Goal: Information Seeking & Learning: Check status

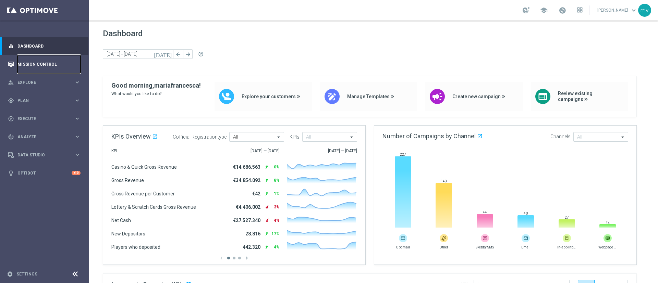
click at [46, 64] on link "Mission Control" at bounding box center [48, 64] width 63 height 18
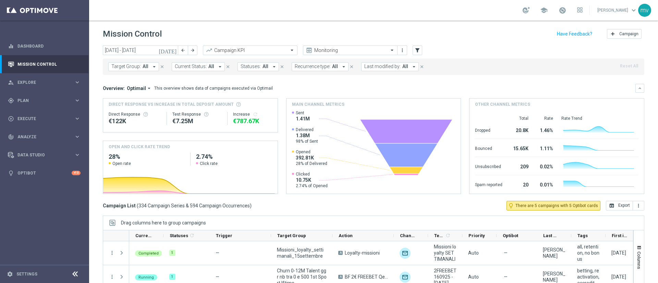
click at [175, 47] on icon "[DATE]" at bounding box center [168, 50] width 19 height 6
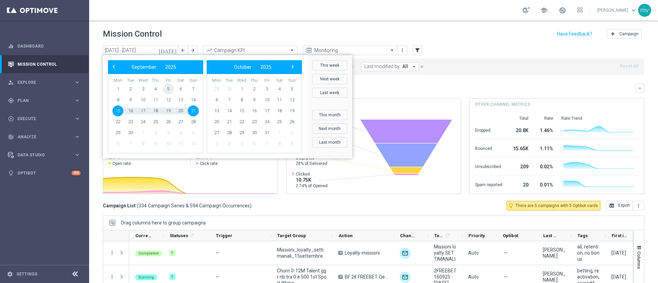
click at [168, 85] on span "5" at bounding box center [168, 89] width 11 height 11
click at [168, 86] on span "5" at bounding box center [168, 89] width 11 height 11
type input "05 Sep 2025 - 05 Sep 2025"
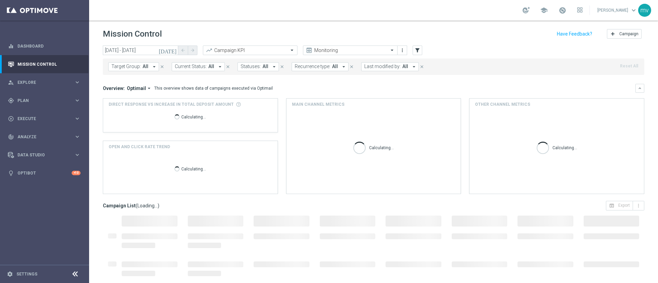
click at [152, 63] on button "Target Group: All arrow_drop_down" at bounding box center [133, 66] width 51 height 9
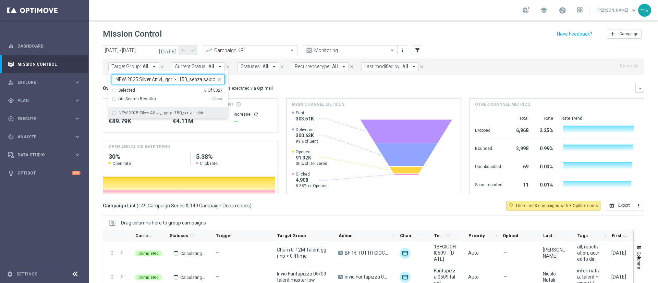
click at [114, 112] on div "NEW 2025 Silver Attivi_ ggr >=150_senza saldo" at bounding box center [168, 113] width 113 height 11
type input "NEW 2025 Silver Attivi_ ggr >=150_senza saldo"
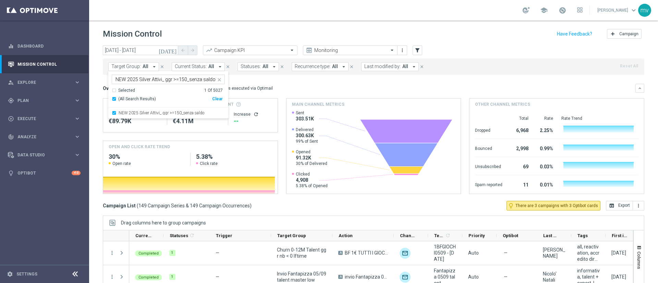
drag, startPoint x: 503, startPoint y: 74, endPoint x: 506, endPoint y: 73, distance: 3.8
click at [505, 73] on div "Target Group: All arrow_drop_down NEW 2025 Silver Attivi_ ggr >=150_senza saldo…" at bounding box center [374, 67] width 542 height 16
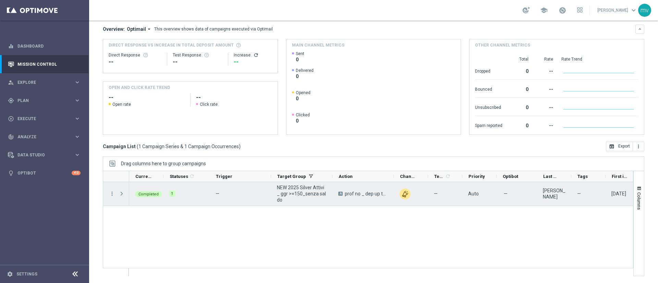
click at [121, 193] on span at bounding box center [122, 193] width 6 height 5
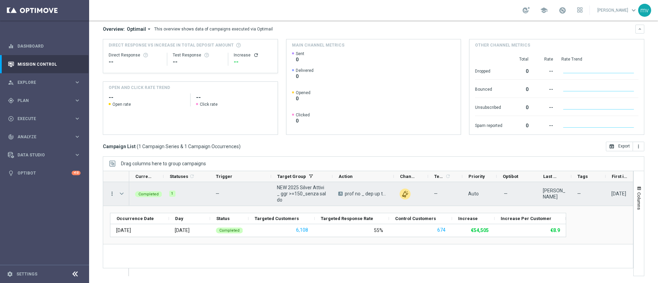
click at [113, 191] on icon "more_vert" at bounding box center [112, 194] width 6 height 6
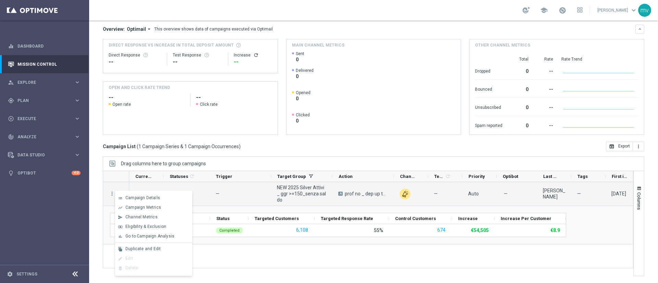
click at [299, 151] on div "Campaign List ( 1 Campaign Series & 1 Campaign Occurrences ) open_in_browser Ex…" at bounding box center [374, 147] width 542 height 10
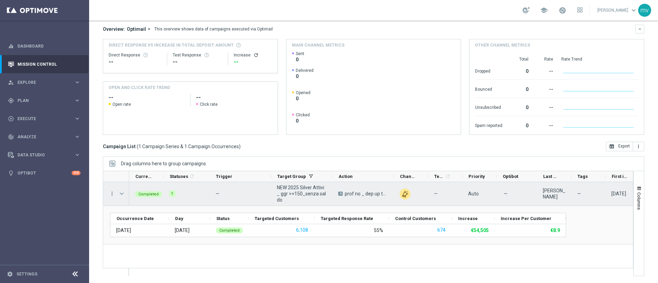
click at [119, 191] on span "Press SPACE to select this row." at bounding box center [123, 194] width 8 height 14
click at [119, 194] on span "Press SPACE to select this row." at bounding box center [122, 193] width 6 height 5
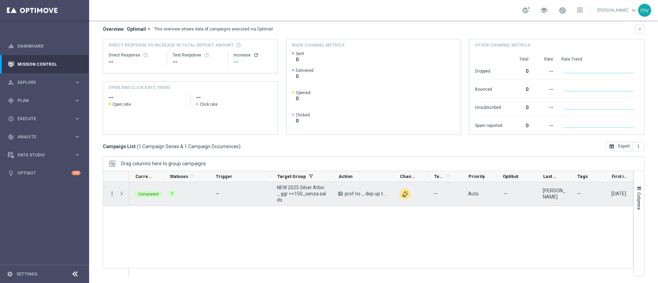
click at [112, 192] on icon "more_vert" at bounding box center [112, 194] width 6 height 6
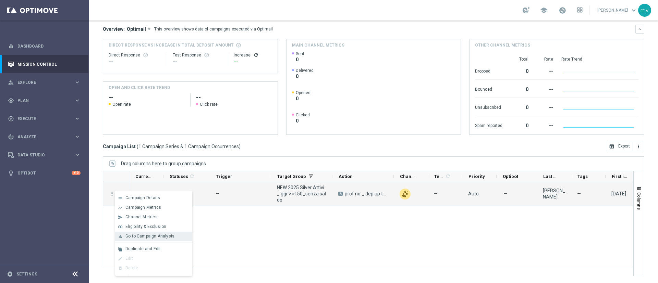
click at [151, 232] on div "bar_chart Go to Campaign Analysis" at bounding box center [153, 237] width 77 height 10
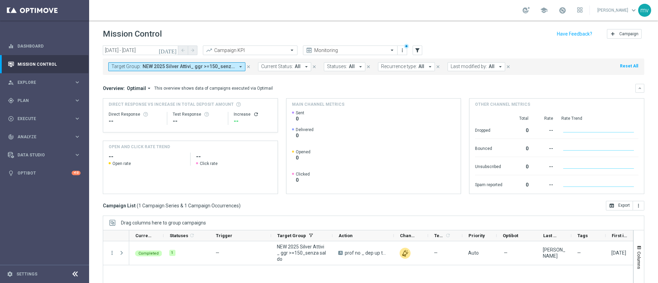
click at [248, 65] on icon "close" at bounding box center [248, 66] width 5 height 5
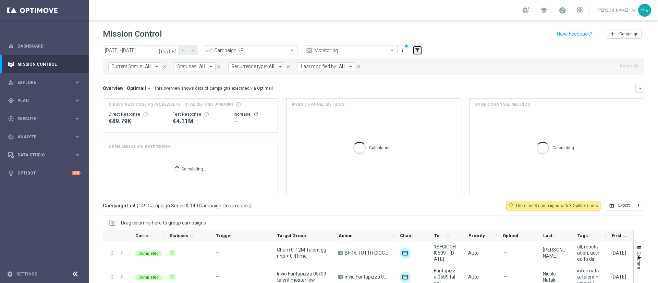
click at [418, 47] on icon "filter_alt" at bounding box center [417, 50] width 6 height 6
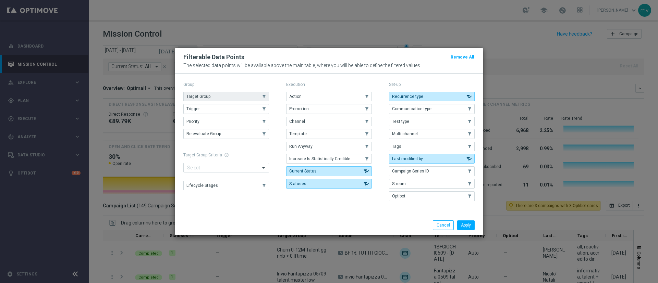
click at [210, 97] on span "Target Group" at bounding box center [198, 96] width 24 height 5
click at [467, 224] on button "Apply" at bounding box center [465, 226] width 17 height 10
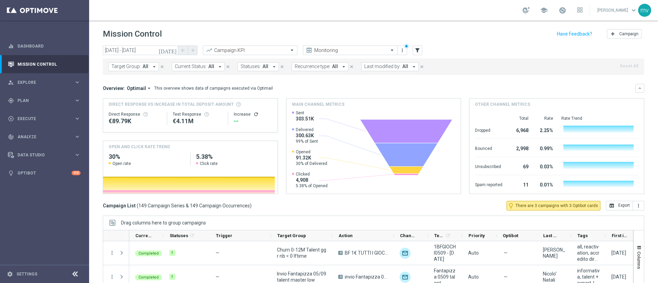
click at [153, 65] on icon "arrow_drop_down" at bounding box center [154, 67] width 6 height 6
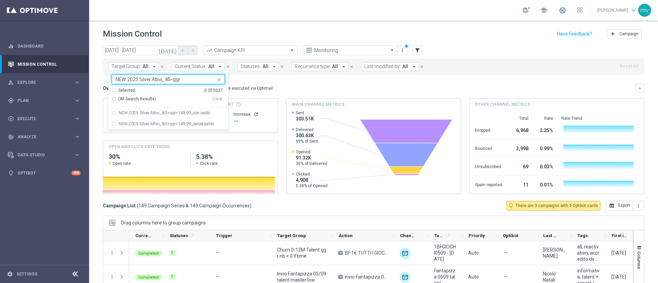
type input "NEW 2025 Silver Attivi_ 85<ggr"
click at [113, 124] on div "NEW 2025 Silver Attivi_ 85<ggr>149,99_senza saldo" at bounding box center [168, 124] width 113 height 11
click at [335, 83] on mini-dashboard "Overview: Optimail arrow_drop_down This overview shows data of campaigns execut…" at bounding box center [374, 138] width 542 height 126
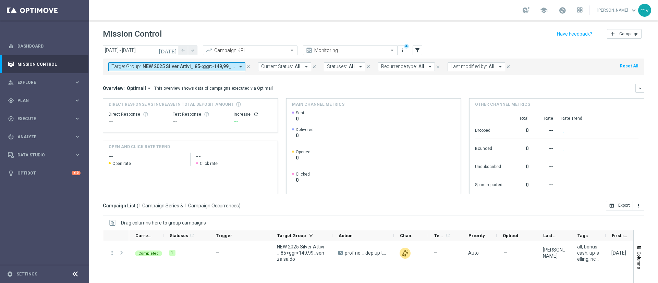
scroll to position [51, 0]
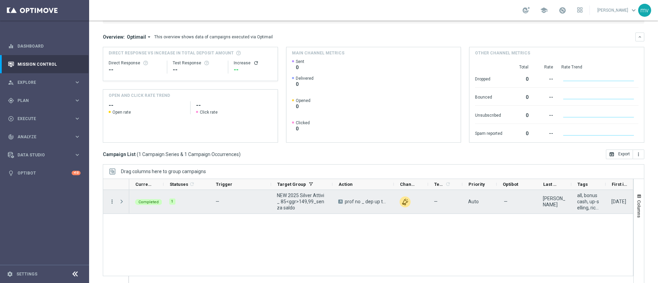
click at [111, 203] on icon "more_vert" at bounding box center [112, 202] width 6 height 6
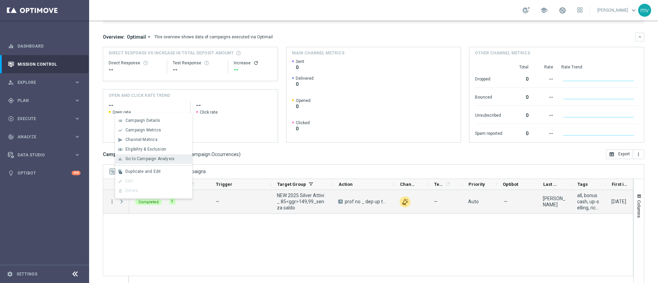
click at [146, 161] on span "Go to Campaign Analysis" at bounding box center [149, 159] width 49 height 5
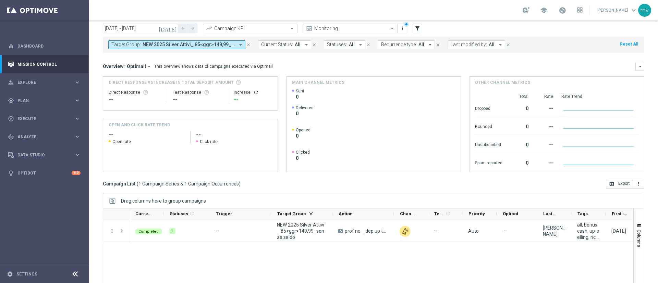
scroll to position [0, 0]
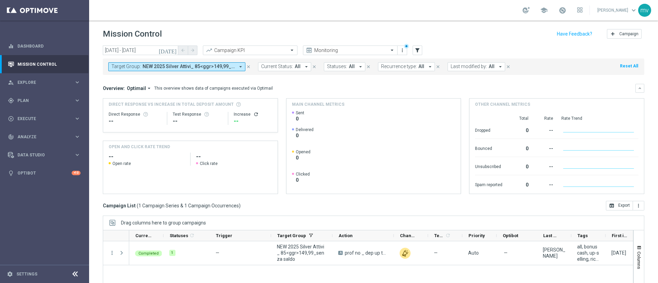
click at [247, 68] on icon "close" at bounding box center [248, 66] width 5 height 5
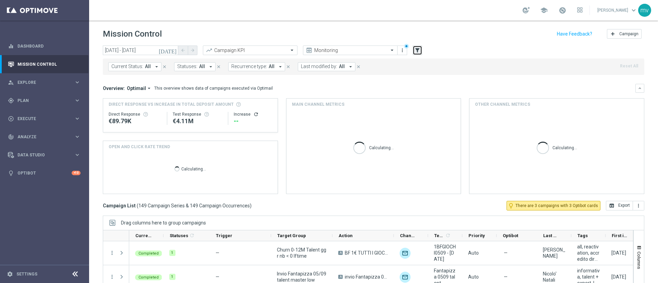
click at [421, 49] on button "filter_alt" at bounding box center [418, 51] width 10 height 10
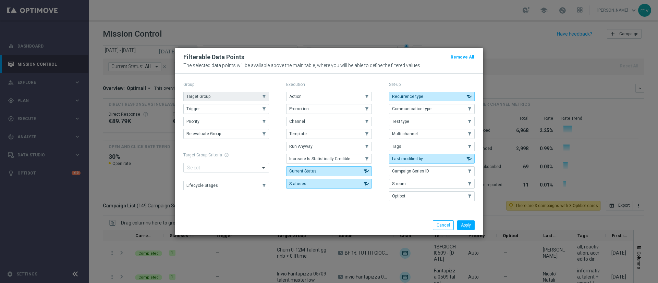
click at [197, 97] on span "Target Group" at bounding box center [198, 96] width 24 height 5
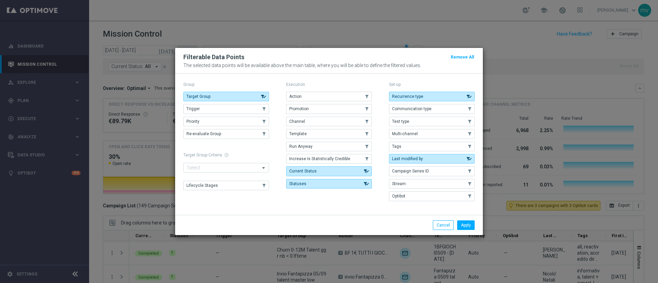
click at [475, 226] on li "Apply" at bounding box center [466, 226] width 21 height 10
click at [468, 224] on button "Apply" at bounding box center [465, 226] width 17 height 10
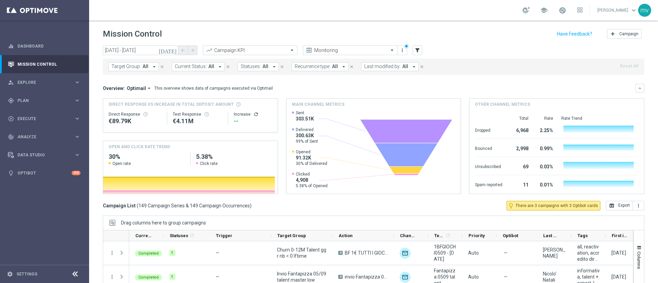
click at [154, 65] on icon "arrow_drop_down" at bounding box center [154, 67] width 6 height 6
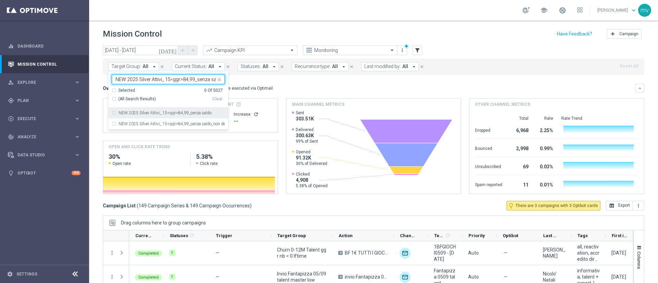
scroll to position [0, 5]
click at [113, 111] on div "NEW 2025 Silver Attivi_ 15<ggr>84,99_senza saldo" at bounding box center [168, 113] width 113 height 11
type input "NEW 2025 Silver Attivi_ 15<ggr>84,99_senza saldo"
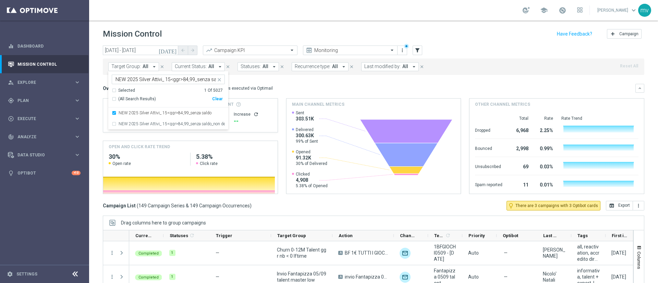
click at [323, 85] on div "Overview: Optimail arrow_drop_down This overview shows data of campaigns execut…" at bounding box center [369, 88] width 533 height 6
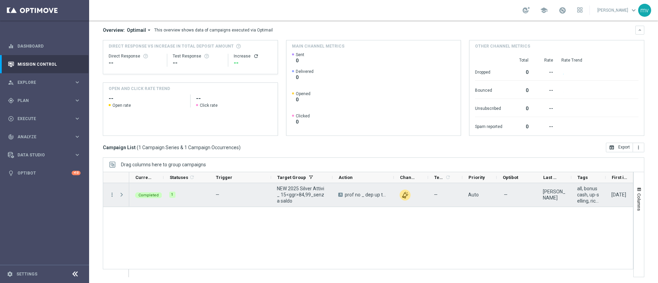
scroll to position [59, 0]
click at [112, 194] on icon "more_vert" at bounding box center [112, 194] width 6 height 6
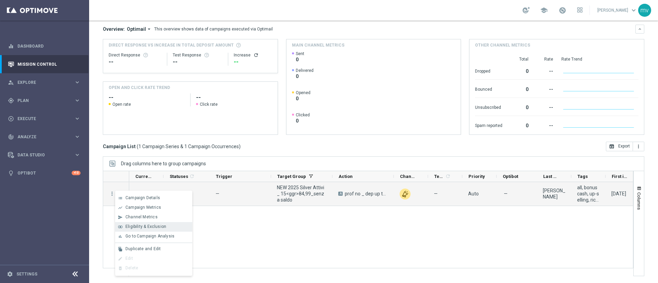
click at [136, 231] on div "join_inner Eligibility & Exclusion" at bounding box center [153, 227] width 77 height 10
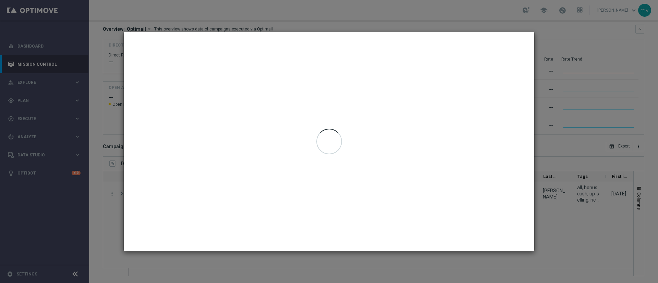
type input "05 Sep 2025 - 05 Sep 2025"
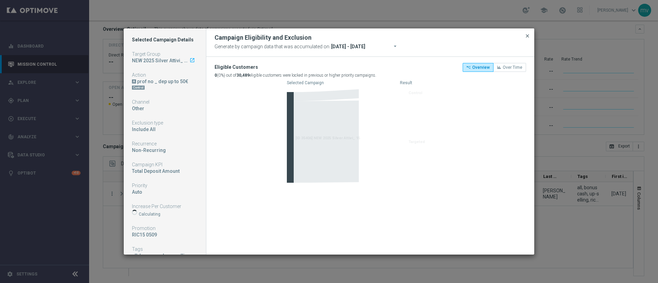
click at [530, 36] on span "close" at bounding box center [527, 35] width 5 height 5
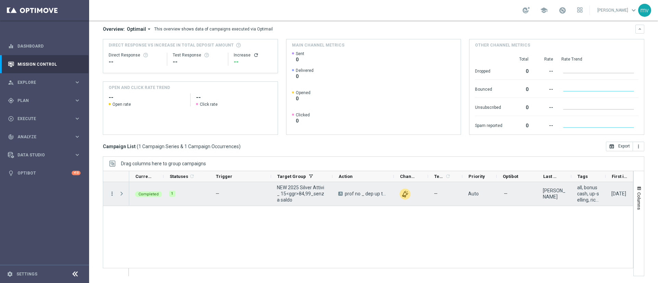
click at [110, 196] on icon "more_vert" at bounding box center [112, 194] width 6 height 6
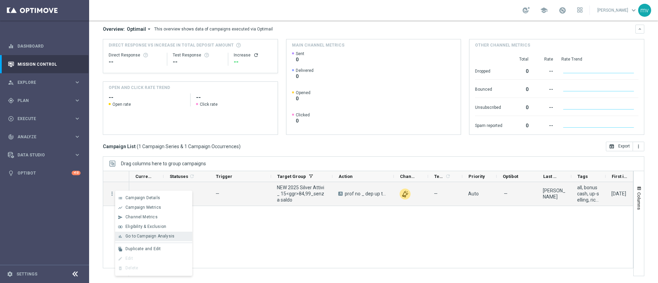
click at [133, 239] on span "Go to Campaign Analysis" at bounding box center [149, 236] width 49 height 5
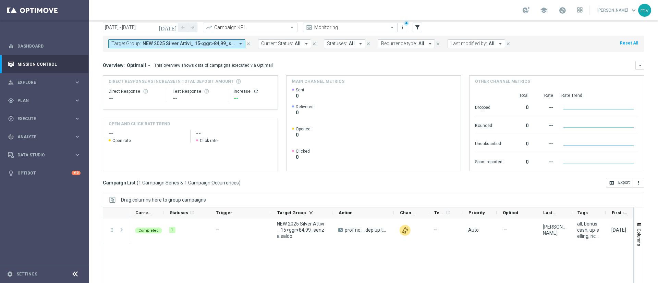
scroll to position [0, 0]
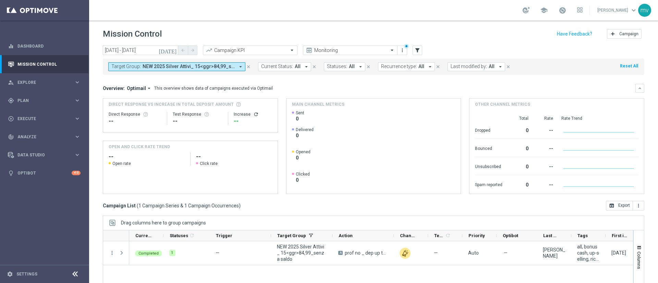
click at [249, 66] on icon "close" at bounding box center [248, 66] width 5 height 5
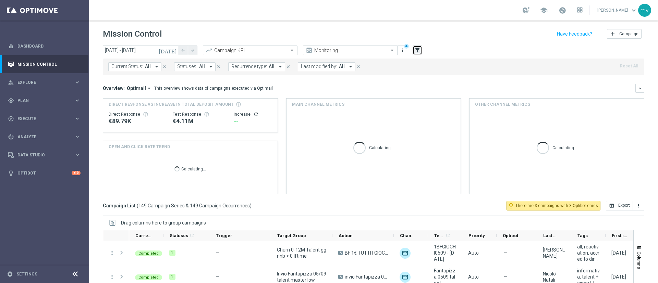
click at [420, 49] on icon "filter_alt" at bounding box center [417, 50] width 6 height 6
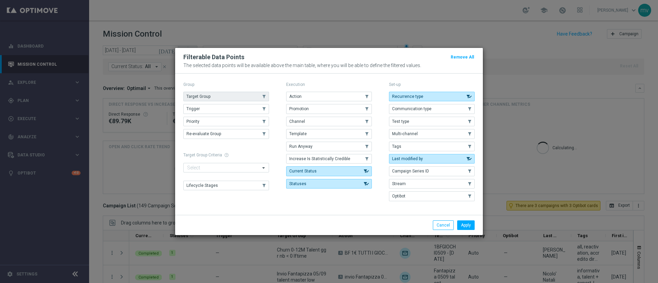
click at [218, 98] on button "Target Group" at bounding box center [226, 97] width 86 height 10
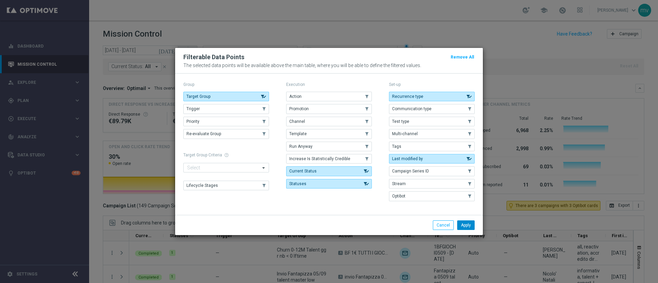
click at [471, 225] on button "Apply" at bounding box center [465, 226] width 17 height 10
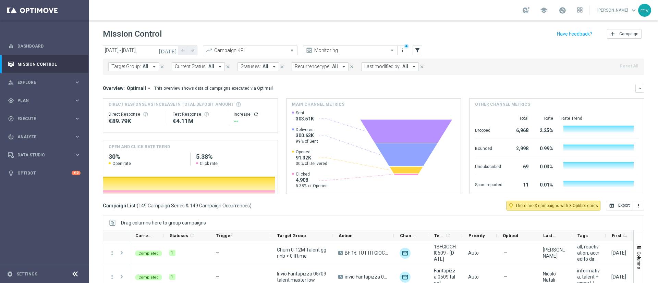
click at [153, 64] on icon "arrow_drop_down" at bounding box center [154, 67] width 6 height 6
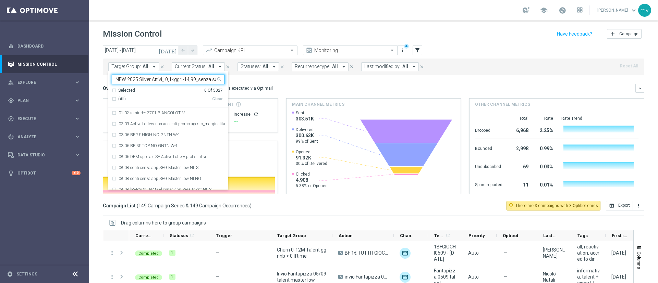
scroll to position [0, 6]
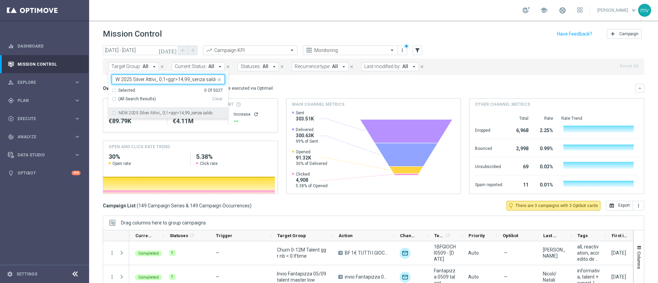
click at [124, 112] on label "NEW 2025 Silver Attivi_ 0,1<ggr>14,99_senza saldo" at bounding box center [166, 113] width 94 height 4
type input "NEW 2025 Silver Attivi_ 0,1<ggr>14,99_senza saldo"
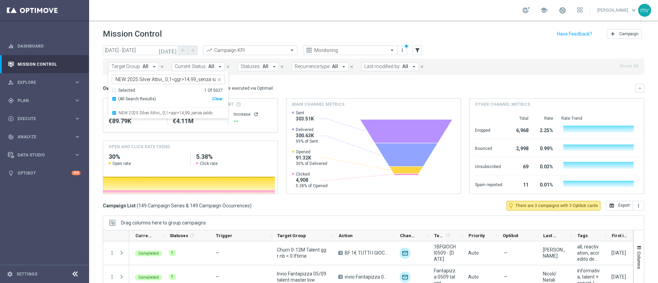
click at [309, 85] on div "Overview: Optimail arrow_drop_down This overview shows data of campaigns execut…" at bounding box center [369, 88] width 533 height 6
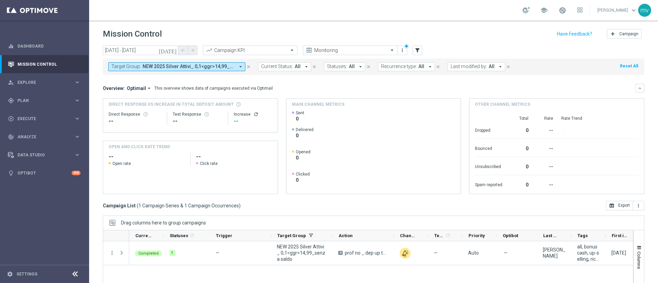
scroll to position [51, 0]
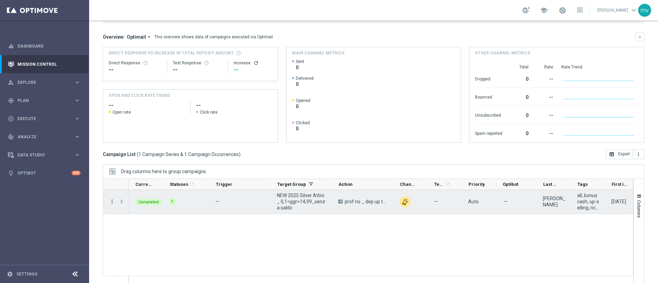
click at [110, 201] on icon "more_vert" at bounding box center [112, 202] width 6 height 6
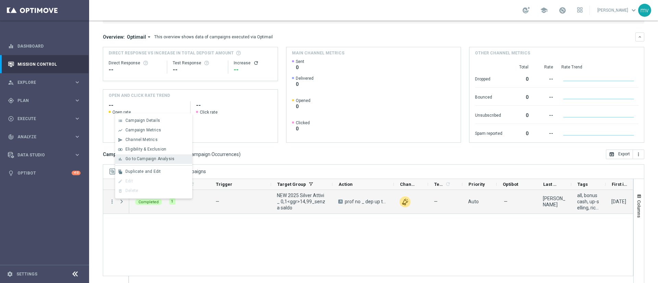
click at [128, 160] on span "Go to Campaign Analysis" at bounding box center [149, 159] width 49 height 5
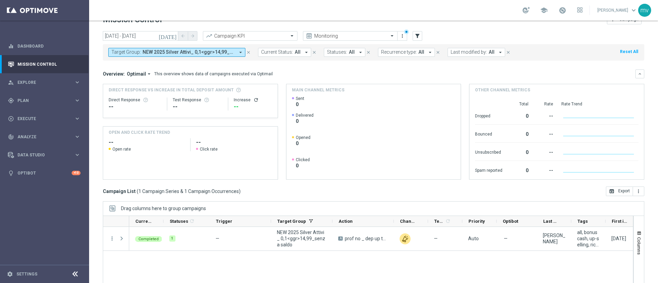
scroll to position [0, 0]
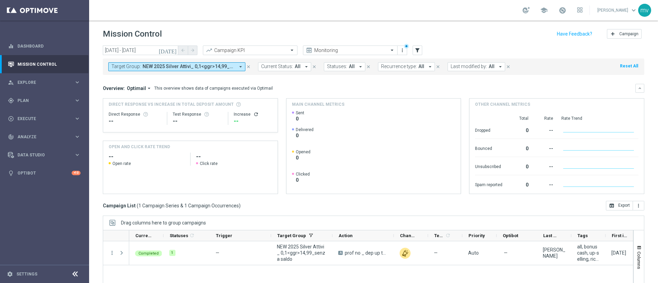
click at [249, 65] on icon "close" at bounding box center [248, 66] width 5 height 5
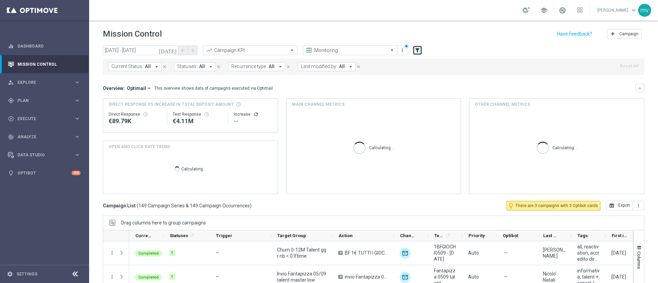
click at [417, 50] on icon "filter_alt" at bounding box center [417, 50] width 6 height 6
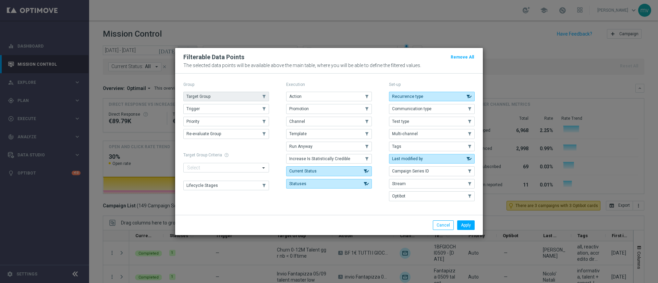
click at [231, 97] on button "Target Group" at bounding box center [226, 97] width 86 height 10
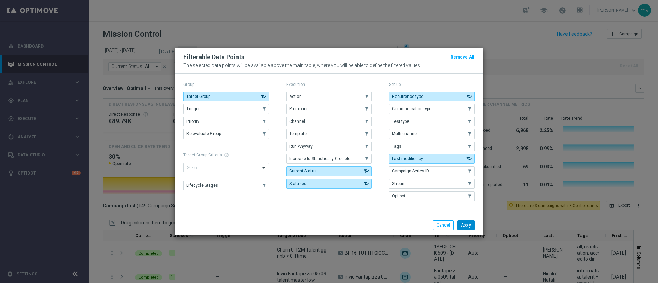
click at [472, 229] on button "Apply" at bounding box center [465, 226] width 17 height 10
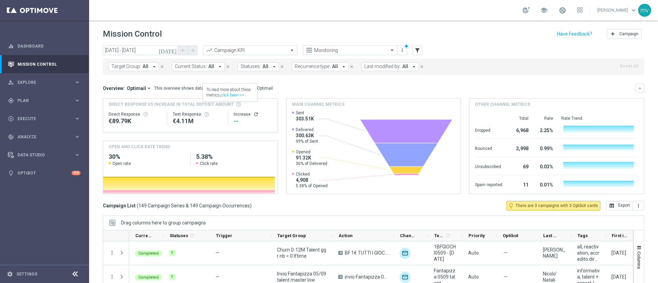
click at [153, 64] on icon "arrow_drop_down" at bounding box center [154, 67] width 6 height 6
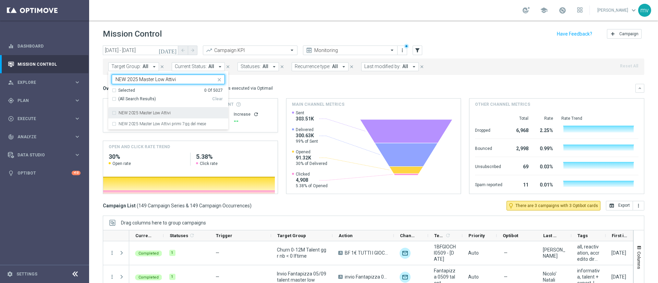
click at [114, 112] on div "NEW 2025 Master Low Attivi" at bounding box center [168, 113] width 113 height 11
type input "NEW 2025 Master Low Attivi"
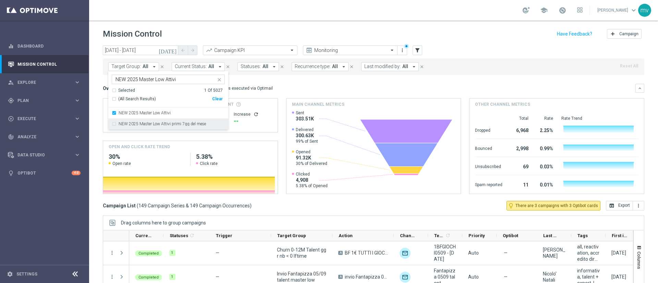
click at [289, 84] on div "Overview: Optimail arrow_drop_down This overview shows data of campaigns execut…" at bounding box center [374, 88] width 542 height 9
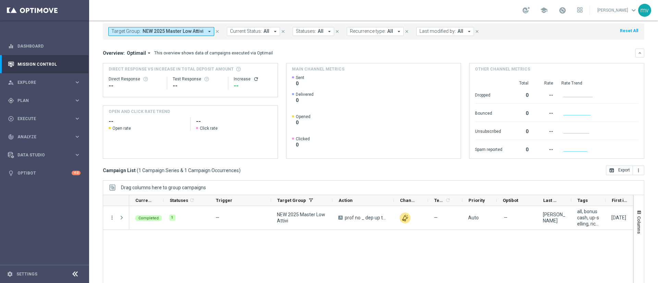
scroll to position [51, 0]
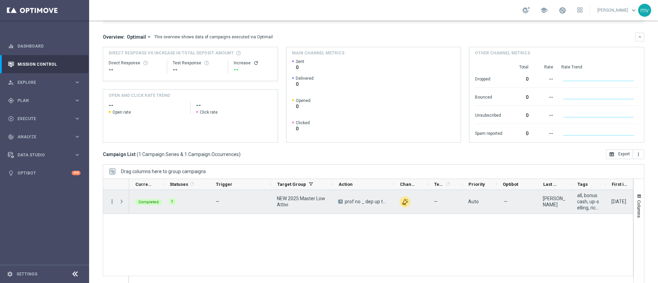
click at [110, 202] on icon "more_vert" at bounding box center [112, 202] width 6 height 6
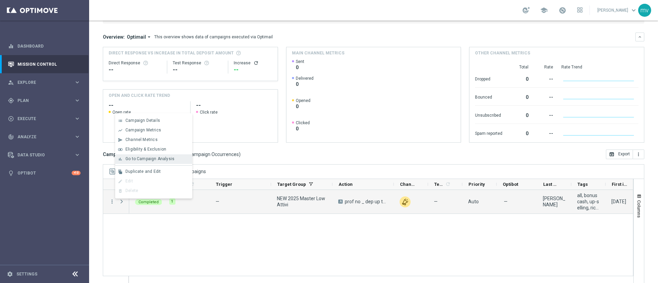
click at [136, 155] on div "bar_chart Go to Campaign Analysis" at bounding box center [153, 160] width 77 height 10
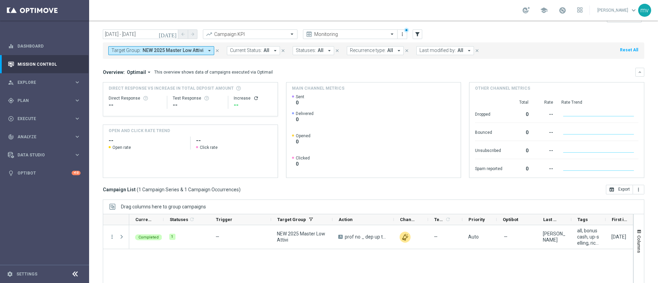
scroll to position [0, 0]
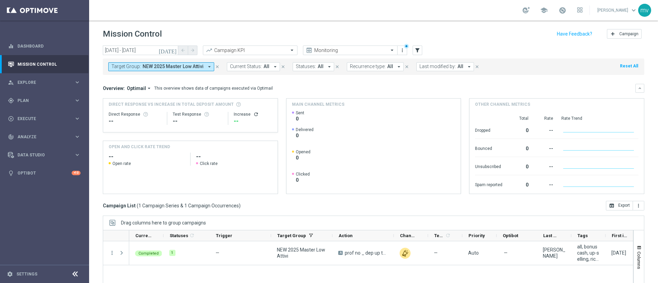
click at [216, 65] on icon "close" at bounding box center [217, 66] width 5 height 5
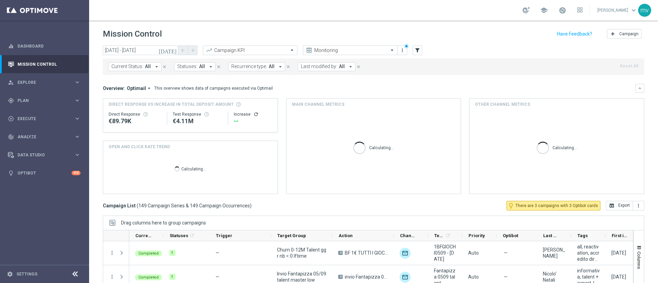
click at [423, 53] on div "today 05 Sep 2025 - 05 Sep 2025 arrow_back arrow_forward Campaign KPI trending_…" at bounding box center [374, 51] width 542 height 10
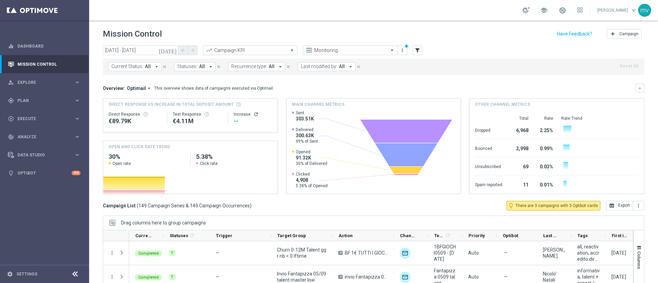
click at [423, 52] on div "today 05 Sep 2025 - 05 Sep 2025 arrow_back arrow_forward Campaign KPI trending_…" at bounding box center [374, 51] width 542 height 10
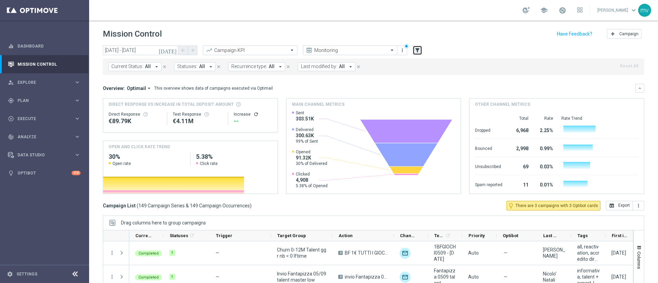
click at [418, 51] on icon "filter_alt" at bounding box center [417, 50] width 6 height 6
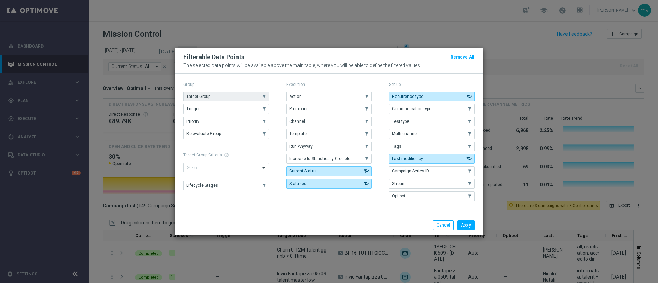
click at [230, 97] on button "Target Group" at bounding box center [226, 97] width 86 height 10
click at [469, 225] on button "Apply" at bounding box center [465, 226] width 17 height 10
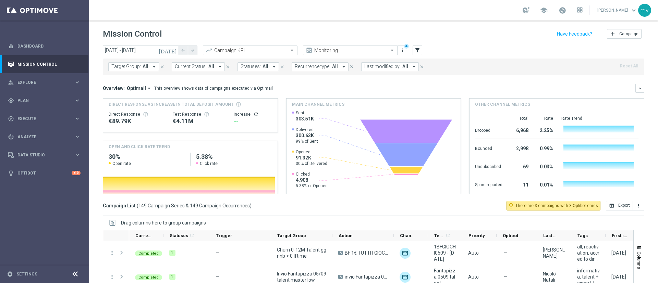
click at [152, 64] on icon "arrow_drop_down" at bounding box center [154, 67] width 6 height 6
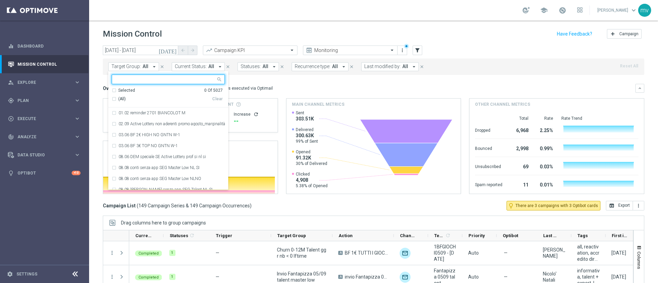
click at [170, 78] on input "text" at bounding box center [166, 80] width 100 height 6
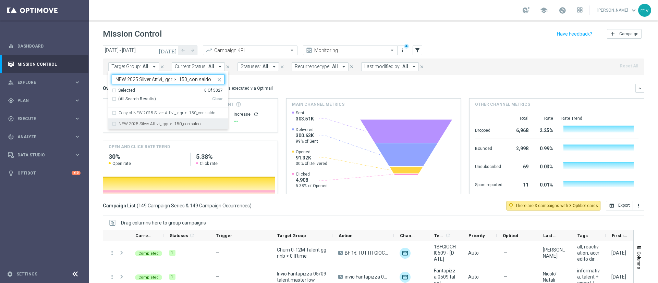
click at [113, 123] on div "NEW 2025 Silver Attivi_ ggr >=150_con saldo" at bounding box center [168, 124] width 113 height 11
type input "NEW 2025 Silver Attivi_ ggr >=150_con saldo"
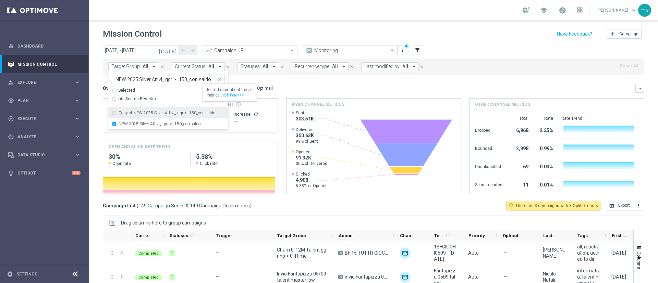
click at [317, 80] on mini-dashboard "Overview: Optimail arrow_drop_down This overview shows data of campaigns execut…" at bounding box center [374, 138] width 542 height 126
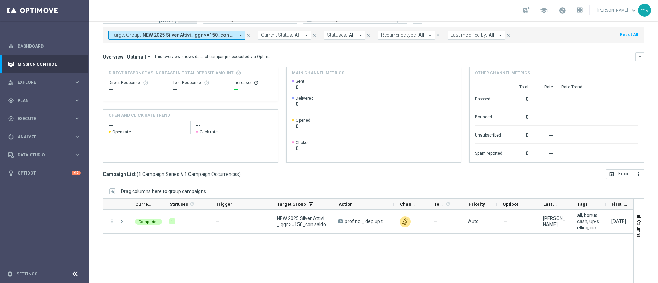
scroll to position [59, 0]
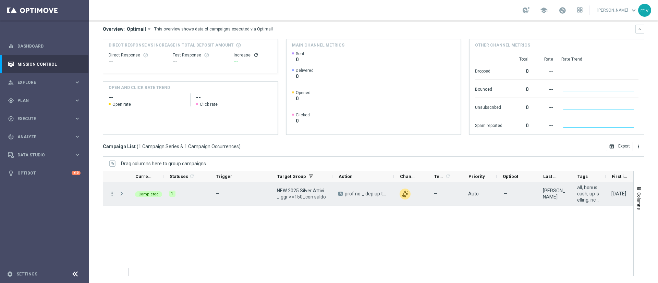
click at [111, 193] on icon "more_vert" at bounding box center [112, 194] width 6 height 6
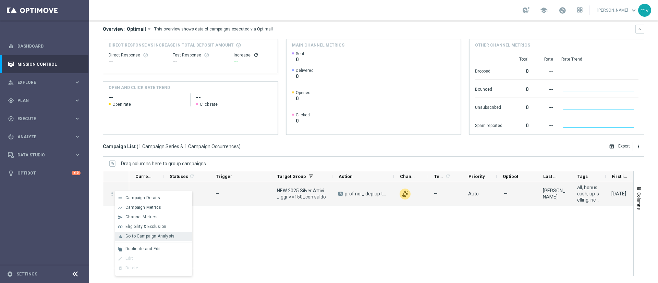
click at [130, 235] on span "Go to Campaign Analysis" at bounding box center [149, 236] width 49 height 5
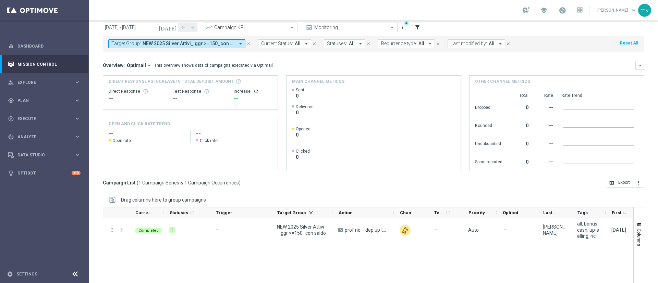
scroll to position [0, 0]
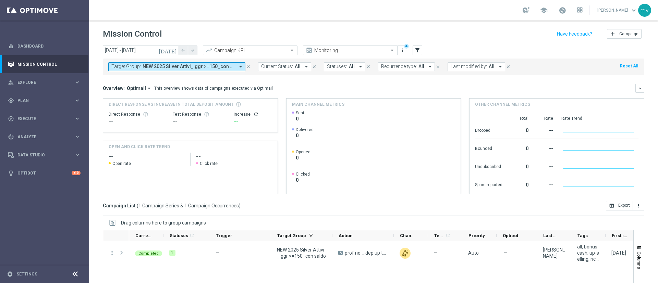
click at [248, 67] on icon "close" at bounding box center [248, 66] width 5 height 5
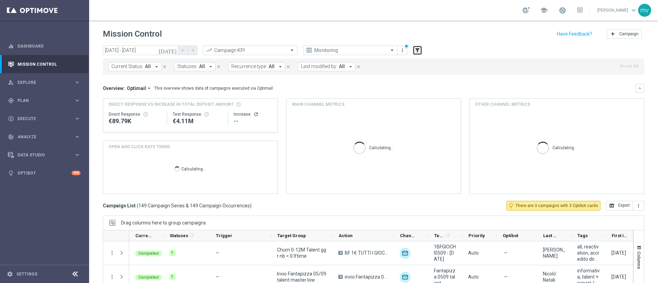
click at [419, 48] on icon "filter_alt" at bounding box center [417, 50] width 6 height 6
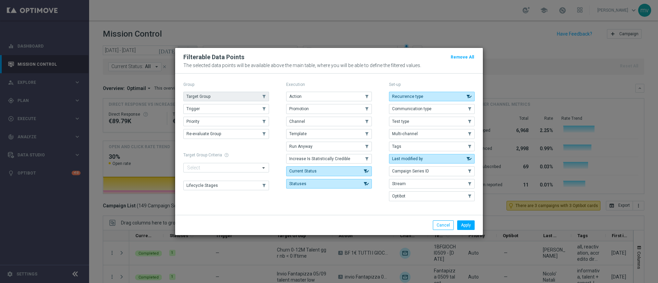
click at [244, 95] on button "Target Group" at bounding box center [226, 97] width 86 height 10
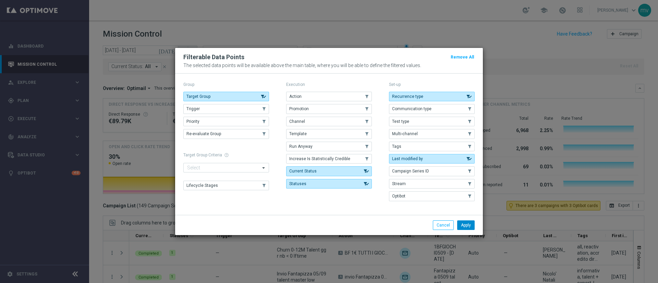
click at [468, 227] on button "Apply" at bounding box center [465, 226] width 17 height 10
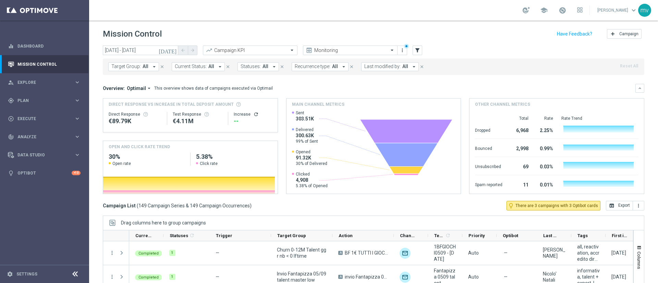
click at [153, 64] on icon "arrow_drop_down" at bounding box center [154, 67] width 6 height 6
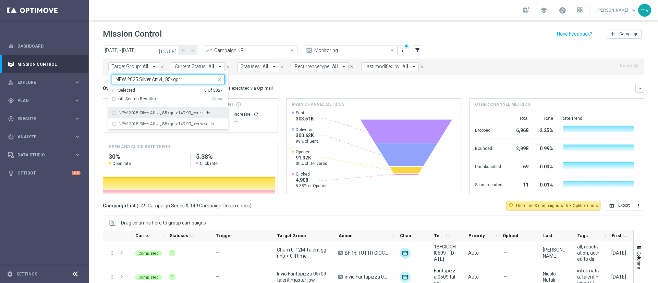
click at [113, 112] on div "NEW 2025 Silver Attivi_ 85<ggr>149,99_con saldo" at bounding box center [168, 113] width 113 height 11
type input "NEW 2025 Silver Attivi_ 85<ggr"
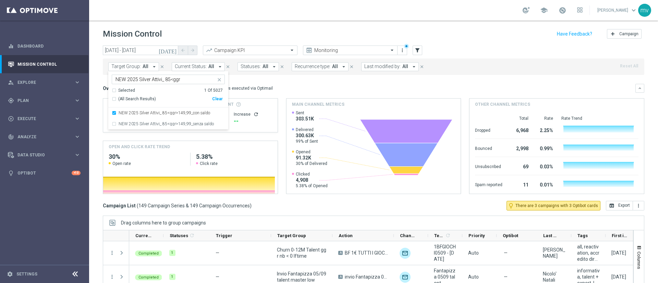
click at [294, 79] on mini-dashboard "Overview: Optimail arrow_drop_down This overview shows data of campaigns execut…" at bounding box center [374, 138] width 542 height 126
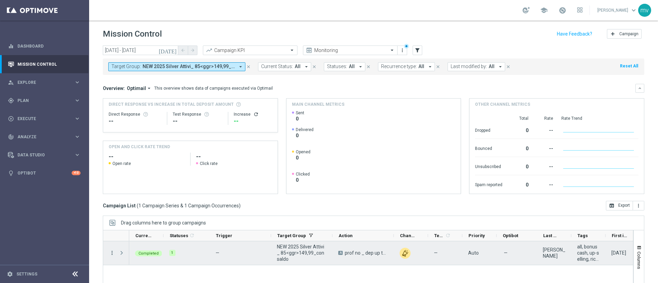
click at [111, 255] on icon "more_vert" at bounding box center [112, 253] width 6 height 6
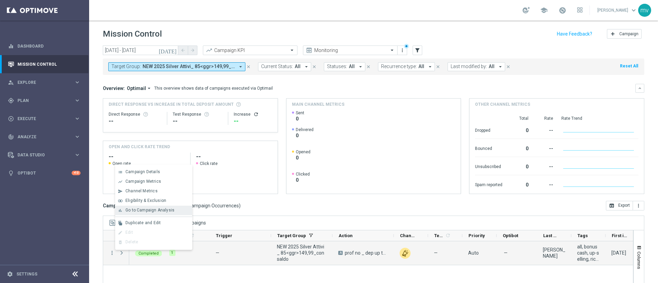
click at [142, 208] on span "Go to Campaign Analysis" at bounding box center [149, 210] width 49 height 5
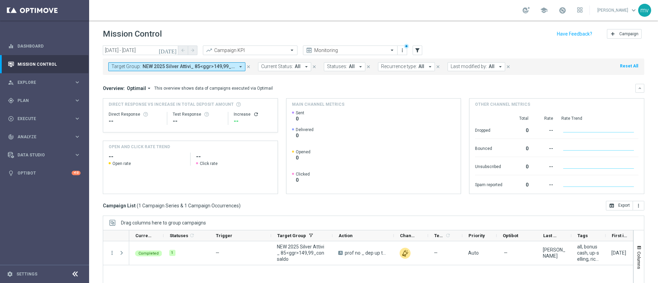
click at [250, 67] on icon "close" at bounding box center [248, 66] width 5 height 5
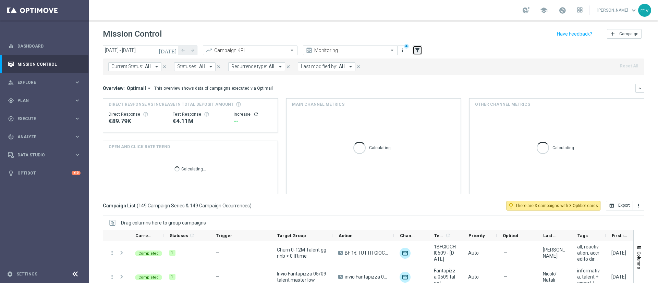
click at [416, 48] on icon "filter_alt" at bounding box center [417, 50] width 6 height 6
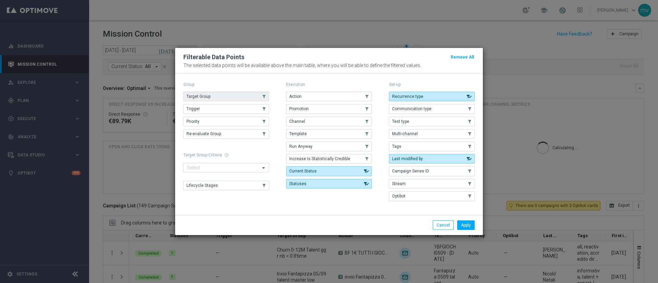
click at [216, 96] on button "Target Group" at bounding box center [226, 97] width 86 height 10
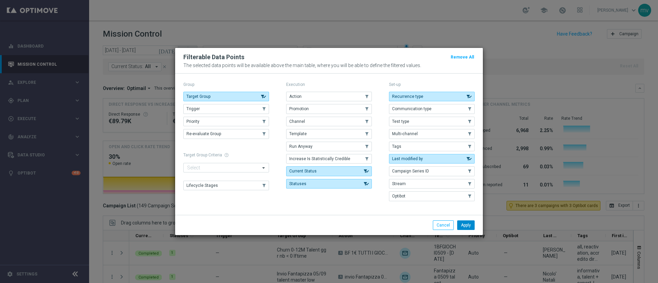
click at [462, 225] on button "Apply" at bounding box center [465, 226] width 17 height 10
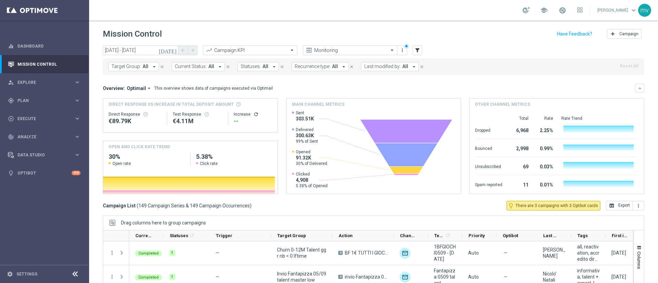
click at [151, 67] on icon "arrow_drop_down" at bounding box center [154, 67] width 6 height 6
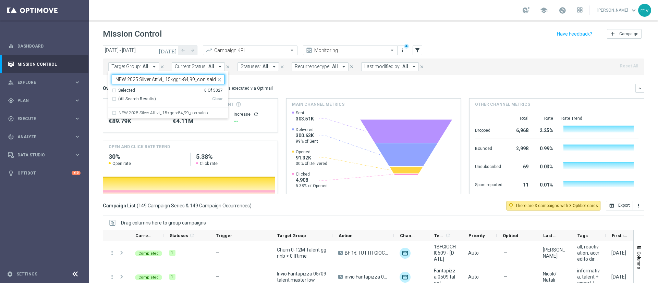
scroll to position [0, 1]
click at [112, 110] on div "NEW 2025 Silver Attivi_ 15<ggr>84,99_con saldo" at bounding box center [168, 113] width 113 height 11
type input "NEW 2025 Silver Attivi_ 15<ggr>84,99_con saldo"
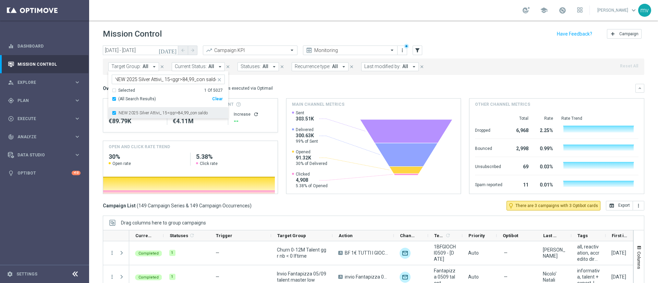
scroll to position [0, 0]
click at [311, 87] on div "Overview: Optimail arrow_drop_down This overview shows data of campaigns execut…" at bounding box center [369, 88] width 533 height 6
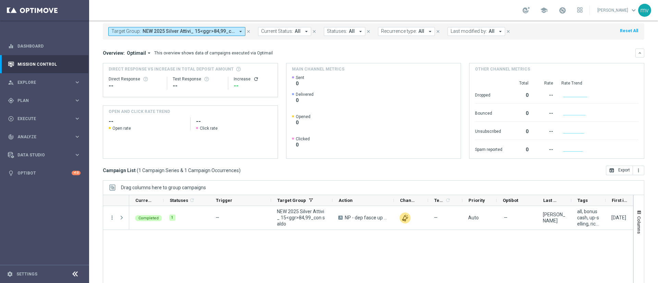
scroll to position [51, 0]
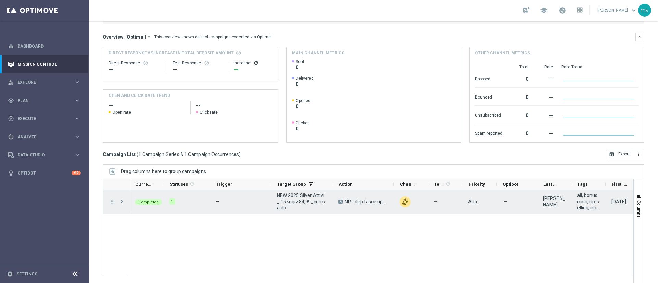
click at [112, 202] on icon "more_vert" at bounding box center [112, 202] width 6 height 6
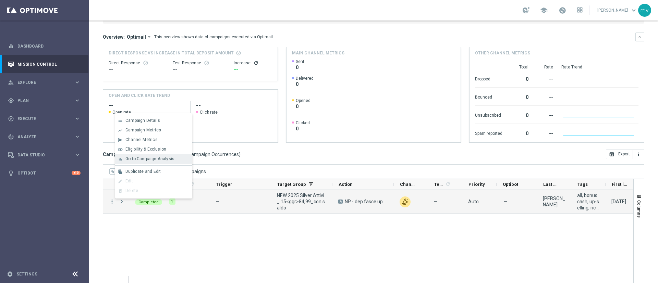
click at [132, 161] on span "Go to Campaign Analysis" at bounding box center [149, 159] width 49 height 5
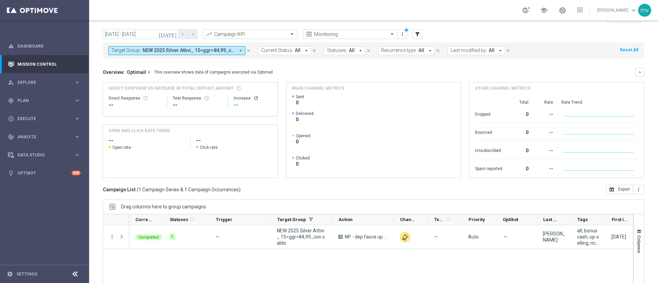
scroll to position [0, 0]
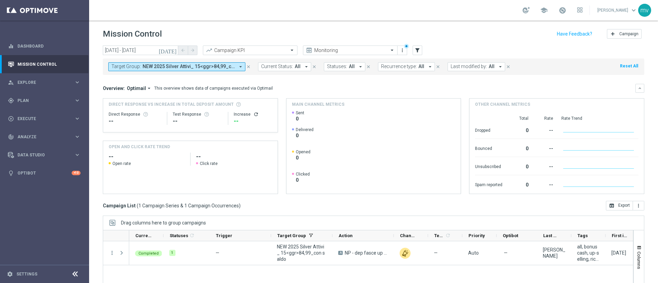
click at [249, 67] on icon "close" at bounding box center [248, 66] width 5 height 5
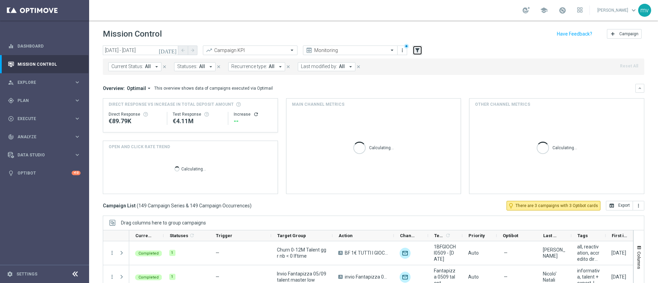
click at [418, 52] on icon "filter_alt" at bounding box center [417, 50] width 6 height 6
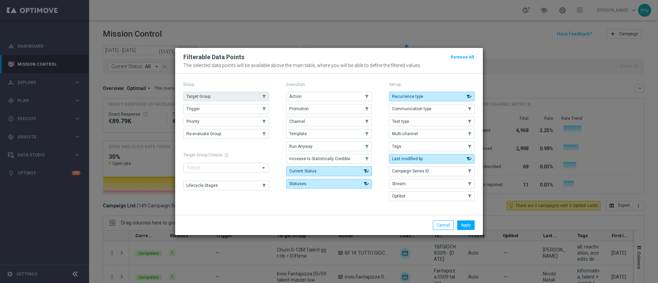
click at [213, 94] on button "Target Group" at bounding box center [226, 97] width 86 height 10
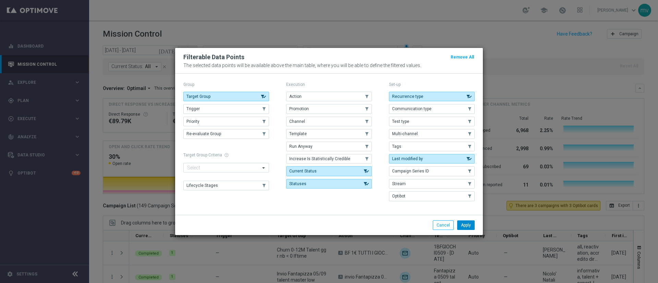
click at [467, 226] on button "Apply" at bounding box center [465, 226] width 17 height 10
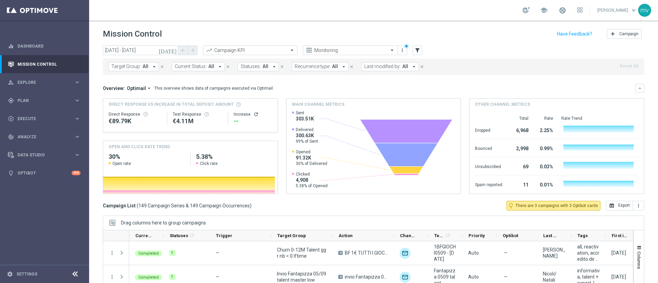
click at [151, 68] on icon "arrow_drop_down" at bounding box center [154, 67] width 6 height 6
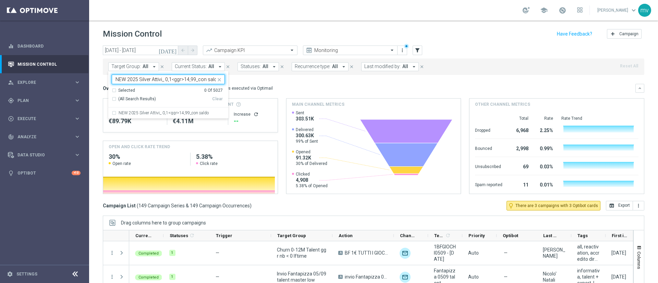
scroll to position [0, 1]
click at [114, 113] on div "NEW 2025 Silver Attivi_ 0,1<ggr>14,99_con saldo" at bounding box center [168, 113] width 113 height 11
type input "NEW 2025 Silver Attivi_ 0,1<ggr>14,99_con saldo"
click at [310, 90] on div "Overview: Optimail arrow_drop_down This overview shows data of campaigns execut…" at bounding box center [369, 88] width 533 height 6
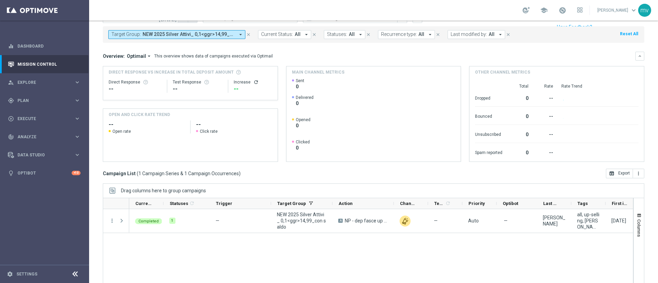
scroll to position [59, 0]
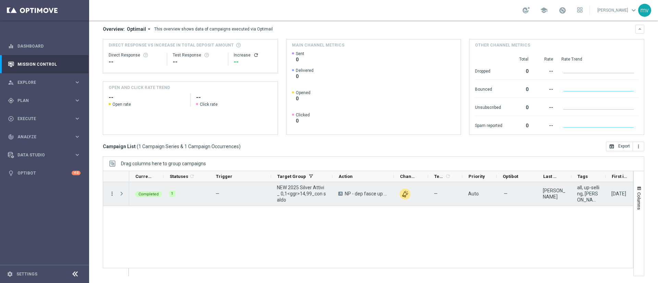
click at [113, 193] on icon "more_vert" at bounding box center [112, 194] width 6 height 6
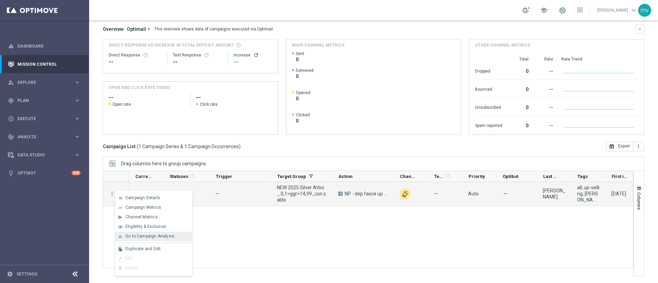
click at [149, 233] on div "bar_chart Go to Campaign Analysis" at bounding box center [153, 237] width 77 height 10
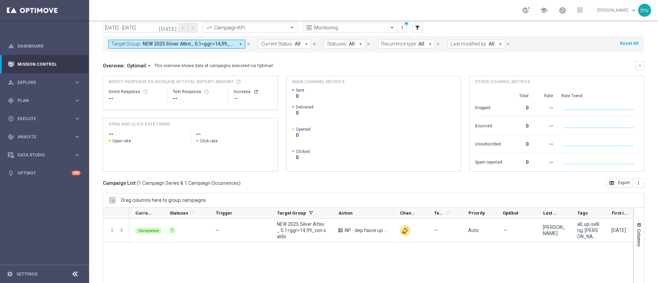
scroll to position [0, 0]
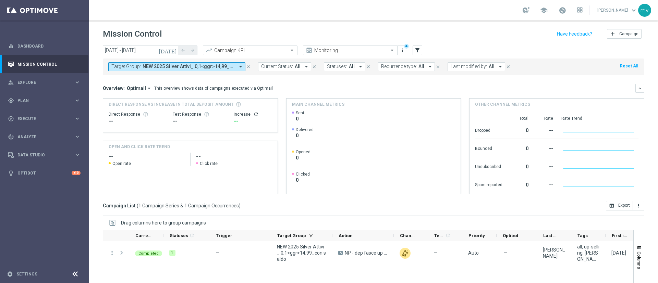
click at [176, 48] on icon "today" at bounding box center [168, 50] width 19 height 6
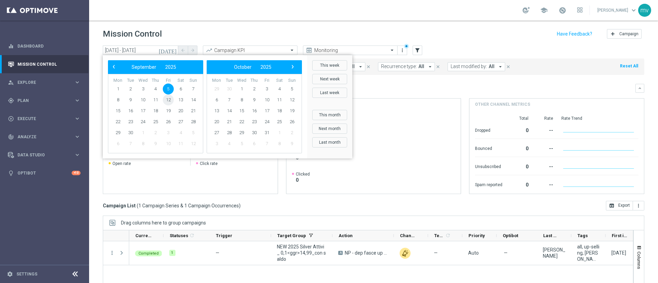
click at [169, 98] on span "12" at bounding box center [168, 100] width 11 height 11
type input "12 Sep 2025 - 12 Sep 2025"
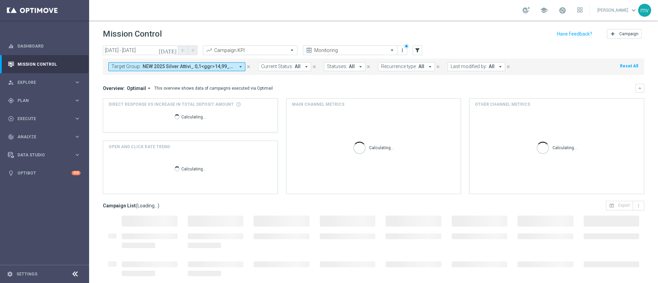
click at [250, 64] on icon "close" at bounding box center [248, 66] width 5 height 5
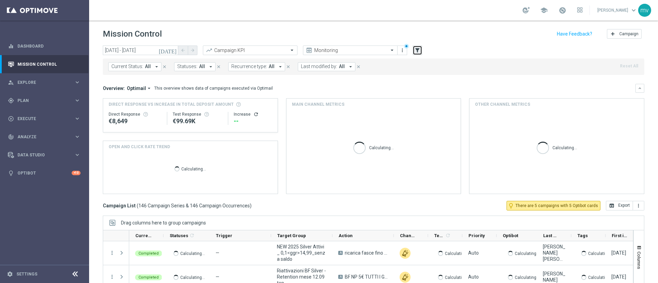
click at [418, 51] on icon "filter_alt" at bounding box center [417, 50] width 6 height 6
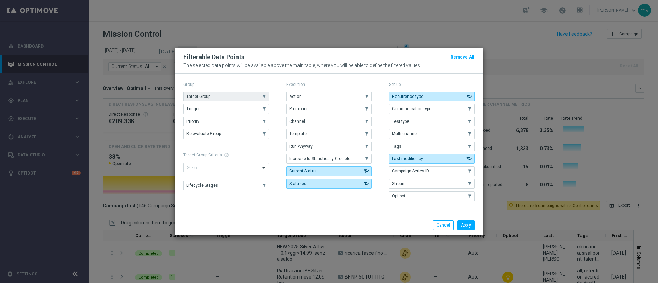
click at [209, 94] on span "Target Group" at bounding box center [198, 96] width 24 height 5
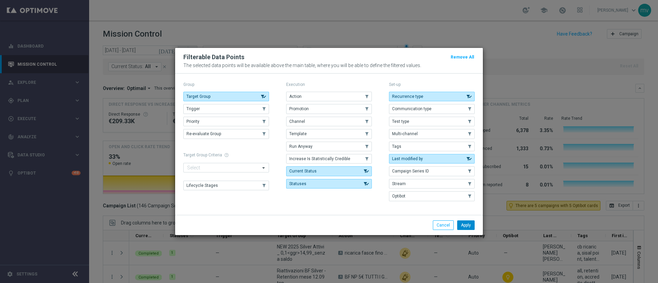
click at [470, 226] on button "Apply" at bounding box center [465, 226] width 17 height 10
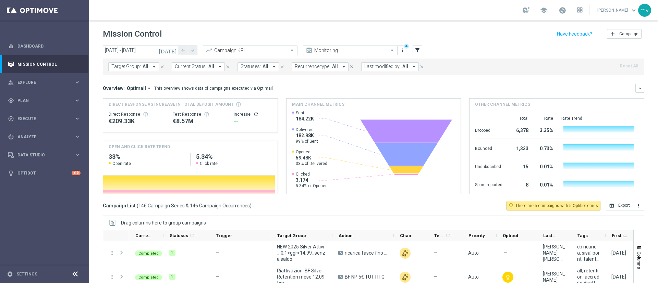
click at [153, 67] on icon "arrow_drop_down" at bounding box center [154, 67] width 6 height 6
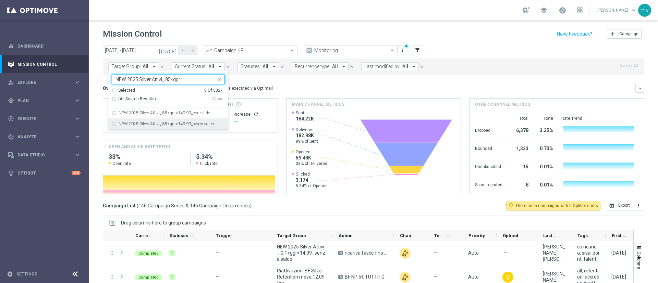
click at [115, 122] on div "NEW 2025 Silver Attivi_ 85<ggr>149,99_senza saldo" at bounding box center [168, 124] width 113 height 11
type input "NEW 2025 Silver Attivi_ 85<ggr"
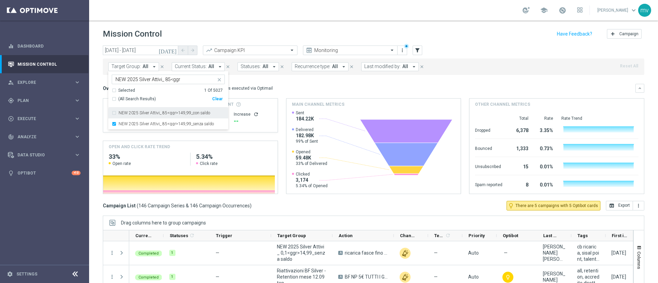
click at [297, 85] on div "Overview: Optimail arrow_drop_down This overview shows data of campaigns execut…" at bounding box center [374, 88] width 542 height 9
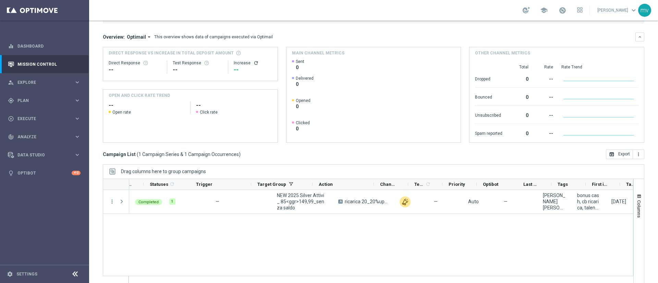
scroll to position [0, 83]
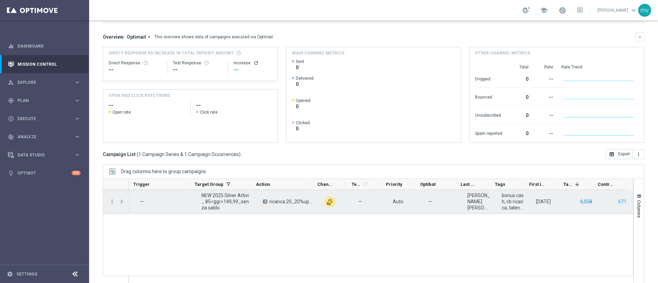
click at [580, 201] on button "6,058" at bounding box center [586, 202] width 13 height 9
click at [618, 199] on button "671" at bounding box center [623, 202] width 10 height 9
click at [584, 201] on button "6,058" at bounding box center [586, 202] width 13 height 9
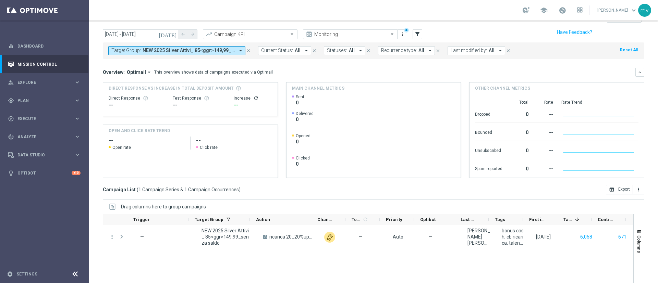
scroll to position [0, 0]
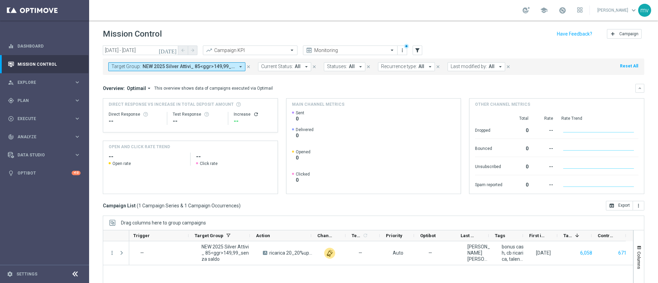
click at [249, 66] on icon "close" at bounding box center [248, 66] width 5 height 5
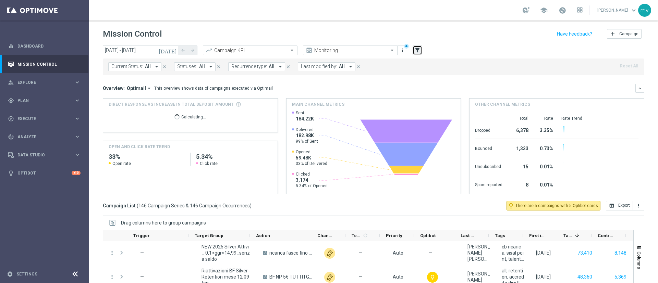
click at [419, 50] on icon "filter_alt" at bounding box center [417, 50] width 6 height 6
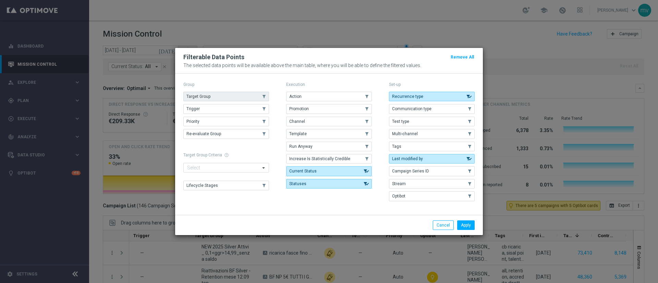
click at [203, 94] on span "Target Group" at bounding box center [198, 96] width 24 height 5
click at [469, 225] on button "Apply" at bounding box center [465, 226] width 17 height 10
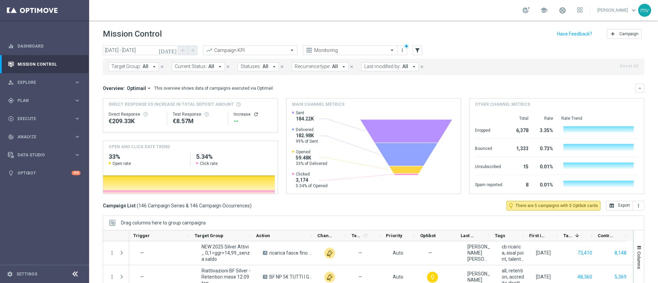
click at [151, 67] on icon "arrow_drop_down" at bounding box center [154, 67] width 6 height 6
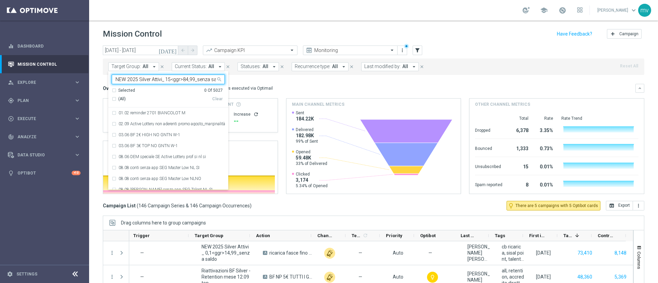
scroll to position [0, 5]
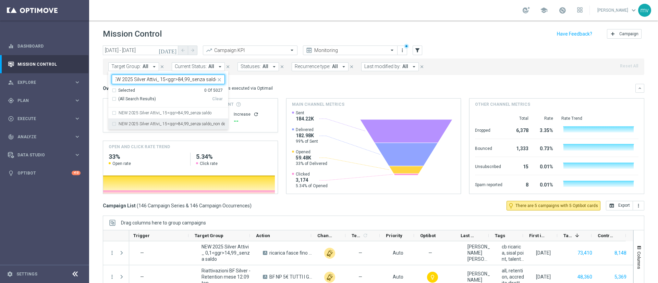
click at [114, 124] on div "NEW 2025 Silver Attivi_ 15<ggr>84,99_senza saldo_non depositanti 10 gg prec" at bounding box center [168, 124] width 113 height 11
type input "NEW 2025 Silver Attivi_ 15<ggr>84,99_senza saldo"
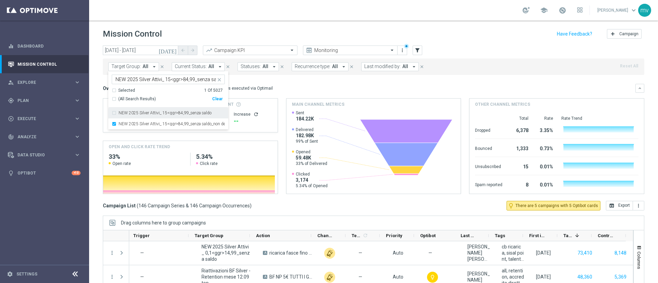
click at [477, 72] on div "Target Group: All arrow_drop_down NEW 2025 Silver Attivi_ 15<ggr>84,99_senza sa…" at bounding box center [374, 67] width 542 height 16
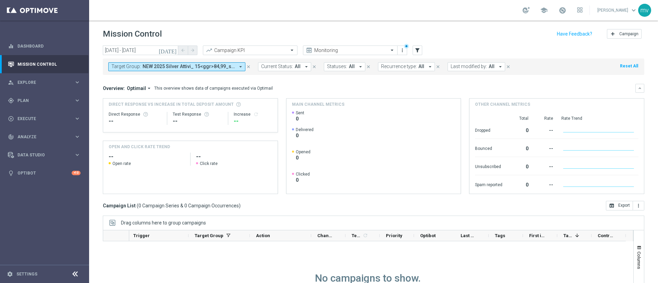
click at [249, 67] on icon "close" at bounding box center [248, 66] width 5 height 5
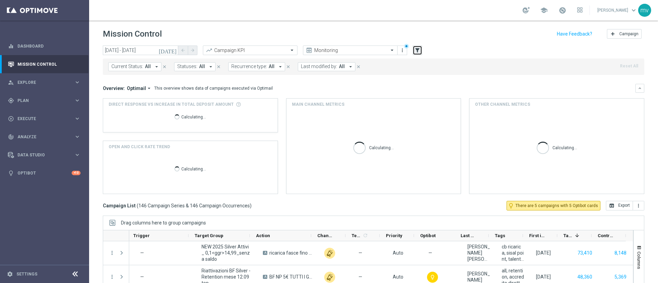
click at [418, 52] on icon "filter_alt" at bounding box center [417, 50] width 6 height 6
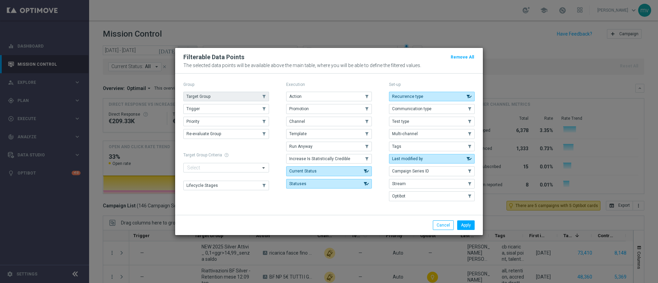
click at [205, 94] on button "Target Group" at bounding box center [226, 97] width 86 height 10
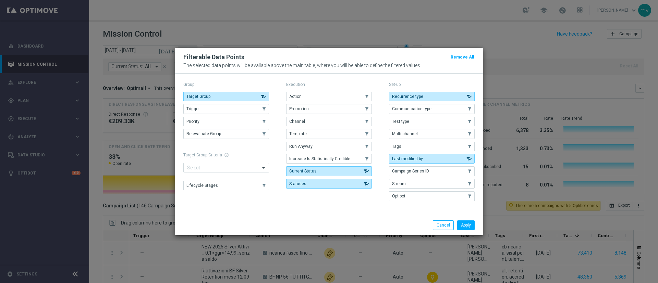
click at [474, 230] on div "Apply Cancel" at bounding box center [329, 225] width 308 height 20
click at [471, 230] on button "Apply" at bounding box center [465, 226] width 17 height 10
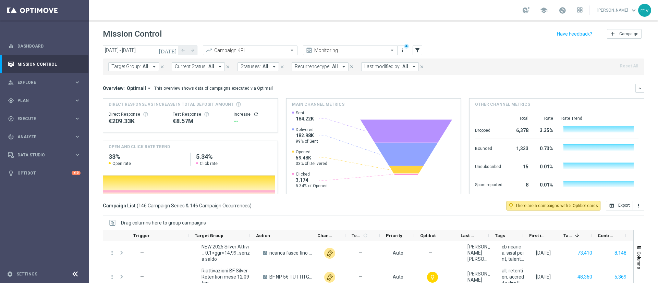
click at [155, 65] on icon "arrow_drop_down" at bounding box center [154, 67] width 6 height 6
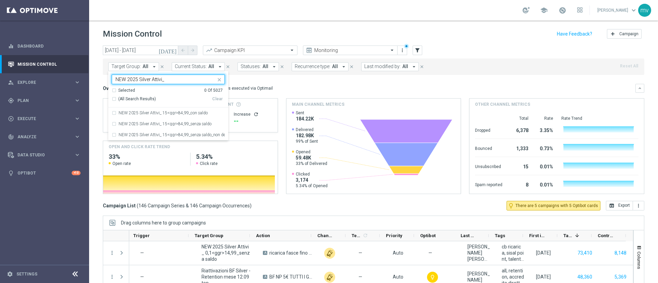
type input "NEW 2025 Silver Attivi_"
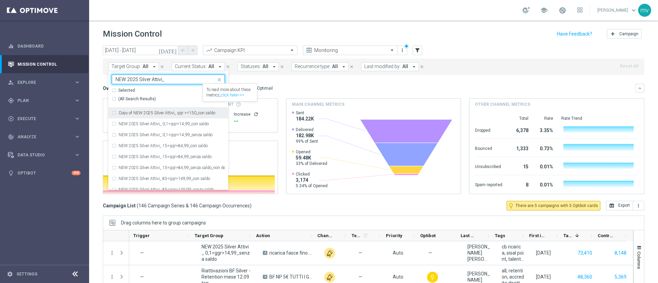
drag, startPoint x: 168, startPoint y: 78, endPoint x: 105, endPoint y: 78, distance: 63.1
click at [105, 78] on div "today 12 Sep 2025 - 12 Sep 2025 arrow_back arrow_forward Campaign KPI trending_…" at bounding box center [373, 162] width 569 height 232
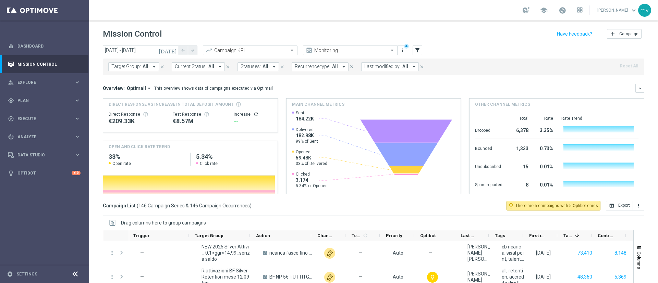
click at [155, 68] on icon "arrow_drop_down" at bounding box center [154, 67] width 6 height 6
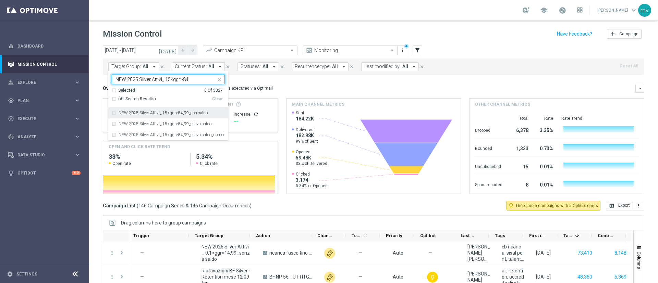
type input "NEW 2025 Silver Attivi_ 15<ggr>84,"
click at [113, 123] on div "NEW 2025 Silver Attivi_ 15<ggr>84,99_senza saldo" at bounding box center [168, 124] width 113 height 11
drag, startPoint x: 282, startPoint y: 83, endPoint x: 294, endPoint y: 88, distance: 12.8
click at [282, 83] on mini-dashboard "Overview: Optimail arrow_drop_down This overview shows data of campaigns execut…" at bounding box center [374, 138] width 542 height 126
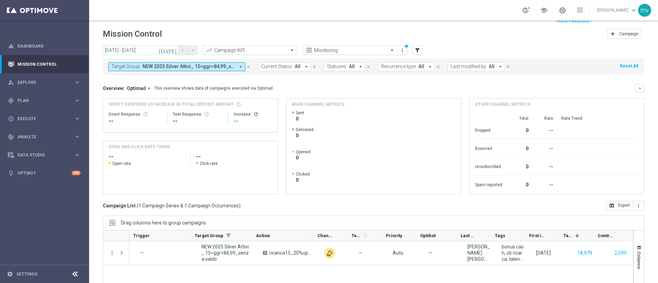
scroll to position [51, 0]
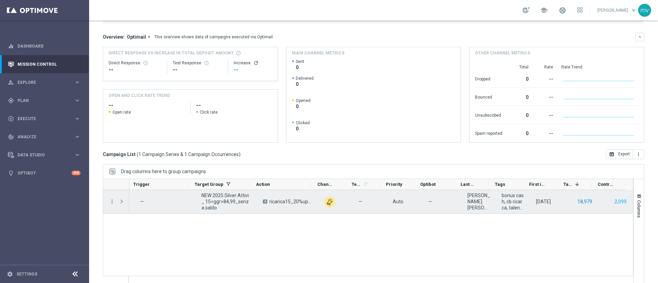
click at [579, 202] on button "18,979" at bounding box center [585, 202] width 16 height 9
click at [614, 199] on button "2,099" at bounding box center [620, 202] width 13 height 9
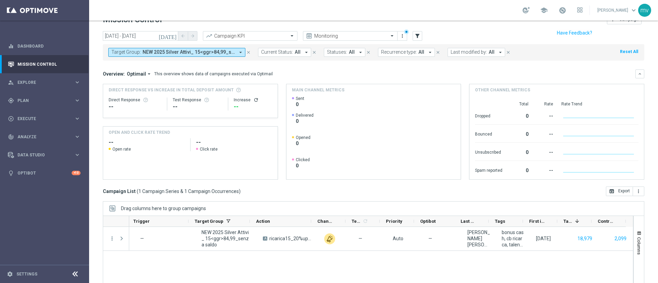
scroll to position [0, 0]
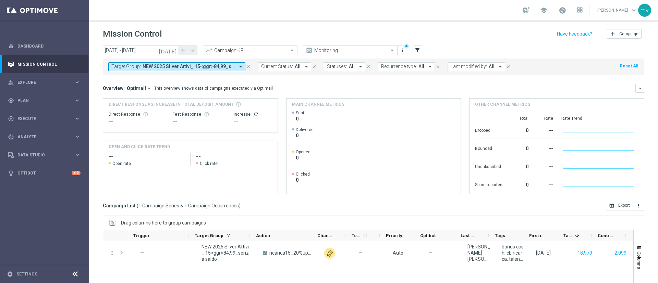
click at [248, 66] on icon "close" at bounding box center [248, 66] width 5 height 5
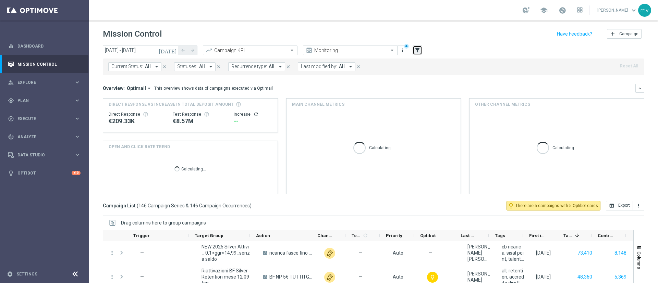
click at [417, 50] on icon "filter_alt" at bounding box center [417, 50] width 6 height 6
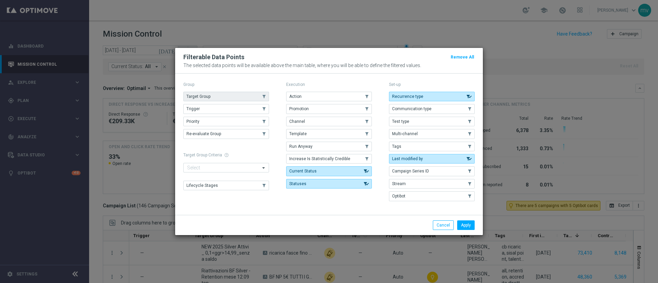
click at [214, 96] on button "Target Group" at bounding box center [226, 97] width 86 height 10
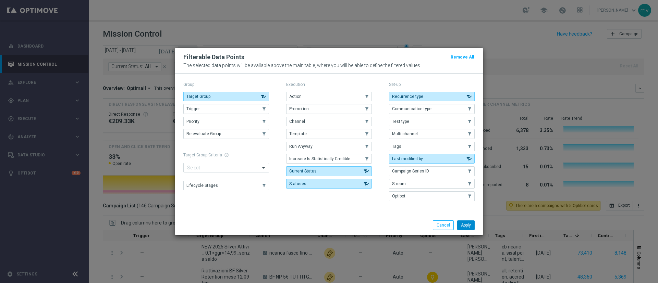
click at [468, 226] on button "Apply" at bounding box center [465, 226] width 17 height 10
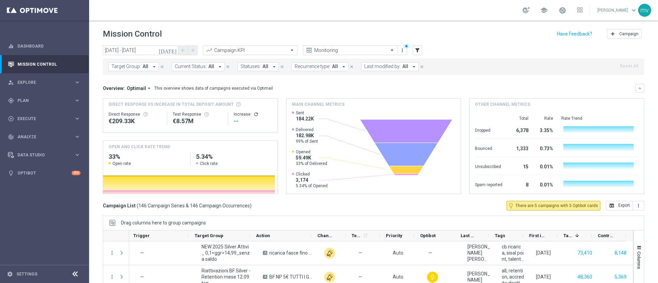
click at [154, 65] on icon "arrow_drop_down" at bounding box center [154, 67] width 6 height 6
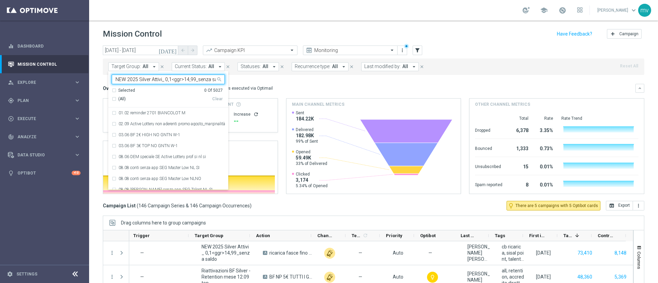
scroll to position [0, 6]
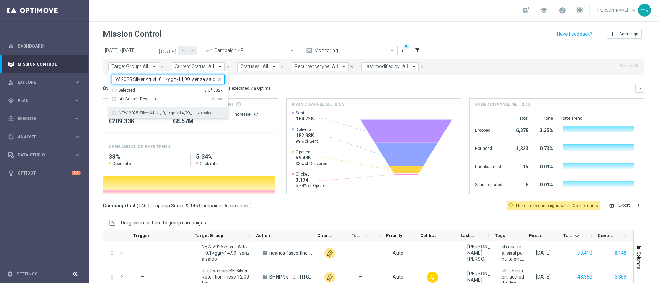
click at [131, 112] on label "NEW 2025 Silver Attivi_ 0,1<ggr>14,99_senza saldo" at bounding box center [166, 113] width 94 height 4
type input "NEW 2025 Silver Attivi_ 0,1<ggr>14,99_senza saldo"
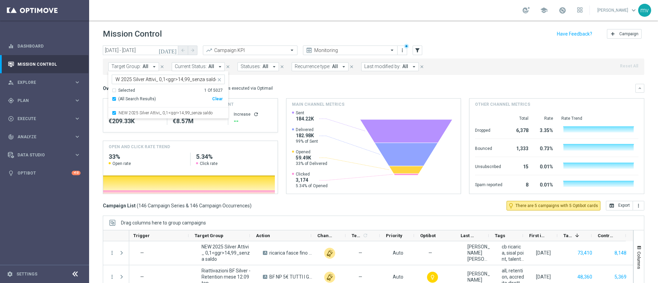
scroll to position [0, 0]
click at [294, 82] on mini-dashboard "Overview: Optimail arrow_drop_down This overview shows data of campaigns execut…" at bounding box center [374, 138] width 542 height 126
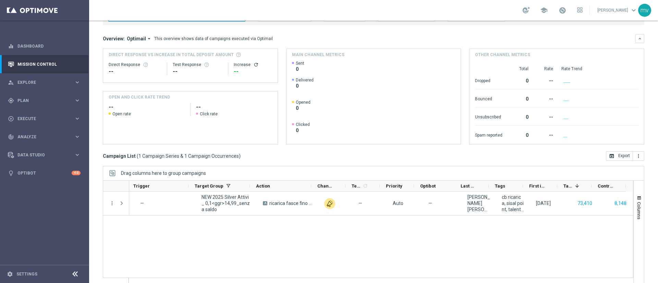
scroll to position [51, 0]
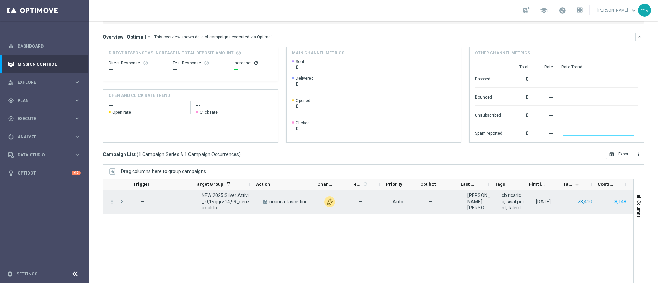
click at [582, 199] on button "73,410" at bounding box center [585, 202] width 16 height 9
click at [614, 202] on button "8,148" at bounding box center [620, 202] width 13 height 9
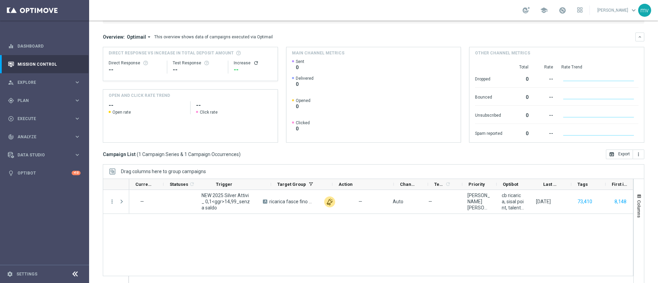
scroll to position [0, 0]
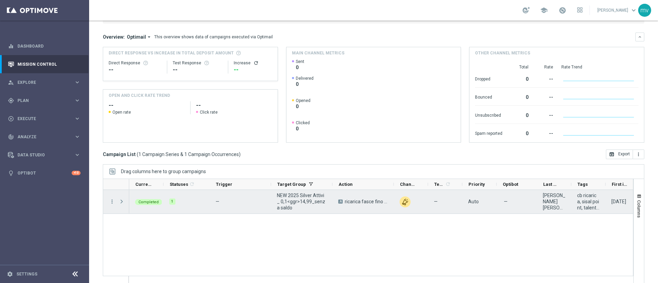
drag, startPoint x: 110, startPoint y: 199, endPoint x: 120, endPoint y: 202, distance: 10.4
click at [111, 199] on icon "more_vert" at bounding box center [112, 202] width 6 height 6
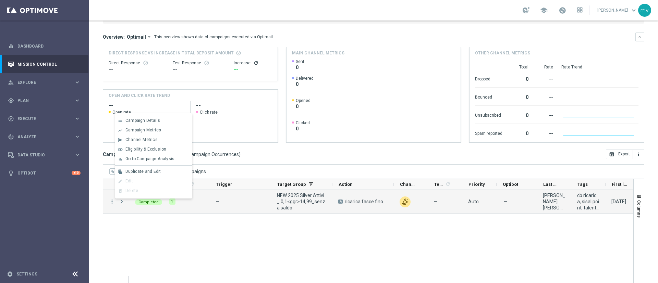
click at [132, 227] on div "Completed 1 — NEW 2025 Silver Attivi_ 0,1<ggr>14,99_senza saldo A ricarica fasc…" at bounding box center [381, 237] width 504 height 94
click at [121, 201] on span "Press SPACE to deselect this row." at bounding box center [122, 201] width 6 height 5
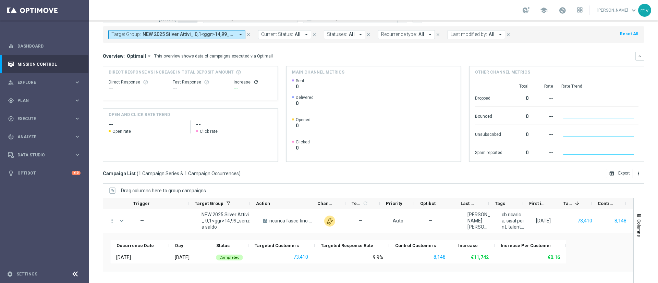
scroll to position [59, 0]
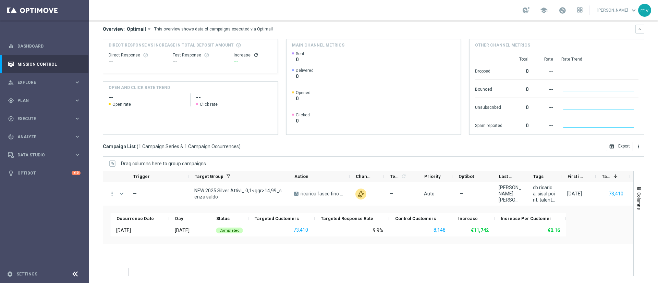
drag, startPoint x: 249, startPoint y: 177, endPoint x: 295, endPoint y: 180, distance: 46.4
click at [290, 180] on div at bounding box center [288, 176] width 3 height 11
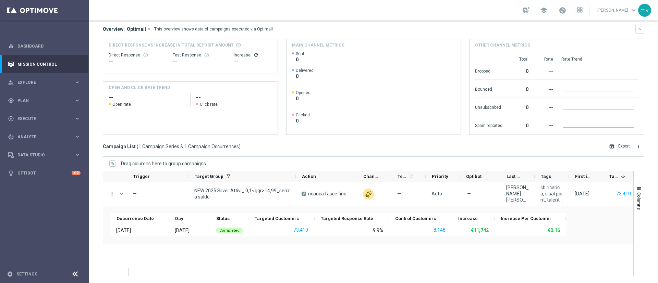
click at [358, 177] on div "Channel" at bounding box center [374, 176] width 34 height 11
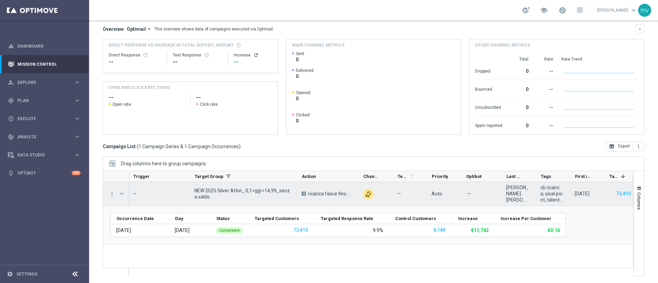
click at [123, 192] on span "Press SPACE to select this row." at bounding box center [122, 193] width 6 height 5
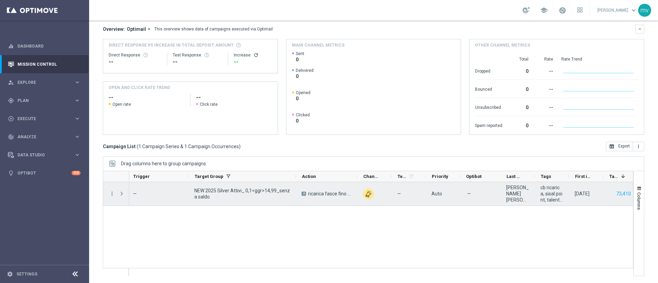
click at [120, 192] on span "Press SPACE to select this row." at bounding box center [122, 193] width 6 height 5
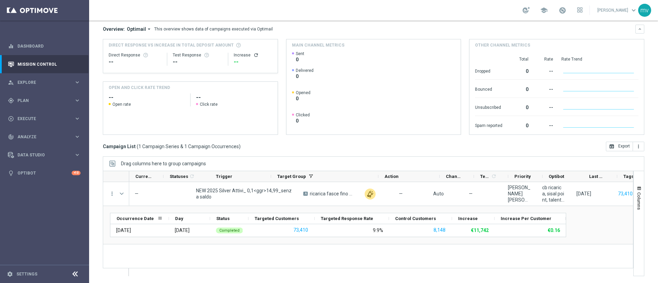
scroll to position [0, 0]
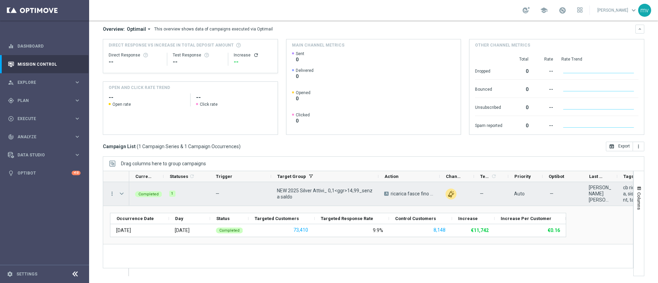
click at [120, 192] on span "Press SPACE to select this row." at bounding box center [122, 193] width 6 height 5
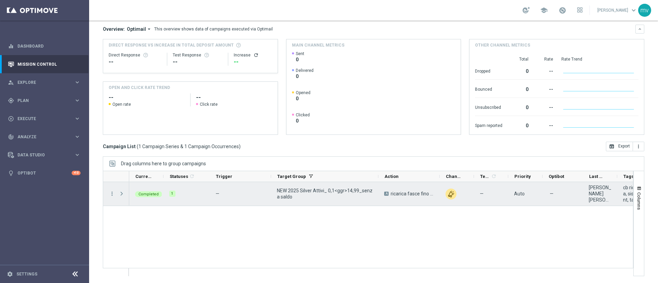
click at [120, 196] on span "Press SPACE to select this row." at bounding box center [122, 193] width 6 height 5
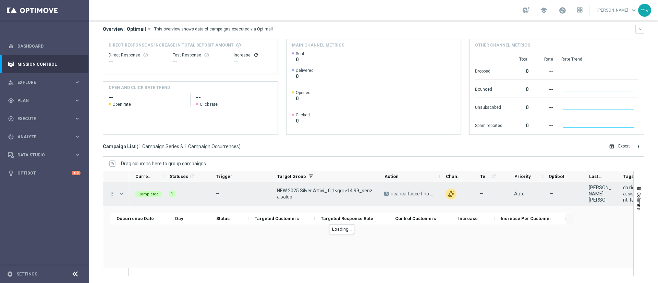
click at [111, 193] on icon "more_vert" at bounding box center [112, 194] width 6 height 6
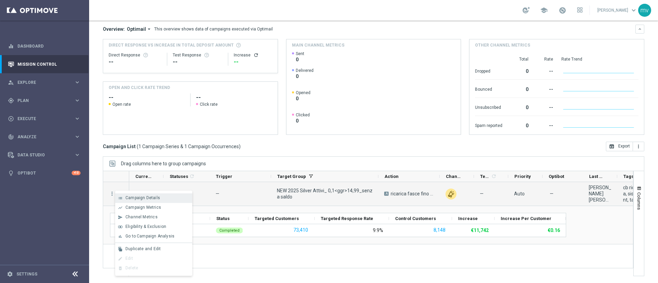
click at [142, 197] on span "Campaign Details" at bounding box center [142, 198] width 35 height 5
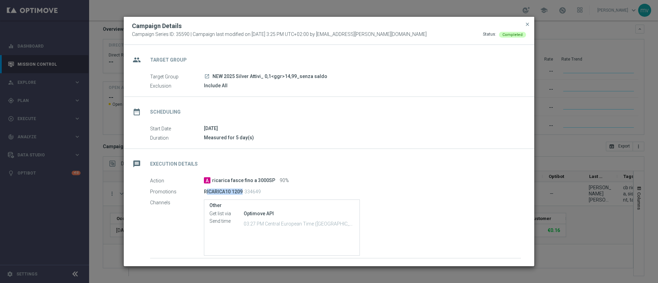
drag, startPoint x: 204, startPoint y: 190, endPoint x: 244, endPoint y: 192, distance: 39.5
click at [244, 192] on div "RICARICA10 1209 334649" at bounding box center [335, 192] width 263 height 10
copy div "RICARICA10 1209"
drag, startPoint x: 261, startPoint y: 190, endPoint x: 245, endPoint y: 190, distance: 15.4
click at [245, 190] on p "334649" at bounding box center [252, 192] width 16 height 6
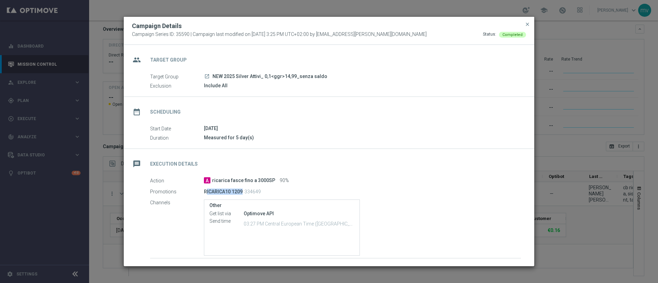
copy p "334649"
click at [528, 24] on span "close" at bounding box center [527, 24] width 5 height 5
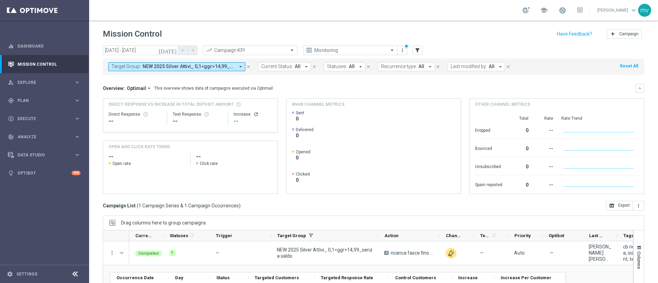
click at [250, 65] on icon "close" at bounding box center [248, 66] width 5 height 5
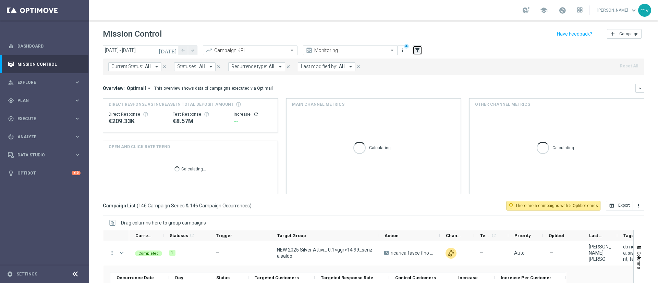
click at [421, 50] on button "filter_alt" at bounding box center [418, 51] width 10 height 10
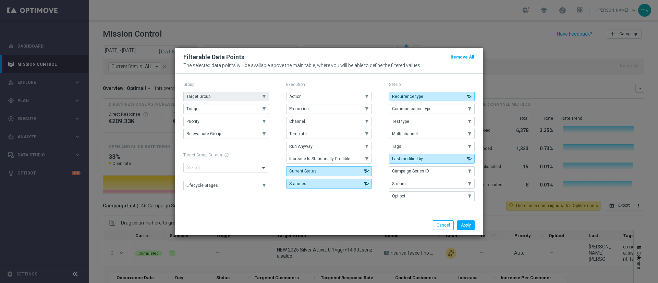
click at [214, 96] on button "Target Group" at bounding box center [226, 97] width 86 height 10
click at [470, 224] on button "Apply" at bounding box center [465, 226] width 17 height 10
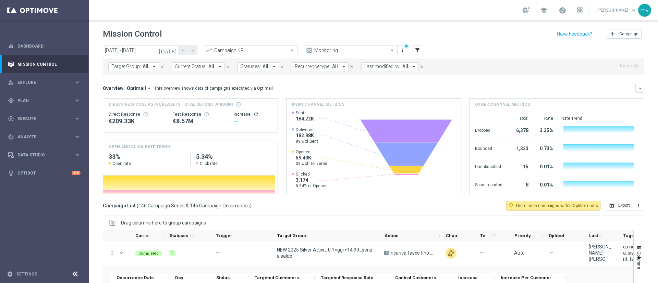
click at [154, 66] on icon "arrow_drop_down" at bounding box center [154, 67] width 6 height 6
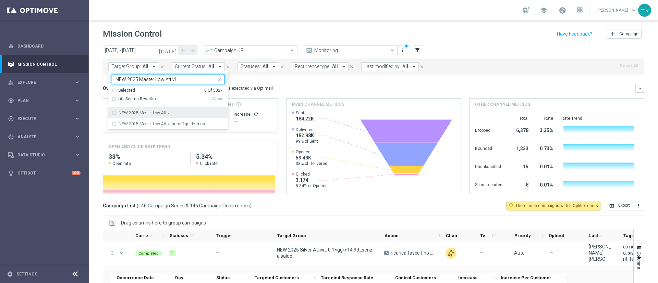
drag, startPoint x: 117, startPoint y: 113, endPoint x: 125, endPoint y: 115, distance: 8.4
click at [117, 113] on div "NEW 2025 Master Low Attivi" at bounding box center [168, 113] width 113 height 11
type input "NEW 2025 Master Low Attivi"
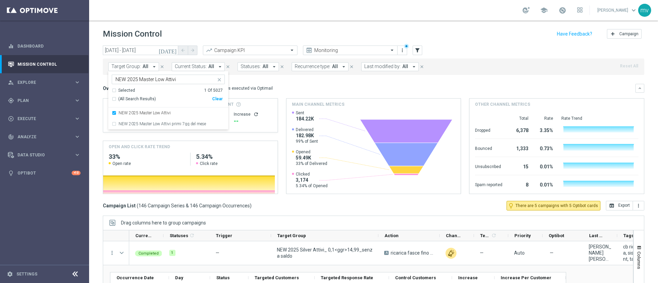
click at [495, 70] on div "Target Group: All arrow_drop_down NEW 2025 Master Low Attivi NEW 2025 Master Lo…" at bounding box center [374, 67] width 542 height 16
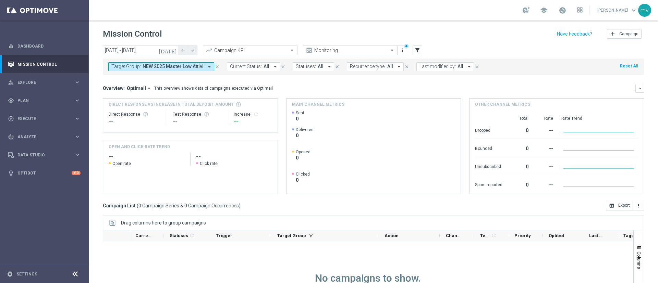
drag, startPoint x: 215, startPoint y: 64, endPoint x: 387, endPoint y: 71, distance: 171.5
click at [216, 65] on icon "close" at bounding box center [217, 66] width 5 height 5
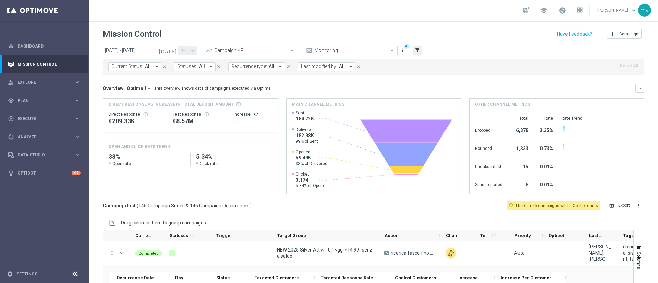
drag, startPoint x: 424, startPoint y: 49, endPoint x: 418, endPoint y: 52, distance: 6.6
click at [423, 50] on div "today 12 Sep 2025 - 12 Sep 2025 arrow_back arrow_forward Campaign KPI trending_…" at bounding box center [374, 51] width 542 height 10
click at [418, 52] on icon "filter_alt" at bounding box center [417, 50] width 6 height 6
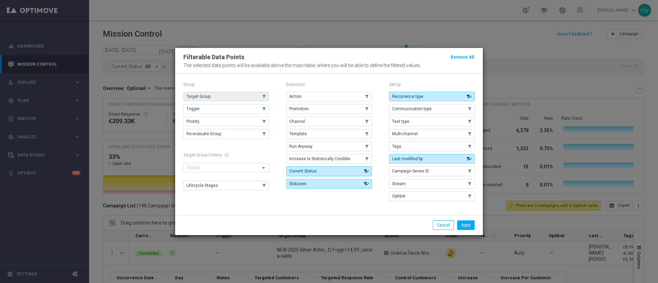
click at [234, 94] on button "Target Group" at bounding box center [226, 97] width 86 height 10
click at [468, 225] on button "Apply" at bounding box center [465, 226] width 17 height 10
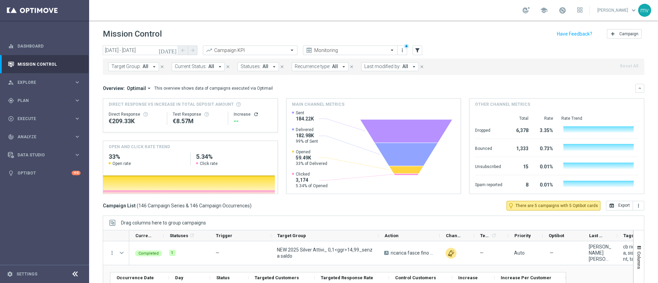
click at [151, 68] on icon "arrow_drop_down" at bounding box center [154, 67] width 6 height 6
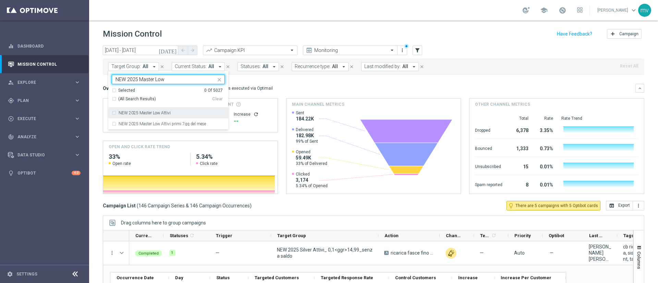
click at [114, 113] on div "NEW 2025 Master Low Attivi" at bounding box center [168, 113] width 113 height 11
type input "NEW 2025 Master Low"
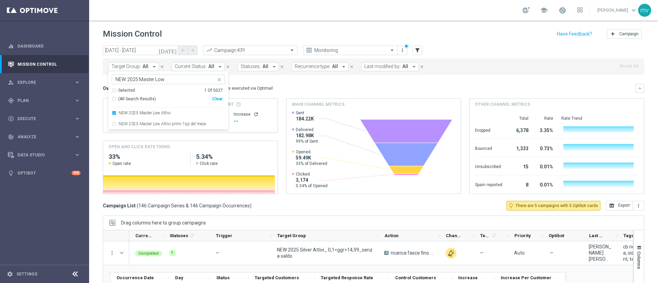
click at [299, 85] on div "Overview: Optimail arrow_drop_down This overview shows data of campaigns execut…" at bounding box center [369, 88] width 533 height 6
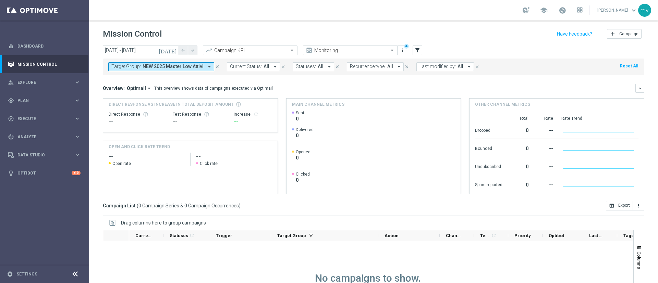
click at [174, 50] on icon "today" at bounding box center [168, 50] width 19 height 6
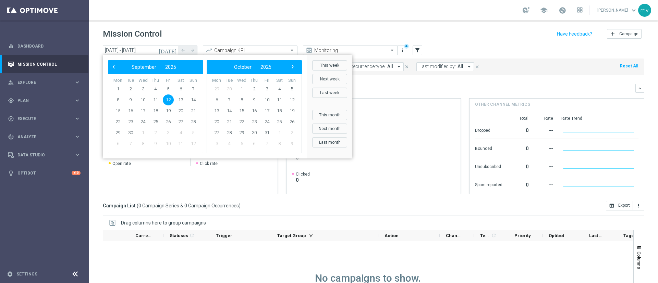
click at [167, 95] on span "12" at bounding box center [168, 100] width 11 height 11
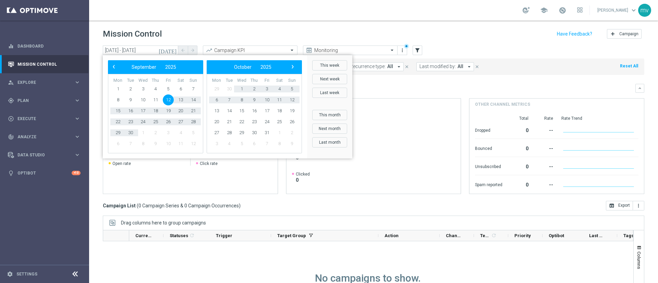
click at [381, 81] on mini-dashboard "Overview: Optimail arrow_drop_down This overview shows data of campaigns execut…" at bounding box center [374, 138] width 542 height 126
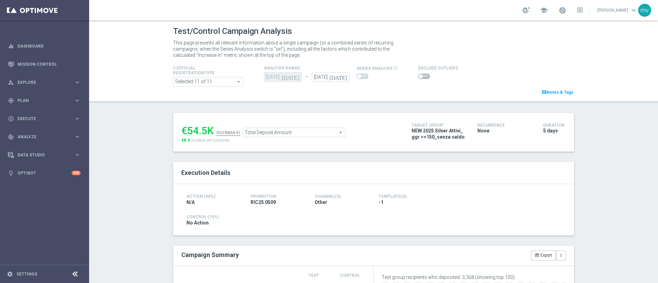
click at [295, 134] on span "Total Deposit Amount" at bounding box center [294, 132] width 102 height 9
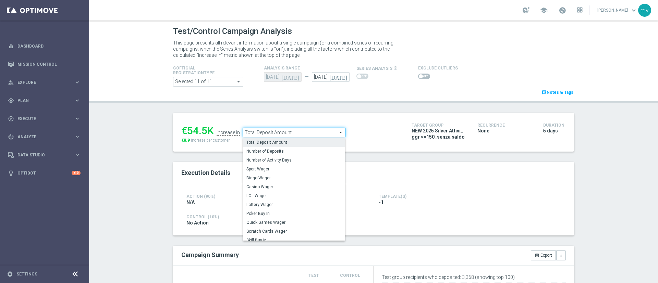
click at [298, 143] on span "Total Deposit Amount" at bounding box center [293, 142] width 95 height 5
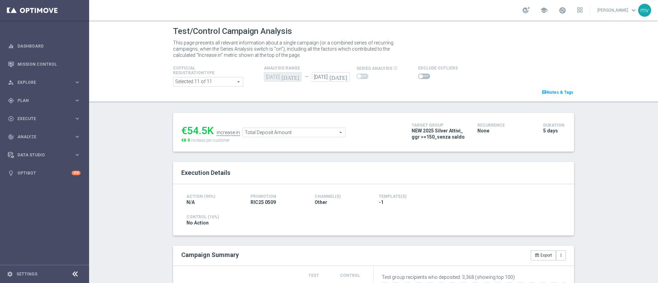
click at [418, 77] on span at bounding box center [424, 76] width 12 height 5
click at [418, 77] on input "checkbox" at bounding box center [424, 76] width 12 height 5
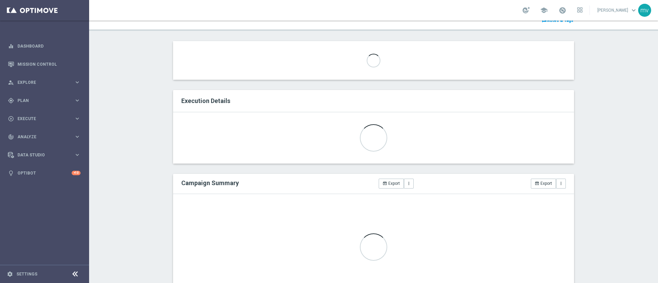
scroll to position [70, 0]
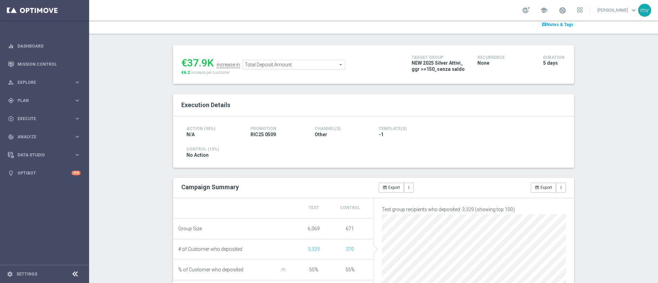
drag, startPoint x: 181, startPoint y: 72, endPoint x: 186, endPoint y: 72, distance: 5.1
click at [186, 72] on span "€6.2" at bounding box center [185, 72] width 9 height 5
copy span "6.2"
drag, startPoint x: 185, startPoint y: 60, endPoint x: 201, endPoint y: 59, distance: 16.5
click at [201, 59] on div "€37.9K" at bounding box center [197, 63] width 33 height 12
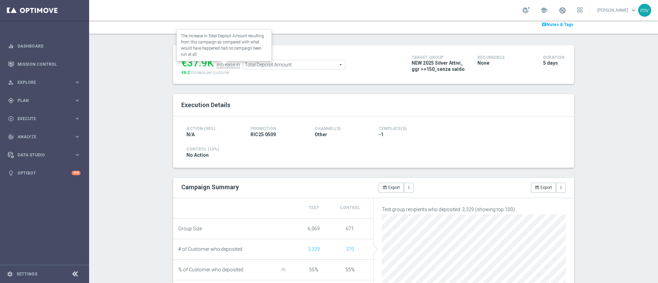
copy div "37.9"
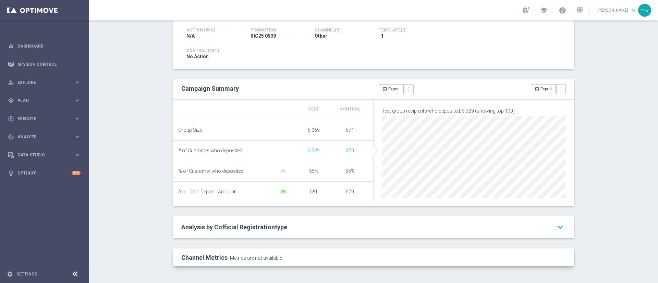
scroll to position [0, 0]
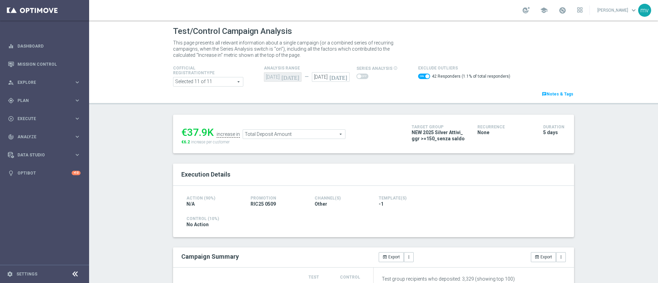
click at [307, 132] on span "Total Deposit Amount" at bounding box center [294, 134] width 102 height 9
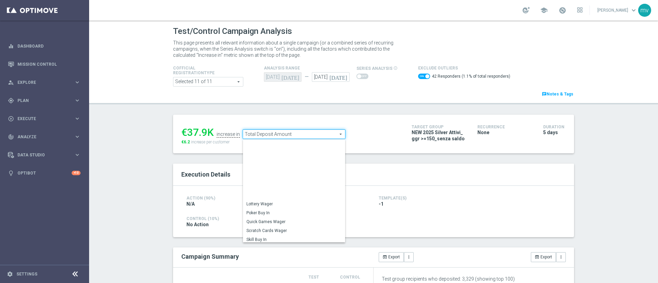
scroll to position [97, 0]
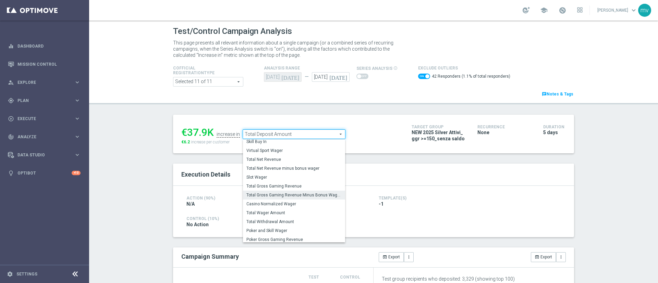
click at [310, 194] on span "Total Gross Gaming Revenue Minus Bonus Wagared" at bounding box center [293, 195] width 95 height 5
checkbox input "false"
type input "Total Gross Gaming Revenue Minus Bonus Wagared"
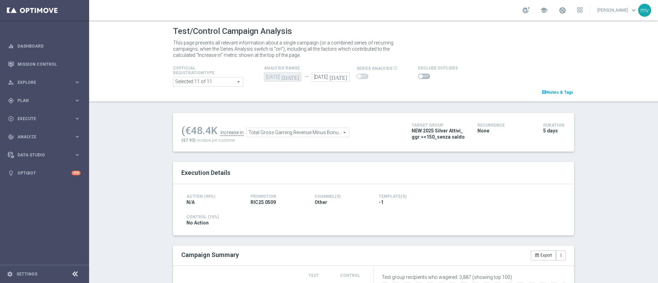
click at [422, 75] on span at bounding box center [424, 76] width 12 height 5
click at [422, 75] on input "checkbox" at bounding box center [424, 76] width 12 height 5
checkbox input "true"
click at [418, 72] on div at bounding box center [438, 76] width 40 height 8
click at [418, 75] on span at bounding box center [424, 76] width 12 height 5
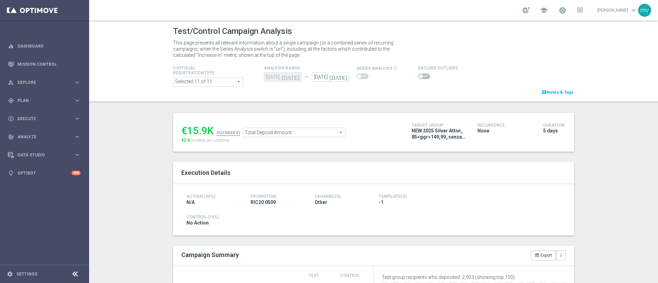
click at [418, 75] on input "checkbox" at bounding box center [424, 76] width 12 height 5
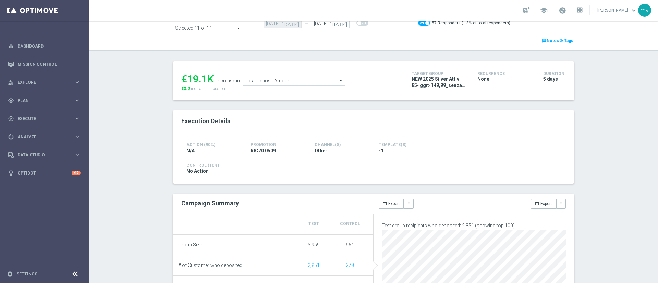
scroll to position [51, 0]
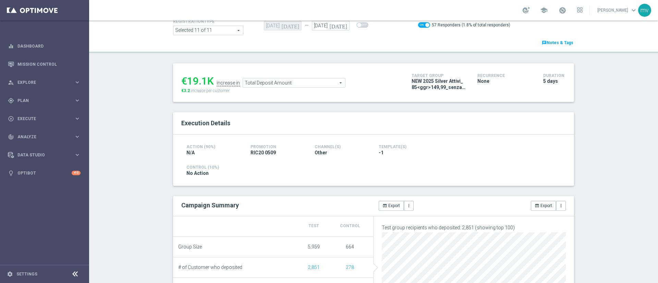
drag, startPoint x: 184, startPoint y: 78, endPoint x: 203, endPoint y: 78, distance: 18.9
click at [203, 78] on div "€19.1K" at bounding box center [197, 81] width 33 height 12
copy div "19.1"
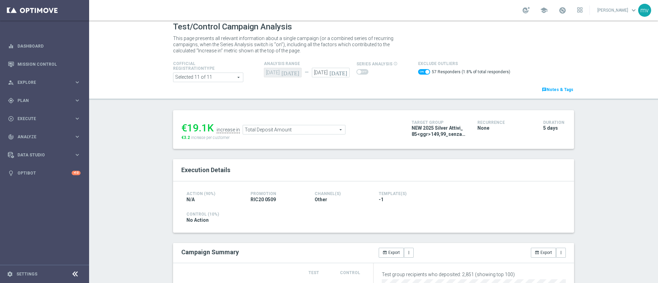
scroll to position [0, 0]
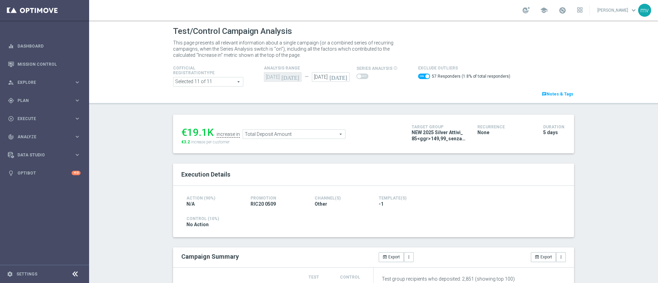
click at [298, 137] on span "Total Deposit Amount" at bounding box center [294, 134] width 102 height 9
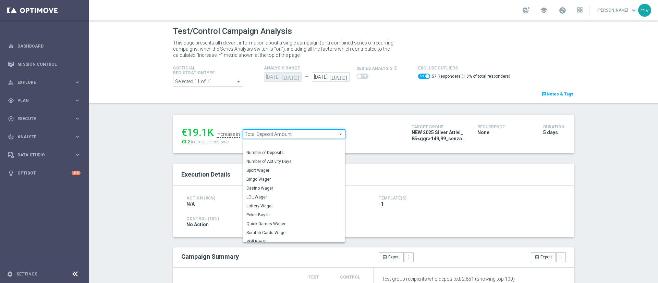
scroll to position [91, 0]
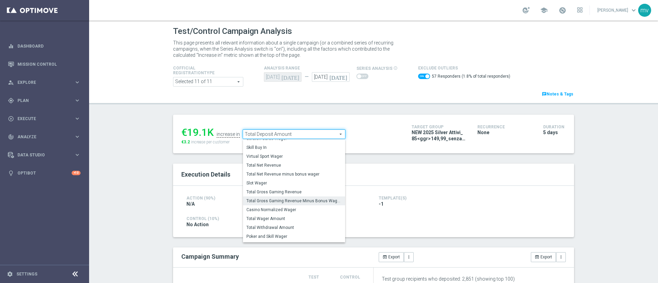
click at [310, 198] on label "Total Gross Gaming Revenue Minus Bonus Wagared" at bounding box center [294, 201] width 102 height 9
checkbox input "false"
type input "Total Gross Gaming Revenue Minus Bonus Wagared"
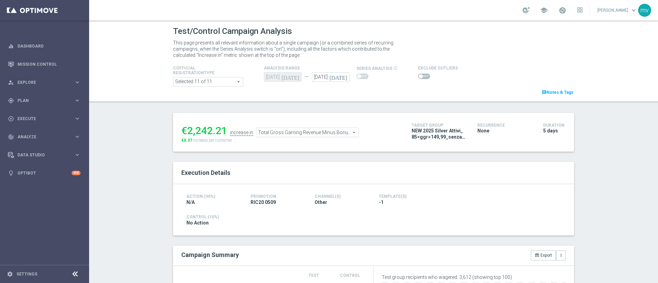
click at [419, 77] on span at bounding box center [424, 76] width 12 height 5
click at [419, 77] on input "checkbox" at bounding box center [424, 76] width 12 height 5
checkbox input "true"
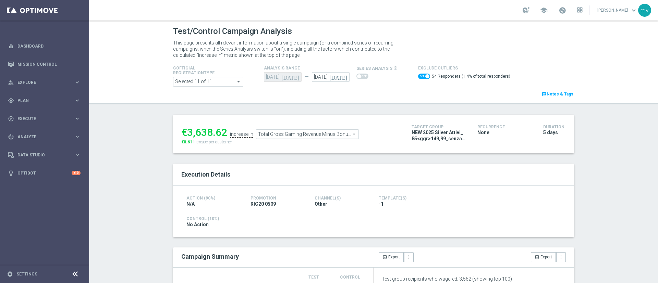
drag, startPoint x: 185, startPoint y: 132, endPoint x: 221, endPoint y: 131, distance: 35.7
click at [221, 131] on div "€3,638.62" at bounding box center [204, 132] width 46 height 12
copy div "3,638.62"
drag, startPoint x: 180, startPoint y: 142, endPoint x: 188, endPoint y: 141, distance: 7.6
click at [188, 141] on span "€0.61" at bounding box center [186, 142] width 11 height 5
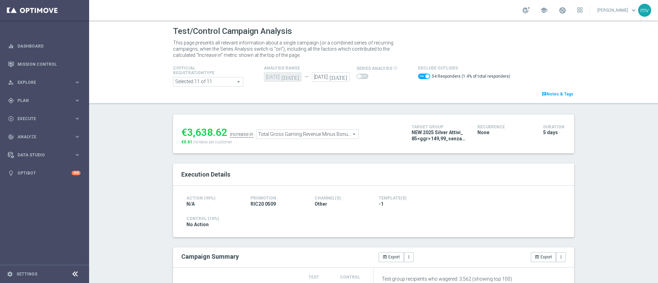
copy span "0.61"
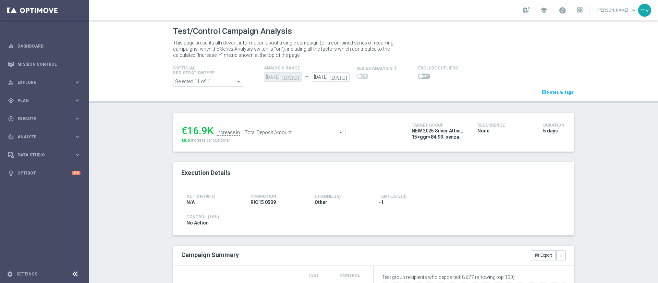
drag, startPoint x: 419, startPoint y: 76, endPoint x: 420, endPoint y: 89, distance: 13.5
click at [419, 75] on span at bounding box center [424, 76] width 12 height 5
click at [419, 75] on input "checkbox" at bounding box center [424, 76] width 12 height 5
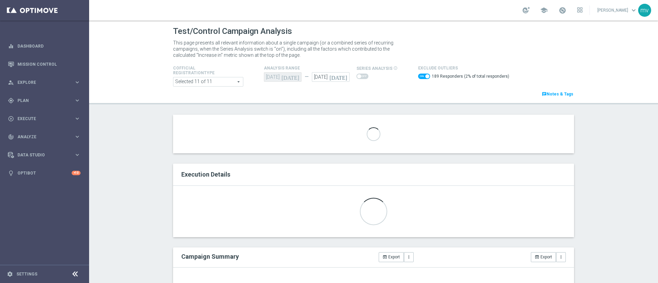
drag, startPoint x: 186, startPoint y: 136, endPoint x: 200, endPoint y: 136, distance: 14.4
click at [200, 136] on section "€16.9K increase in Total Deposit Amount Total Deposit Amount arrow_drop_down se…" at bounding box center [373, 134] width 401 height 39
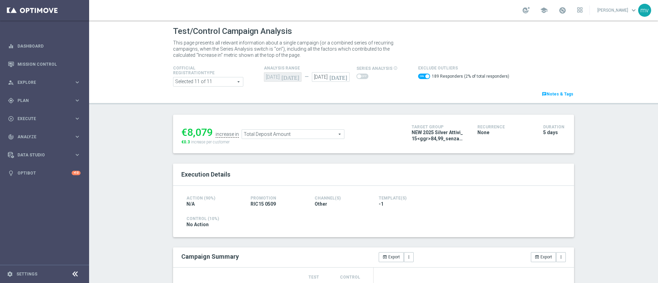
click at [238, 148] on div "€8,079 increase in Total Deposit Amount Total Deposit Amount arrow_drop_down se…" at bounding box center [373, 134] width 401 height 39
drag, startPoint x: 184, startPoint y: 133, endPoint x: 207, endPoint y: 133, distance: 23.0
click at [207, 133] on div "€8,079" at bounding box center [197, 132] width 32 height 12
copy div "8,079"
click at [283, 135] on span "Total Deposit Amount" at bounding box center [293, 134] width 102 height 9
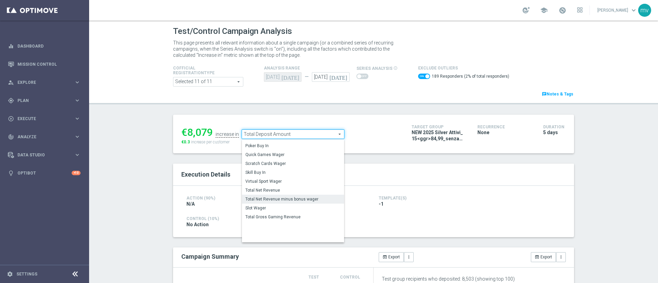
scroll to position [96, 0]
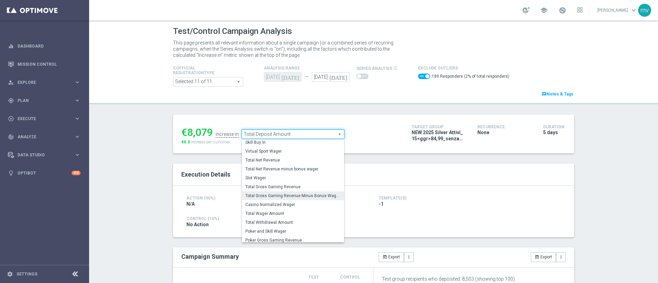
click at [293, 197] on span "Total Gross Gaming Revenue Minus Bonus Wagared" at bounding box center [292, 195] width 95 height 5
checkbox input "false"
type input "Total Gross Gaming Revenue Minus Bonus Wagared"
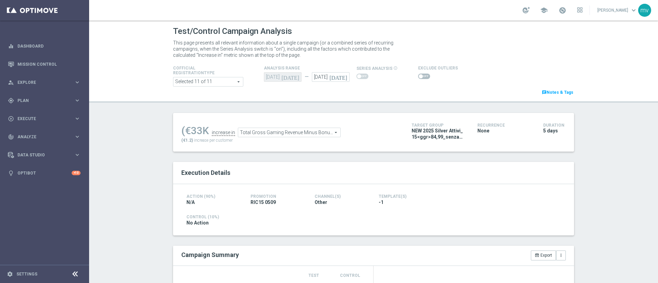
click at [422, 78] on span at bounding box center [424, 76] width 12 height 5
click at [422, 78] on input "checkbox" at bounding box center [424, 76] width 12 height 5
checkbox input "true"
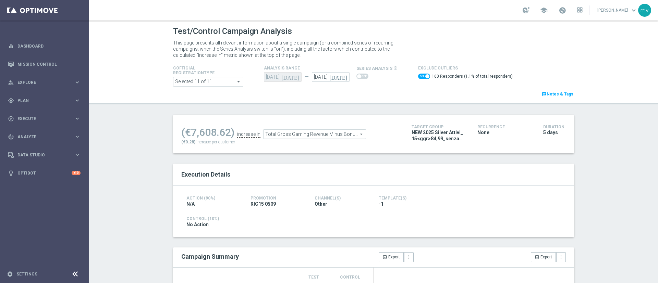
click at [609, 152] on div "Test/Control Campaign Analysis This page presents all relevant information abou…" at bounding box center [373, 152] width 569 height 263
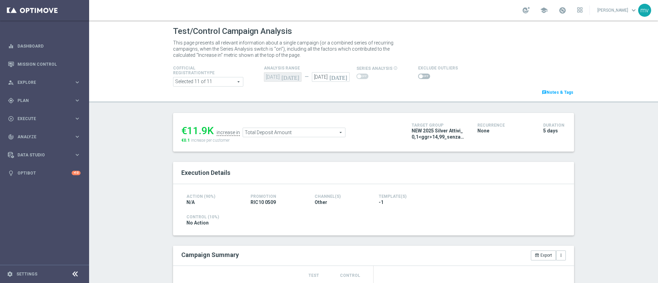
click at [420, 75] on span at bounding box center [424, 76] width 12 height 5
click at [420, 75] on input "checkbox" at bounding box center [424, 76] width 12 height 5
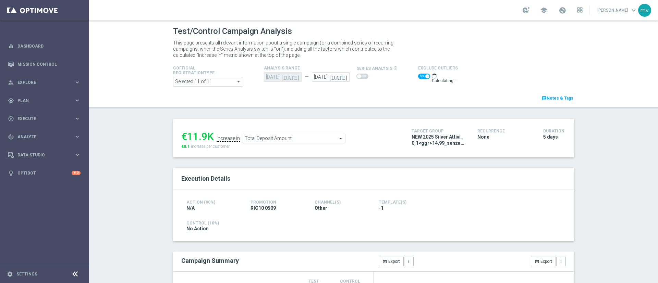
scroll to position [51, 0]
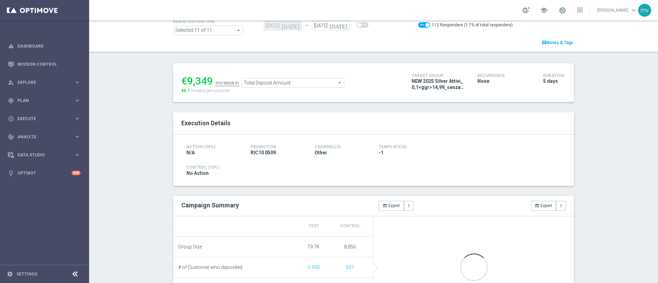
drag, startPoint x: 185, startPoint y: 81, endPoint x: 206, endPoint y: 82, distance: 21.0
click at [206, 82] on div "€9,349" at bounding box center [197, 81] width 32 height 12
copy div "9,349"
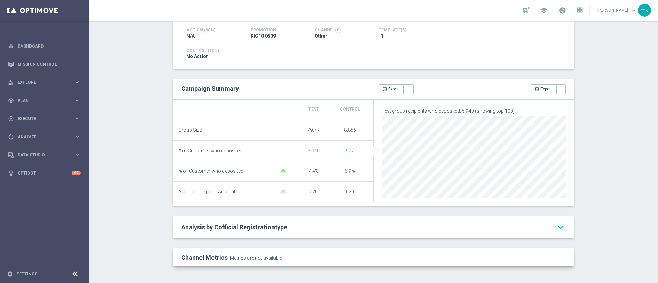
scroll to position [18, 0]
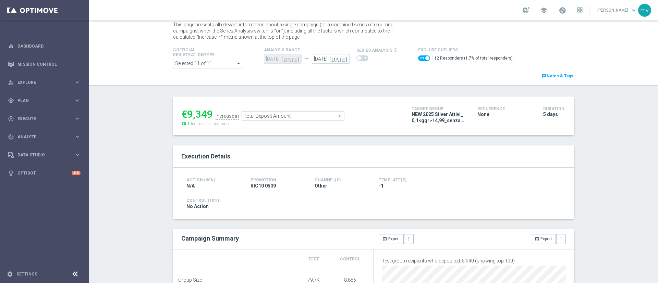
click at [292, 116] on span "Total Deposit Amount" at bounding box center [293, 116] width 102 height 9
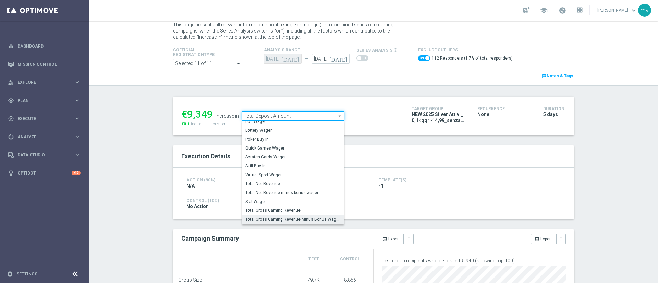
scroll to position [95, 0]
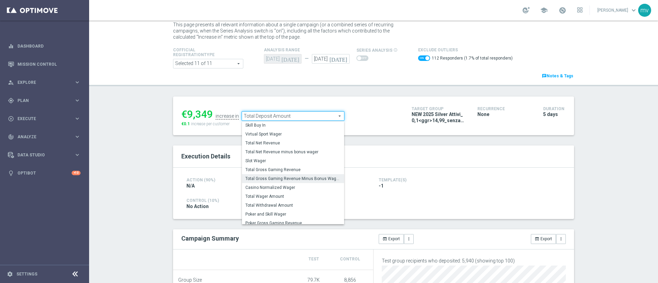
click at [300, 181] on span "Total Gross Gaming Revenue Minus Bonus Wagared" at bounding box center [292, 178] width 95 height 5
checkbox input "false"
type input "Total Gross Gaming Revenue Minus Bonus Wagared"
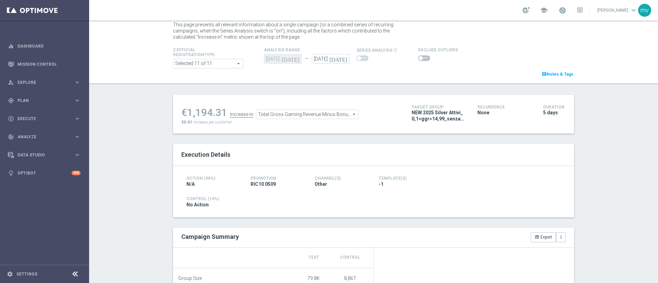
click at [419, 58] on span at bounding box center [424, 58] width 12 height 5
click at [419, 58] on input "checkbox" at bounding box center [424, 58] width 12 height 5
checkbox input "true"
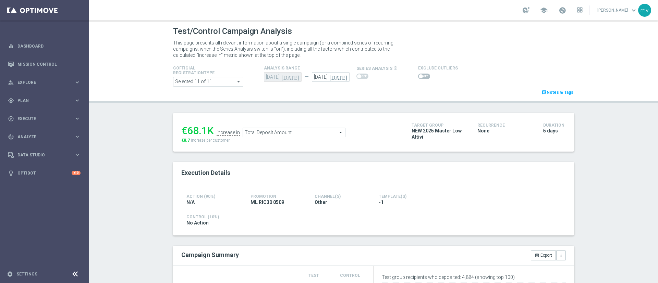
click at [423, 75] on span at bounding box center [424, 76] width 12 height 5
click at [423, 75] on input "checkbox" at bounding box center [424, 76] width 12 height 5
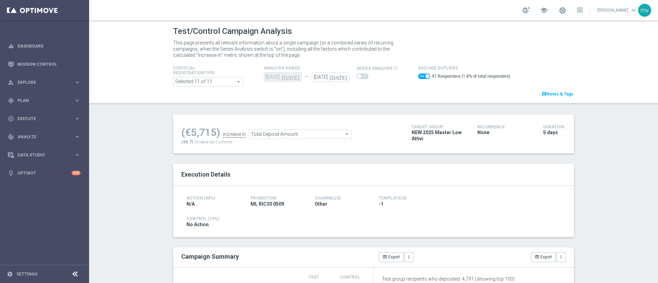
click at [299, 134] on span "Total Deposit Amount" at bounding box center [300, 134] width 102 height 9
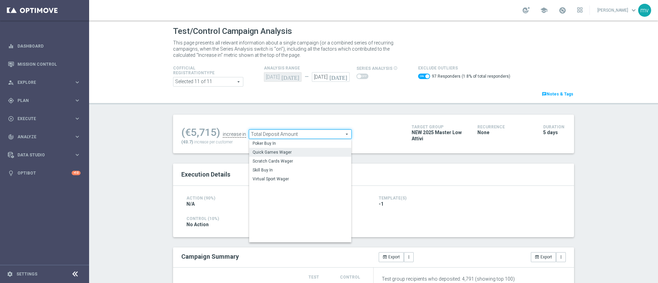
scroll to position [91, 0]
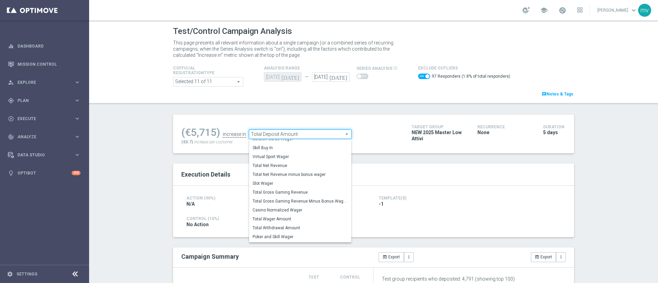
click at [308, 205] on label "Total Gross Gaming Revenue Minus Bonus Wagared" at bounding box center [300, 201] width 102 height 9
checkbox input "false"
type input "Total Gross Gaming Revenue Minus Bonus Wagared"
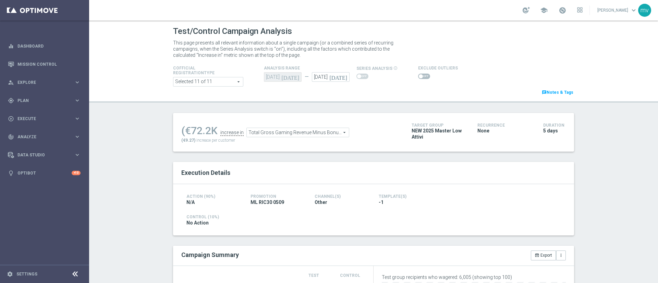
click at [420, 77] on span at bounding box center [424, 76] width 12 height 5
click at [420, 77] on input "checkbox" at bounding box center [424, 76] width 12 height 5
checkbox input "true"
click at [418, 75] on span at bounding box center [424, 76] width 12 height 5
click at [418, 75] on input "checkbox" at bounding box center [424, 76] width 12 height 5
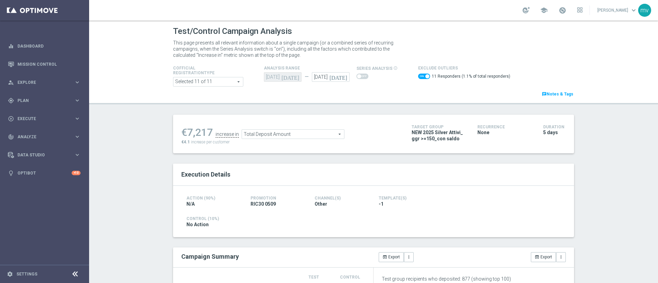
click at [290, 138] on span "Total Deposit Amount" at bounding box center [293, 134] width 102 height 9
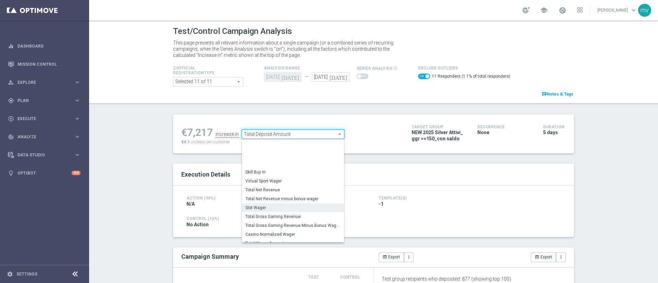
scroll to position [95, 0]
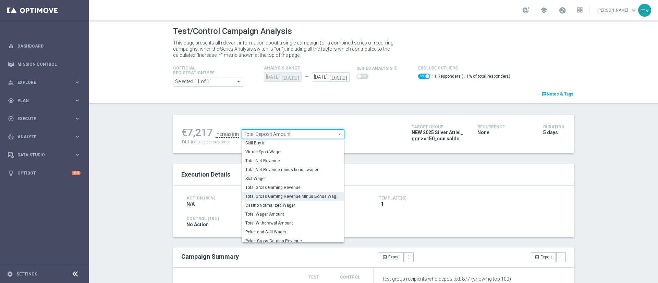
click at [302, 196] on span "Total Gross Gaming Revenue Minus Bonus Wagared" at bounding box center [292, 196] width 95 height 5
checkbox input "false"
type input "Total Gross Gaming Revenue Minus Bonus Wagared"
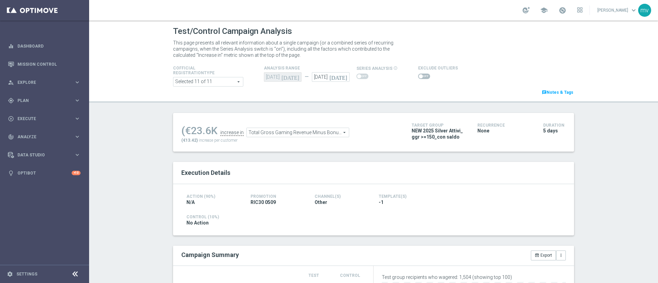
click at [419, 77] on span at bounding box center [424, 76] width 12 height 5
click at [419, 77] on input "checkbox" at bounding box center [424, 76] width 12 height 5
click at [419, 77] on span at bounding box center [424, 76] width 12 height 5
click at [419, 77] on input "checkbox" at bounding box center [424, 76] width 12 height 5
click at [418, 75] on span at bounding box center [424, 76] width 12 height 5
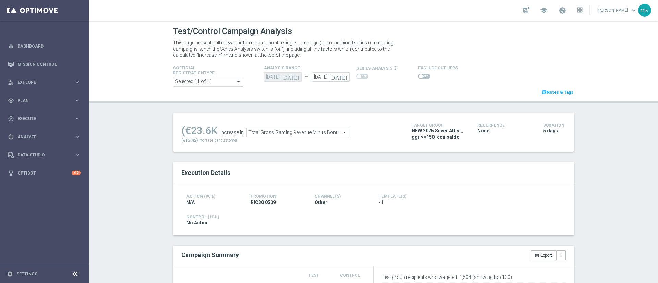
click at [418, 75] on input "checkbox" at bounding box center [424, 76] width 12 height 5
checkbox input "true"
click at [422, 74] on span at bounding box center [424, 76] width 12 height 5
click at [422, 74] on input "checkbox" at bounding box center [424, 76] width 12 height 5
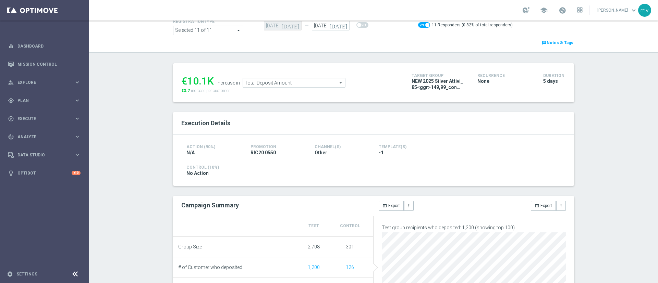
scroll to position [103, 0]
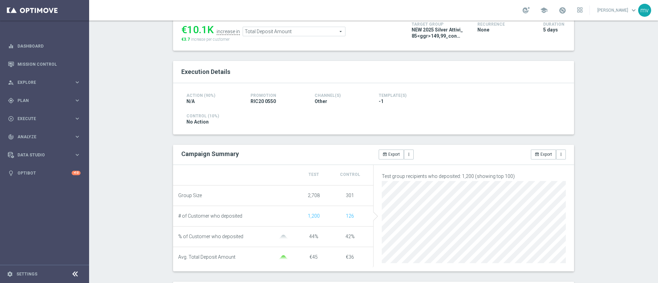
drag, startPoint x: 185, startPoint y: 31, endPoint x: 201, endPoint y: 29, distance: 16.2
click at [201, 29] on div "€10.1K" at bounding box center [197, 30] width 33 height 12
copy div "10.1"
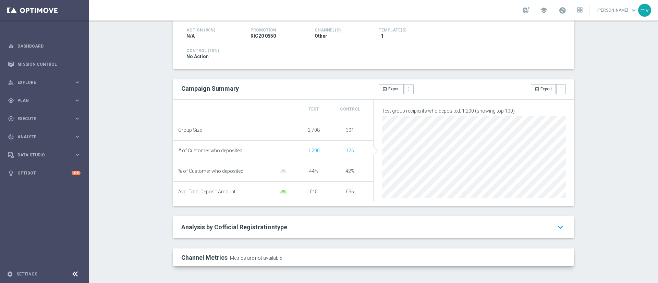
scroll to position [0, 0]
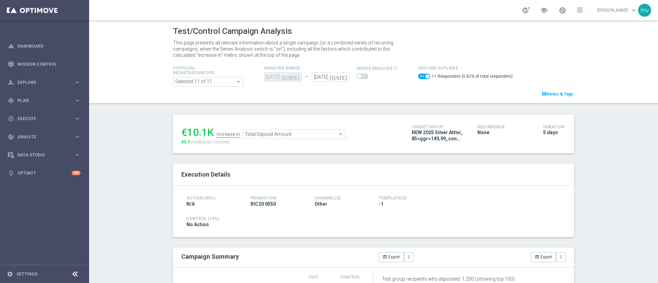
click at [306, 134] on span "Total Deposit Amount" at bounding box center [294, 134] width 102 height 9
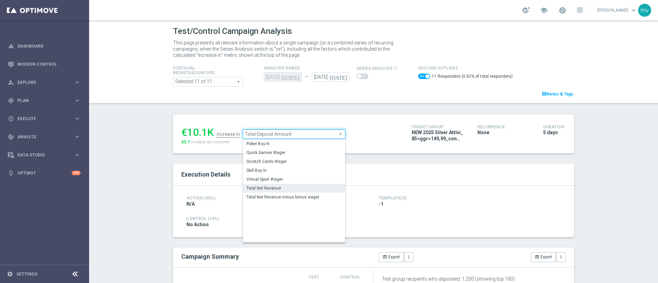
scroll to position [95, 0]
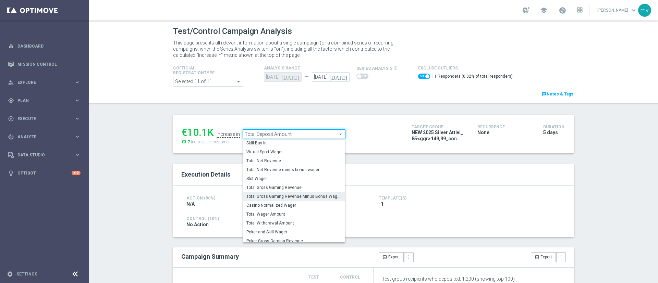
click at [298, 195] on span "Total Gross Gaming Revenue Minus Bonus Wagared" at bounding box center [293, 196] width 95 height 5
checkbox input "false"
type input "Total Gross Gaming Revenue Minus Bonus Wagared"
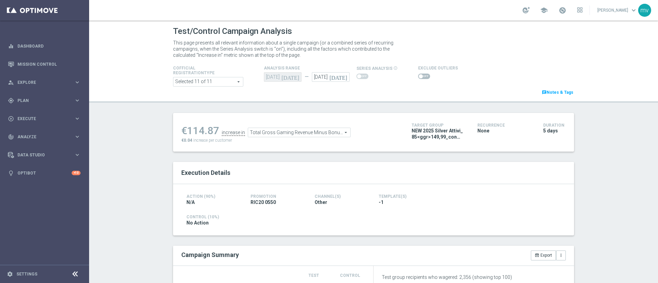
drag, startPoint x: 420, startPoint y: 75, endPoint x: 431, endPoint y: 91, distance: 19.5
click at [420, 74] on span at bounding box center [424, 76] width 12 height 5
click at [420, 74] on input "checkbox" at bounding box center [424, 76] width 12 height 5
checkbox input "true"
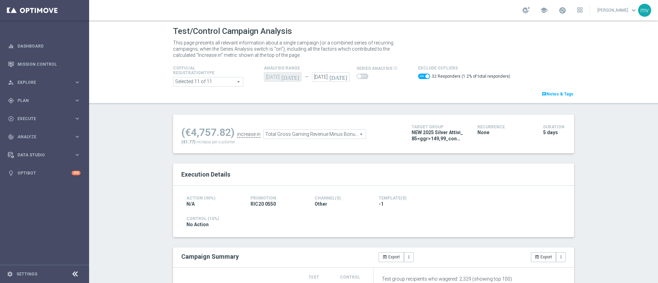
scroll to position [103, 0]
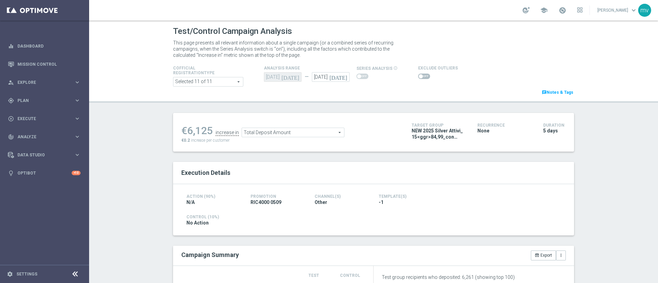
click at [418, 76] on span at bounding box center [424, 76] width 12 height 5
click at [418, 76] on input "checkbox" at bounding box center [424, 76] width 12 height 5
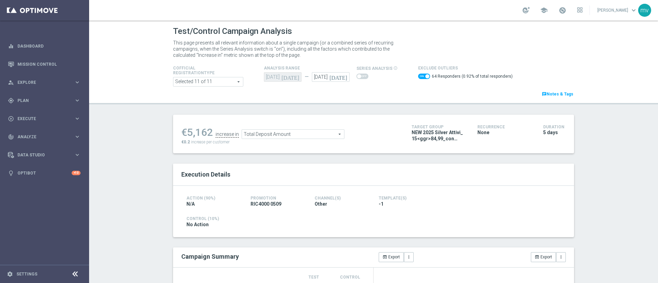
click at [288, 131] on span "Total Deposit Amount" at bounding box center [293, 134] width 102 height 9
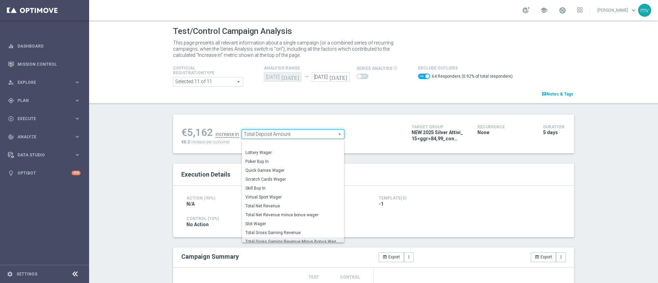
scroll to position [95, 0]
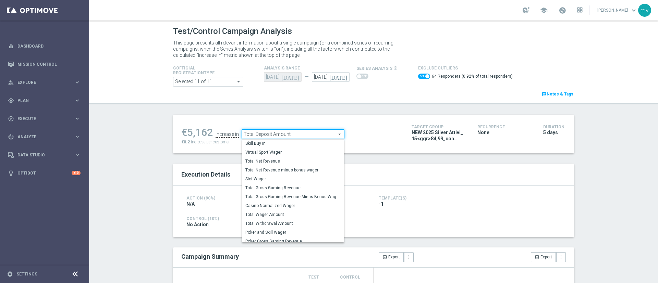
click at [294, 199] on span "Total Gross Gaming Revenue Minus Bonus Wagared" at bounding box center [292, 196] width 95 height 5
checkbox input "false"
type input "Total Gross Gaming Revenue Minus Bonus Wagared"
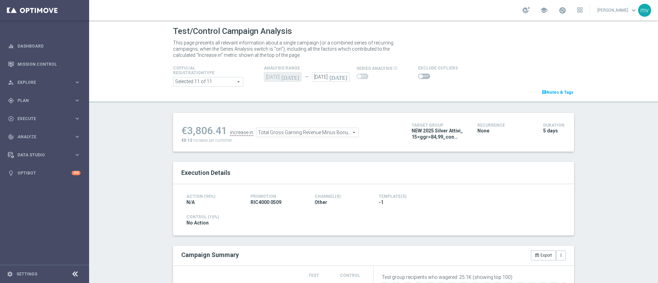
click at [420, 76] on span at bounding box center [424, 76] width 12 height 5
click at [420, 76] on input "checkbox" at bounding box center [424, 76] width 12 height 5
checkbox input "true"
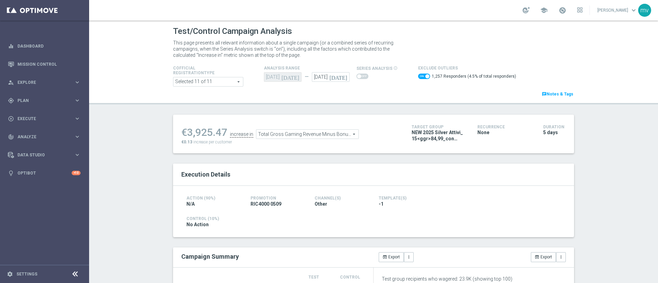
scroll to position [154, 0]
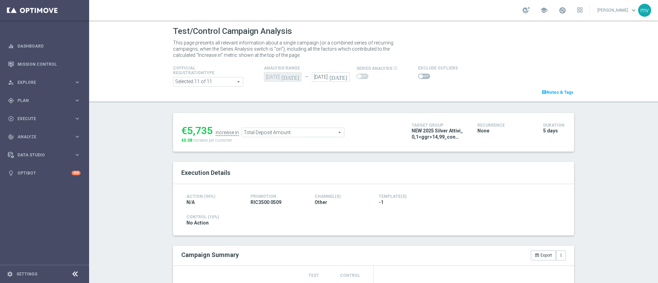
click at [418, 77] on span at bounding box center [424, 76] width 12 height 5
click at [418, 77] on input "checkbox" at bounding box center [424, 76] width 12 height 5
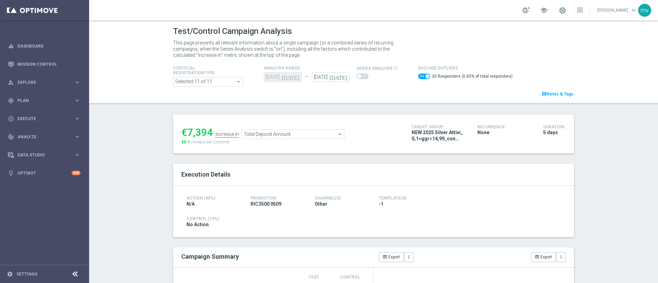
drag, startPoint x: 182, startPoint y: 131, endPoint x: 207, endPoint y: 131, distance: 25.0
click at [207, 131] on div "€7,394" at bounding box center [197, 132] width 32 height 12
copy div "7,394"
click at [275, 136] on span "Total Deposit Amount" at bounding box center [293, 134] width 102 height 9
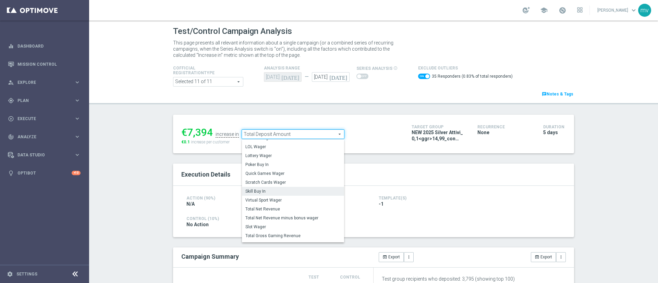
scroll to position [91, 0]
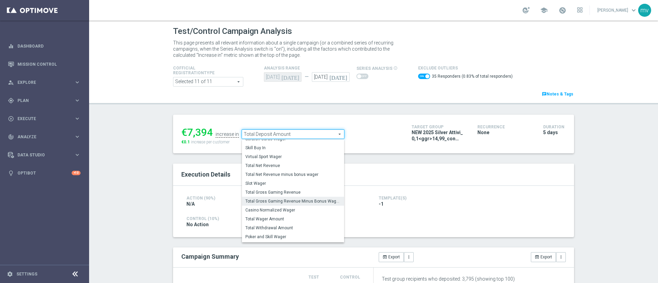
click at [299, 202] on span "Total Gross Gaming Revenue Minus Bonus Wagared" at bounding box center [292, 201] width 95 height 5
checkbox input "false"
type input "Total Gross Gaming Revenue Minus Bonus Wagared"
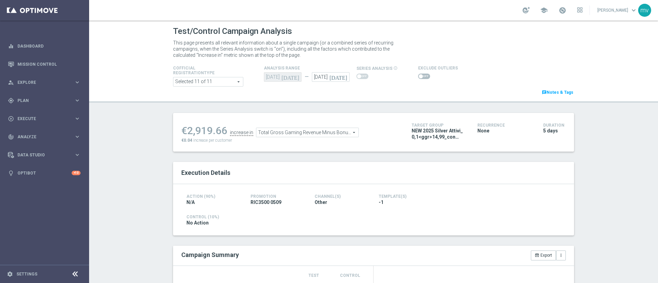
click at [418, 77] on span at bounding box center [424, 76] width 12 height 5
click at [418, 77] on input "checkbox" at bounding box center [424, 76] width 12 height 5
checkbox input "true"
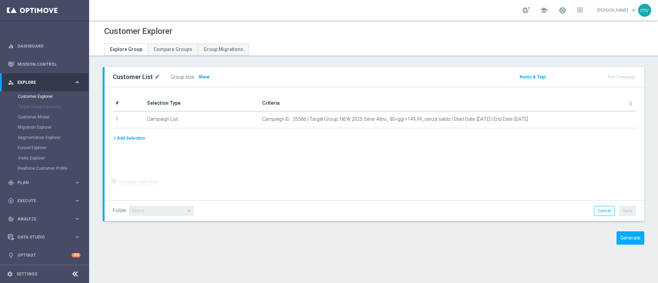
click at [204, 78] on span "Show" at bounding box center [203, 77] width 11 height 5
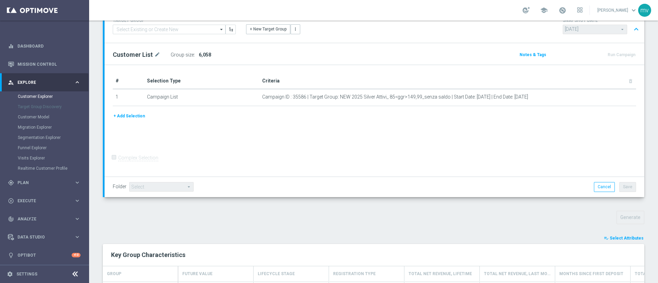
scroll to position [118, 0]
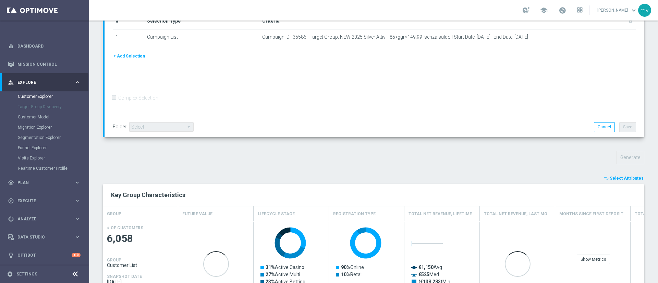
click at [613, 177] on span "Select Attributes" at bounding box center [627, 178] width 34 height 5
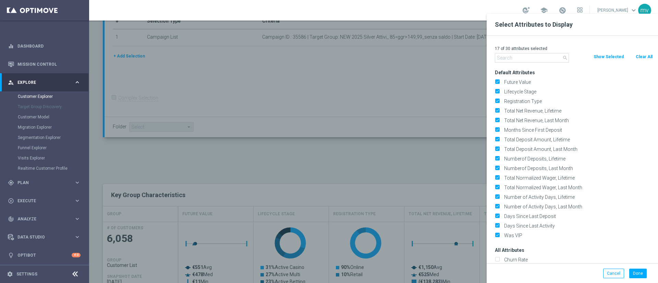
click at [642, 56] on button "Clear All" at bounding box center [644, 57] width 18 height 8
checkbox input "false"
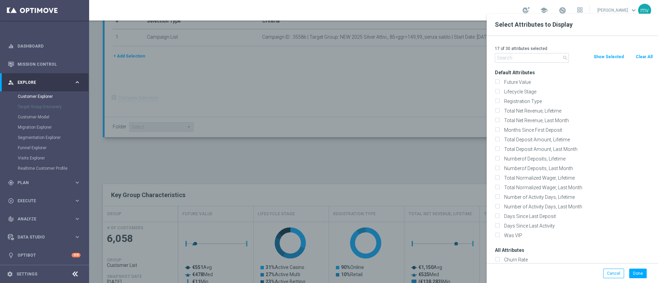
checkbox input "false"
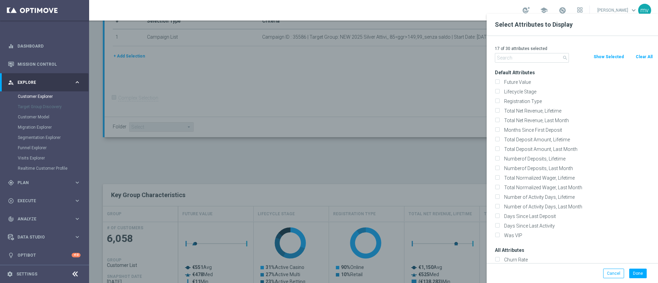
checkbox input "false"
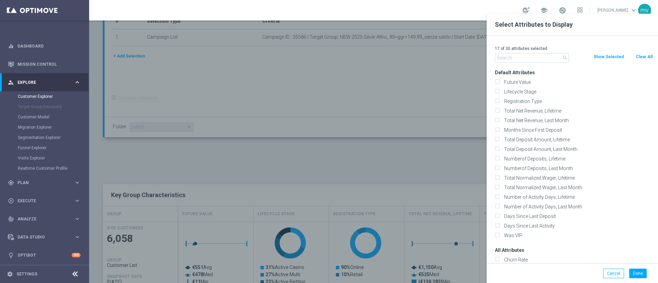
checkbox input "false"
click at [536, 61] on input "text" at bounding box center [532, 58] width 74 height 10
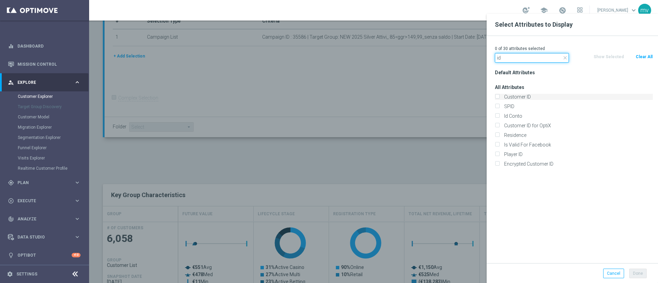
type input "id"
click at [523, 96] on label "Customer ID" at bounding box center [577, 97] width 151 height 6
click at [499, 96] on input "Customer ID" at bounding box center [497, 98] width 4 height 4
checkbox input "true"
click at [640, 271] on button "Done" at bounding box center [637, 274] width 17 height 10
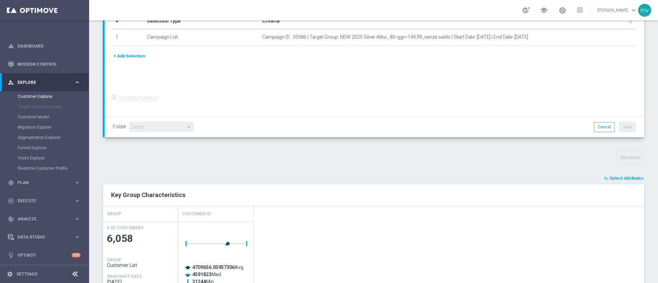
scroll to position [207, 0]
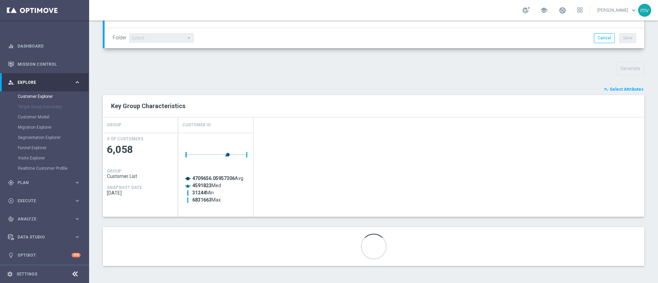
click at [610, 90] on span "Select Attributes" at bounding box center [627, 89] width 34 height 5
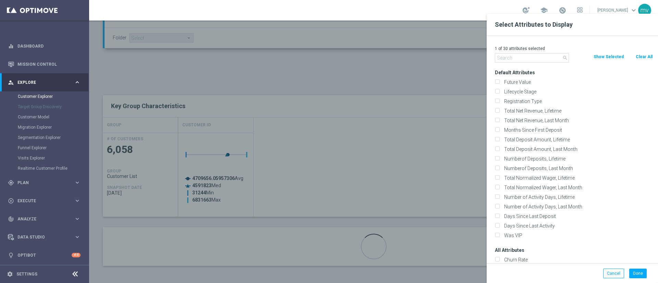
click at [520, 58] on input "text" at bounding box center [532, 58] width 74 height 10
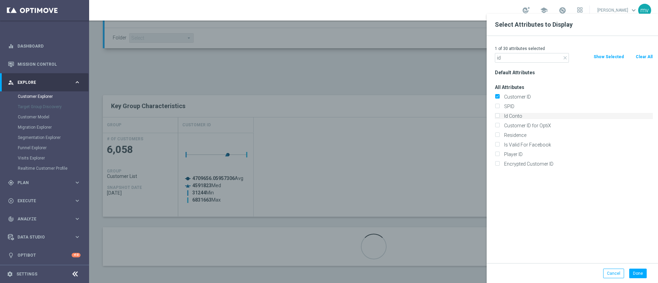
type input "id"
click at [499, 117] on input "Id Conto" at bounding box center [497, 117] width 4 height 4
checkbox input "true"
click at [645, 273] on button "Done" at bounding box center [637, 274] width 17 height 10
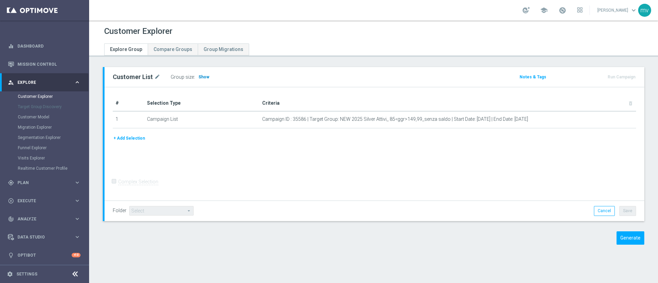
click at [203, 80] on h3 "Show" at bounding box center [204, 77] width 12 height 8
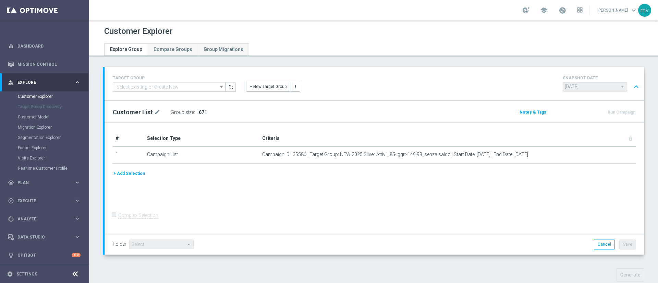
scroll to position [154, 0]
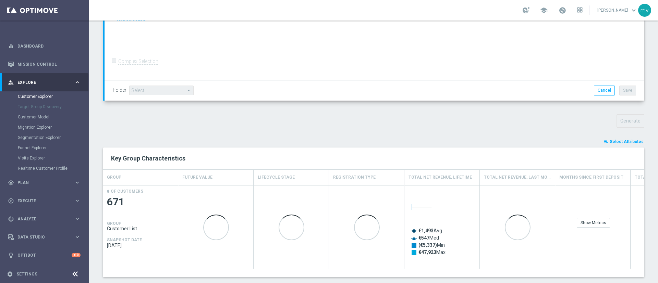
click at [613, 141] on span "Select Attributes" at bounding box center [627, 142] width 34 height 5
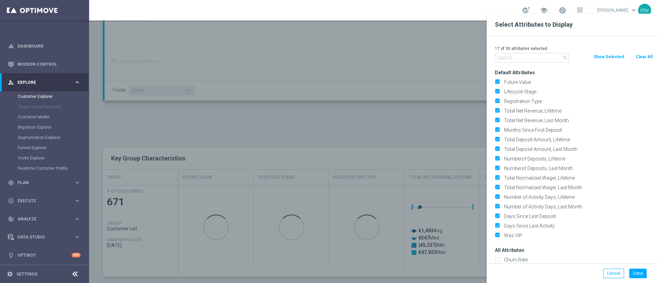
click at [639, 56] on button "Clear All" at bounding box center [644, 57] width 18 height 8
checkbox input "false"
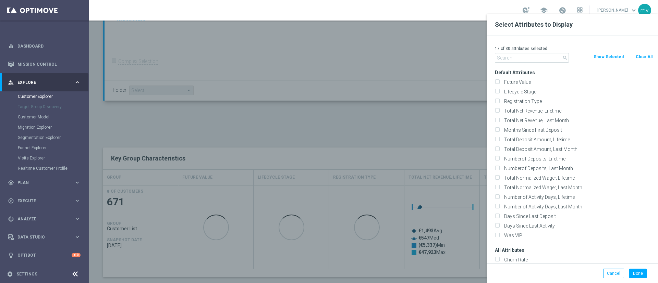
checkbox input "false"
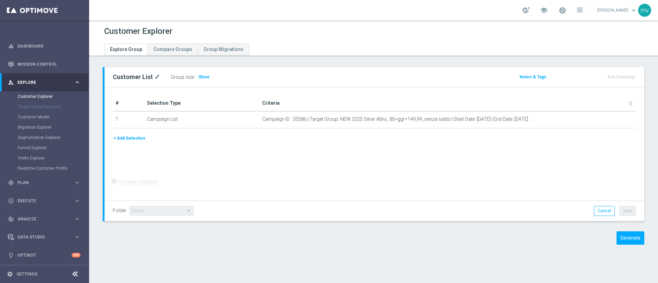
click at [208, 75] on div "Group size : Show" at bounding box center [205, 77] width 69 height 10
click at [202, 75] on span "Show" at bounding box center [203, 77] width 11 height 5
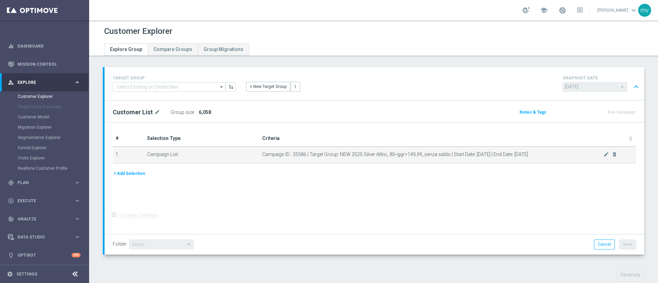
scroll to position [215, 0]
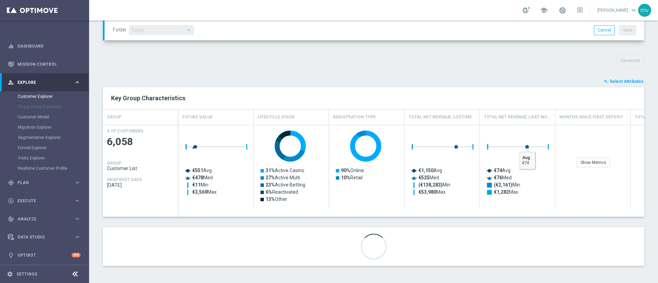
click at [616, 83] on span "Select Attributes" at bounding box center [627, 81] width 34 height 5
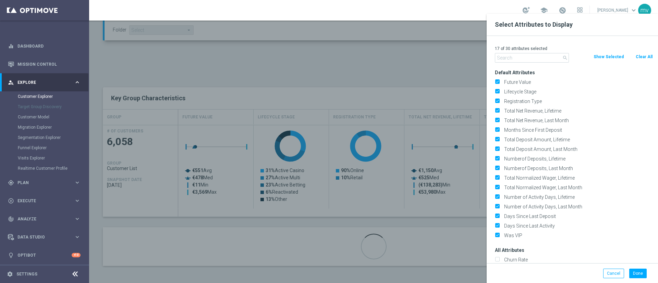
click at [641, 55] on button "Clear All" at bounding box center [644, 57] width 18 height 8
checkbox input "false"
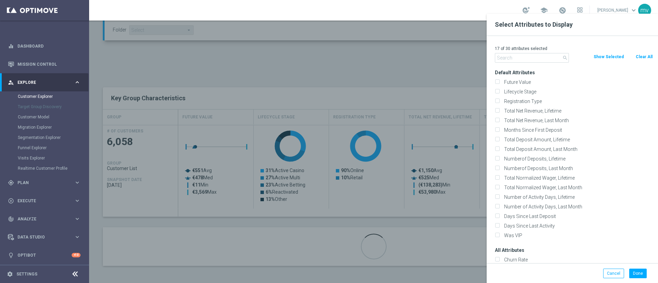
checkbox input "false"
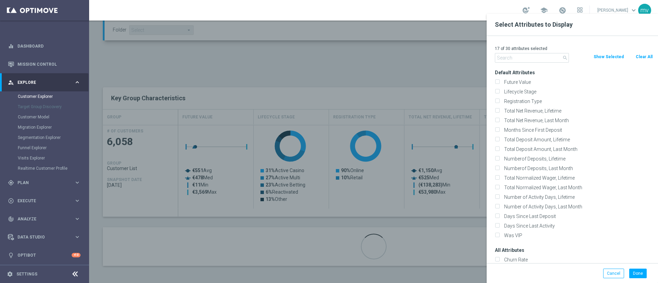
checkbox input "false"
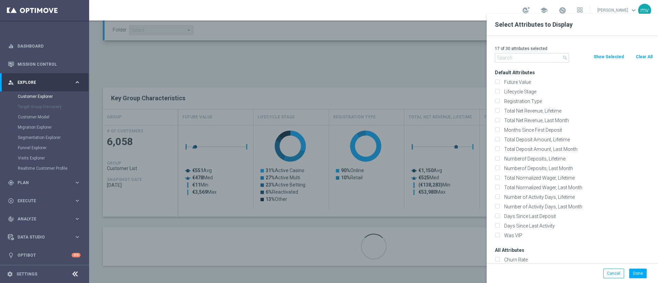
checkbox input "false"
click at [549, 62] on input "text" at bounding box center [532, 58] width 74 height 10
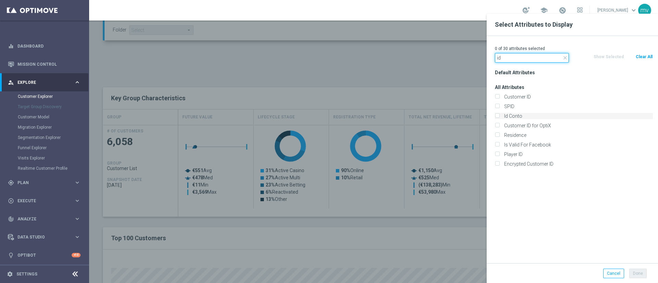
type input "id"
click at [509, 117] on label "Id Conto" at bounding box center [577, 116] width 151 height 6
click at [499, 117] on input "Id Conto" at bounding box center [497, 117] width 4 height 4
checkbox input "true"
click at [634, 274] on button "Done" at bounding box center [637, 274] width 17 height 10
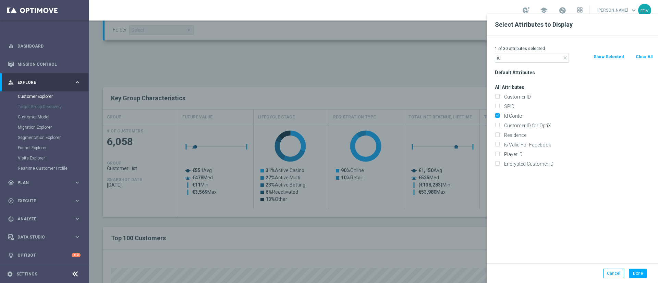
type input "Search"
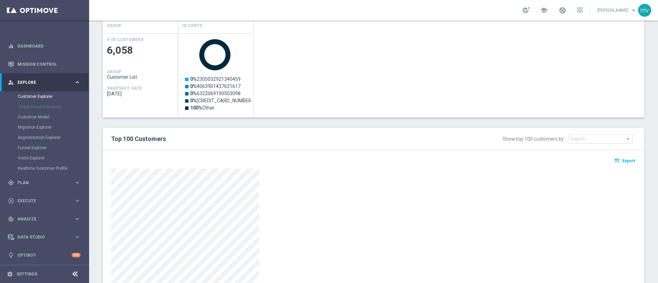
scroll to position [203, 0]
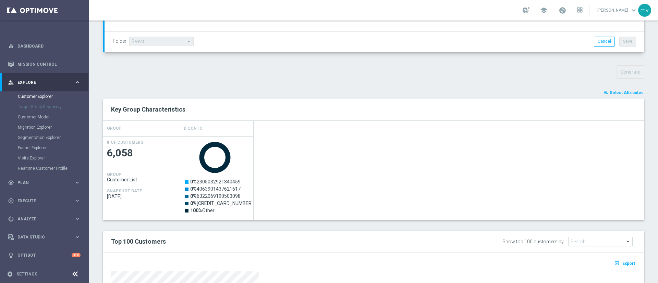
click at [620, 93] on span "Select Attributes" at bounding box center [627, 92] width 34 height 5
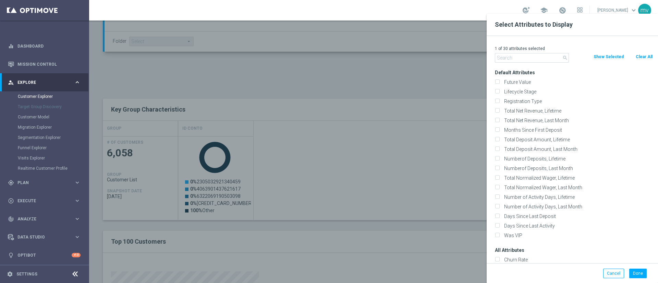
click at [644, 58] on button "Clear All" at bounding box center [644, 57] width 18 height 8
checkbox input "false"
click at [518, 64] on div "0 of 30 attributes selected search Clear All Show Selected Default Attributes F…" at bounding box center [572, 150] width 171 height 228
click at [519, 58] on input "text" at bounding box center [532, 58] width 74 height 10
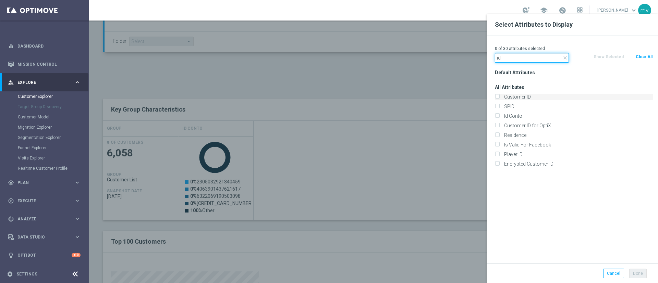
type input "id"
click at [517, 94] on label "Customer ID" at bounding box center [577, 97] width 151 height 6
click at [499, 96] on input "Customer ID" at bounding box center [497, 98] width 4 height 4
checkbox input "true"
click at [518, 114] on label "Id Conto" at bounding box center [577, 116] width 151 height 6
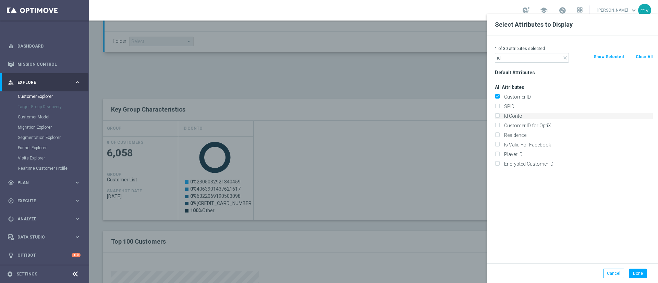
click at [499, 115] on input "Id Conto" at bounding box center [497, 117] width 4 height 4
checkbox input "true"
click at [644, 271] on button "Done" at bounding box center [637, 274] width 17 height 10
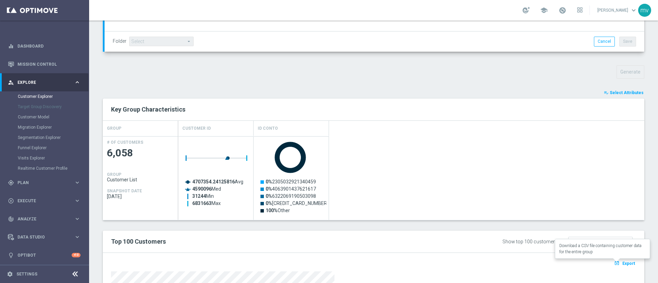
click at [623, 265] on span "Export" at bounding box center [629, 264] width 13 height 5
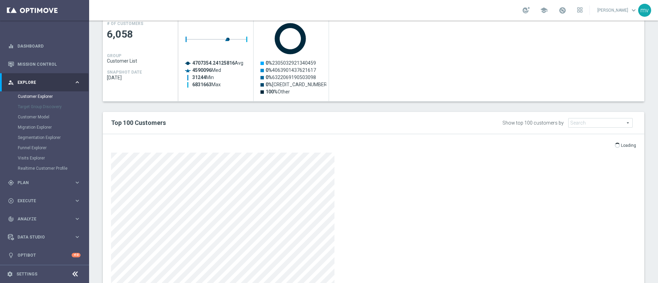
scroll to position [306, 0]
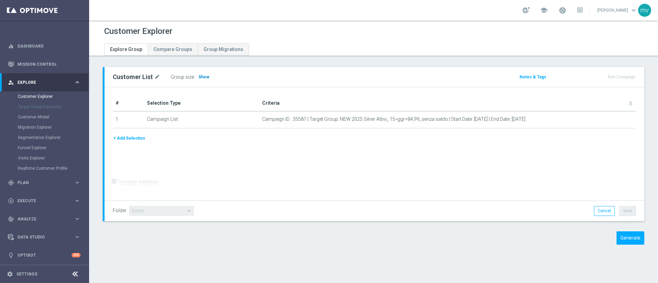
click at [200, 75] on span "Show" at bounding box center [203, 77] width 11 height 5
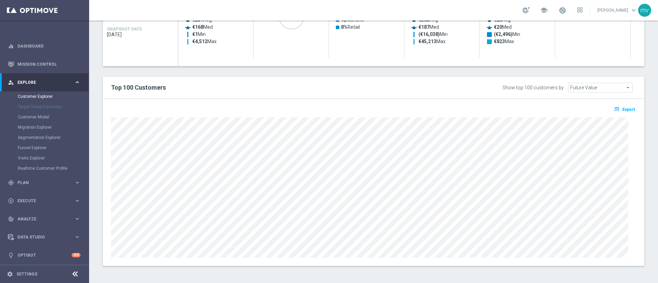
scroll to position [160, 0]
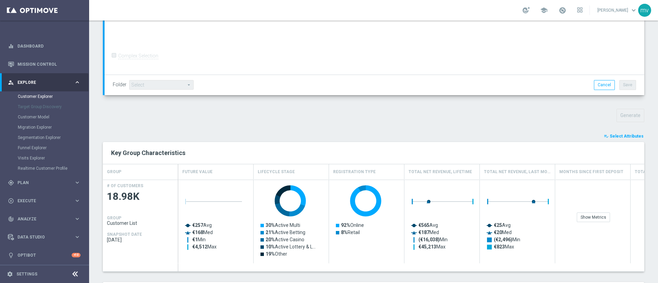
click at [618, 136] on span "Select Attributes" at bounding box center [627, 136] width 34 height 5
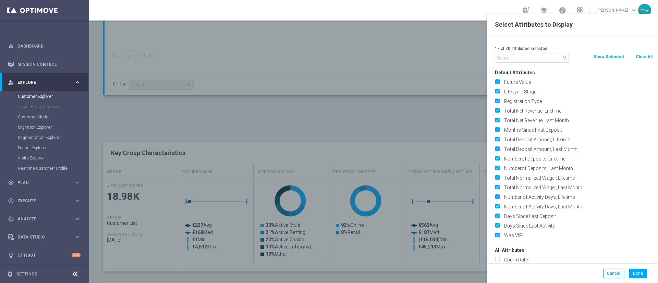
click at [641, 54] on button "Clear All" at bounding box center [644, 57] width 18 height 8
checkbox input "false"
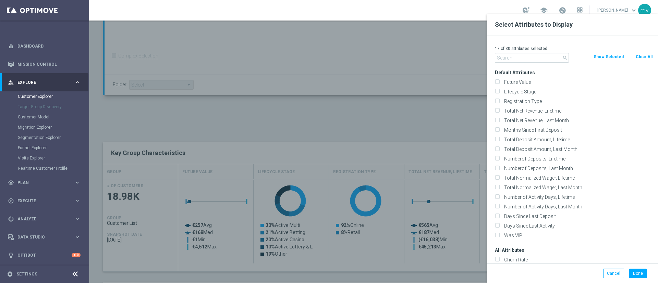
checkbox input "false"
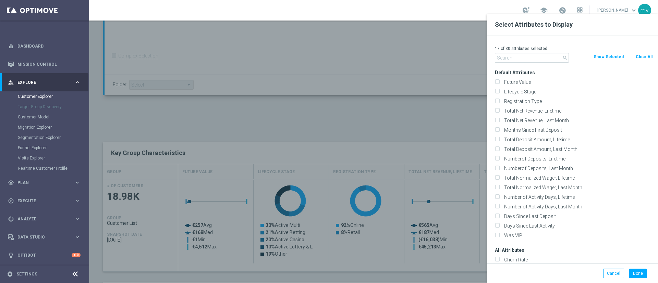
checkbox input "false"
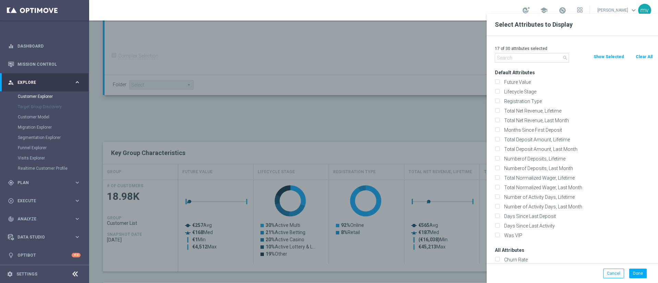
checkbox input "false"
click at [533, 57] on input "text" at bounding box center [532, 58] width 74 height 10
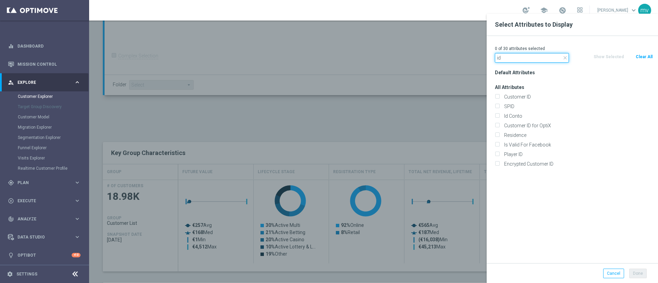
type input "id"
click at [529, 97] on label "Customer ID" at bounding box center [577, 97] width 151 height 6
click at [499, 97] on input "Customer ID" at bounding box center [497, 98] width 4 height 4
checkbox input "true"
click at [519, 116] on label "Id Conto" at bounding box center [577, 116] width 151 height 6
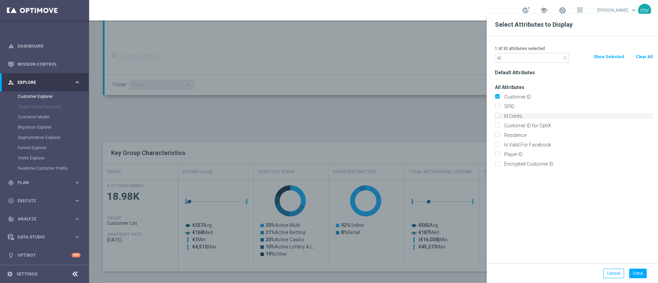
click at [499, 116] on input "Id Conto" at bounding box center [497, 117] width 4 height 4
checkbox input "true"
click at [637, 270] on button "Done" at bounding box center [637, 274] width 17 height 10
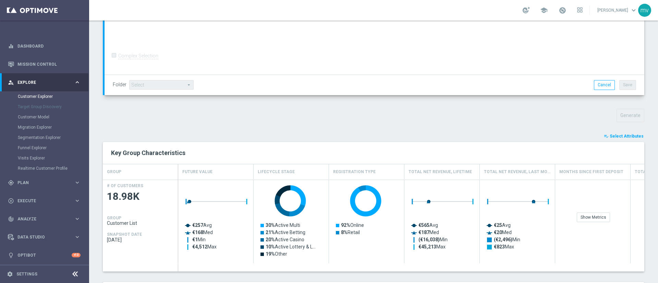
type input "Search"
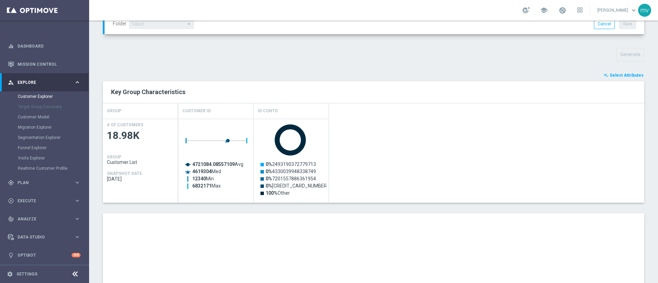
scroll to position [358, 0]
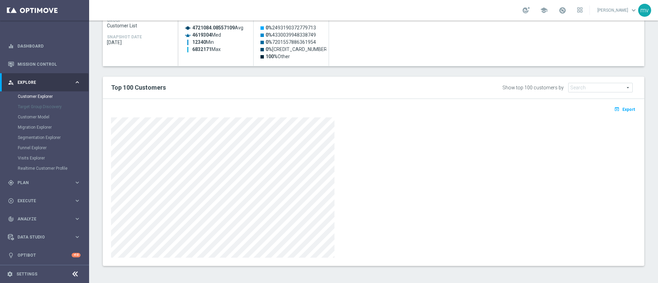
click at [623, 108] on span "Export" at bounding box center [629, 109] width 13 height 5
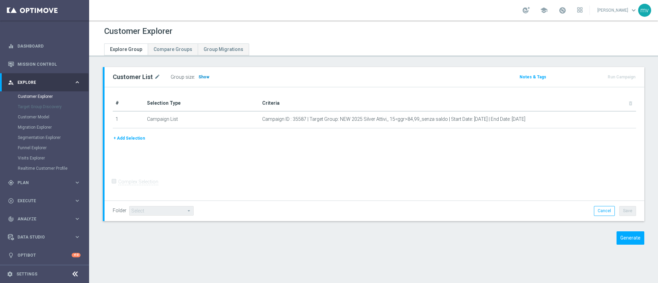
click at [204, 77] on span "Show" at bounding box center [203, 77] width 11 height 5
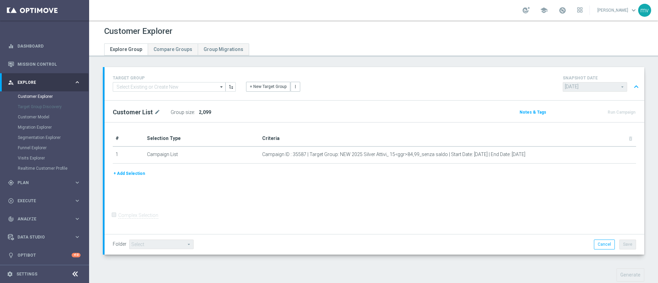
scroll to position [215, 0]
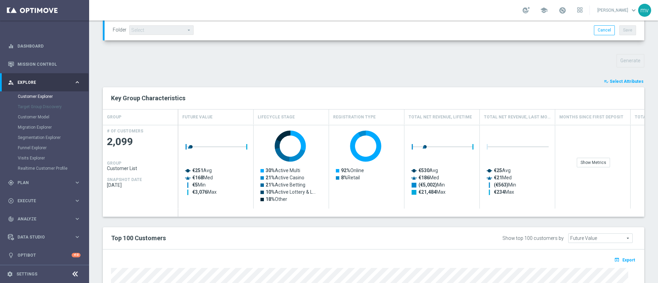
click at [613, 83] on span "Select Attributes" at bounding box center [627, 81] width 34 height 5
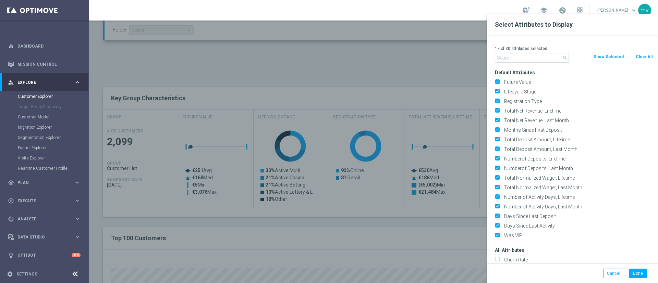
click at [648, 56] on button "Clear All" at bounding box center [644, 57] width 18 height 8
checkbox input "false"
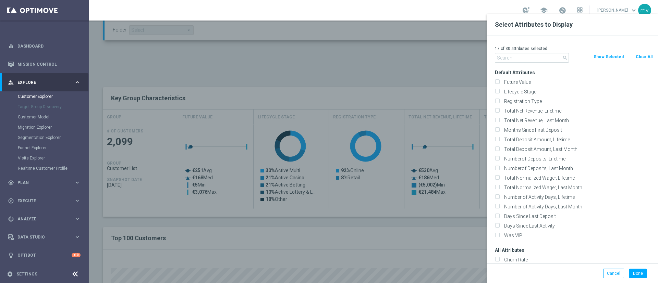
checkbox input "false"
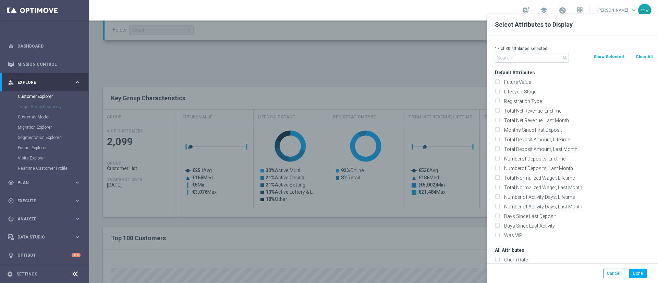
checkbox input "false"
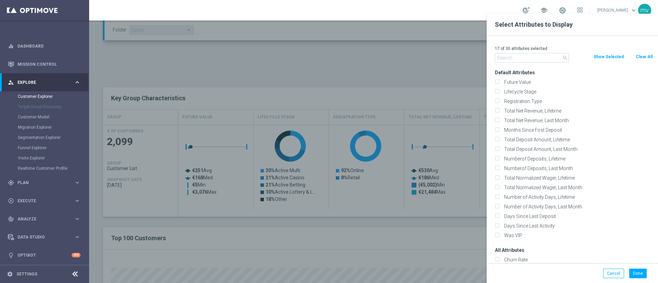
checkbox input "false"
click at [535, 57] on input "text" at bounding box center [532, 58] width 74 height 10
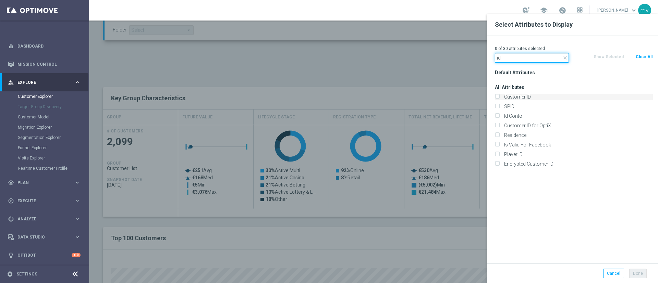
type input "id"
click at [528, 98] on label "Customer ID" at bounding box center [577, 97] width 151 height 6
click at [499, 98] on input "Customer ID" at bounding box center [497, 98] width 4 height 4
checkbox input "true"
click at [515, 117] on label "Id Conto" at bounding box center [577, 116] width 151 height 6
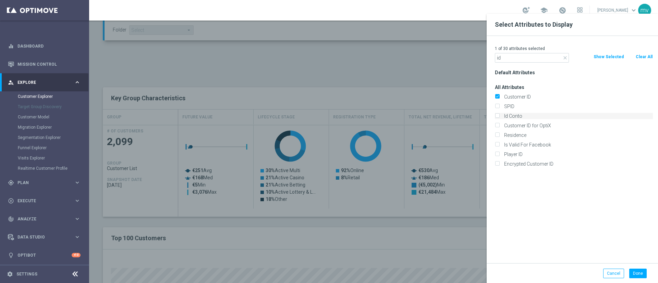
click at [499, 117] on input "Id Conto" at bounding box center [497, 117] width 4 height 4
checkbox input "true"
click at [641, 274] on button "Done" at bounding box center [637, 274] width 17 height 10
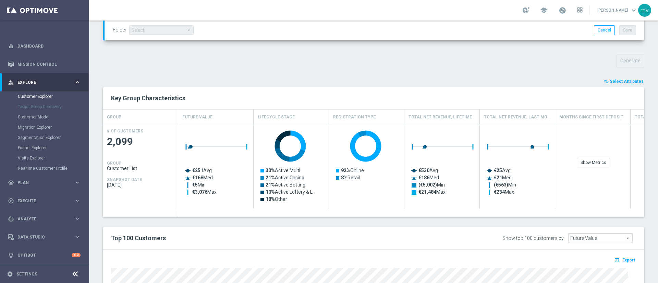
type input "Search"
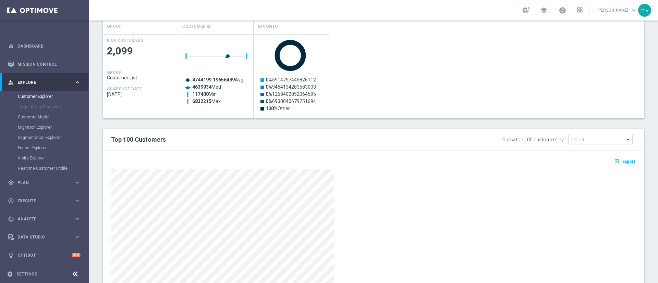
scroll to position [358, 0]
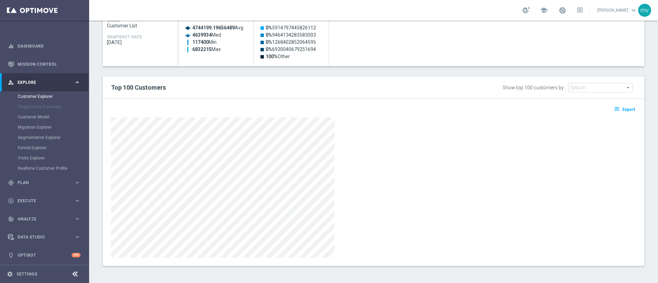
click at [621, 113] on button "open_in_browser Export" at bounding box center [624, 109] width 23 height 9
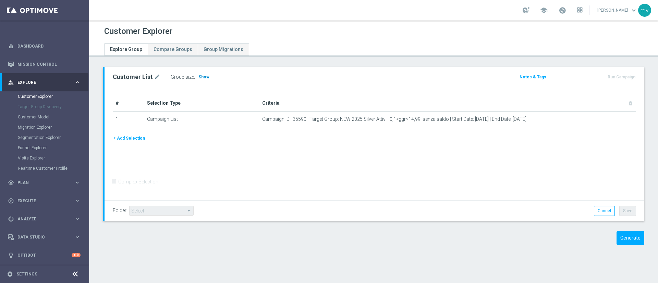
click at [202, 75] on span "Show" at bounding box center [203, 77] width 11 height 5
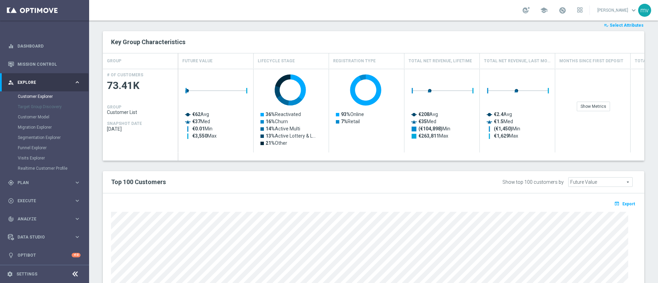
scroll to position [257, 0]
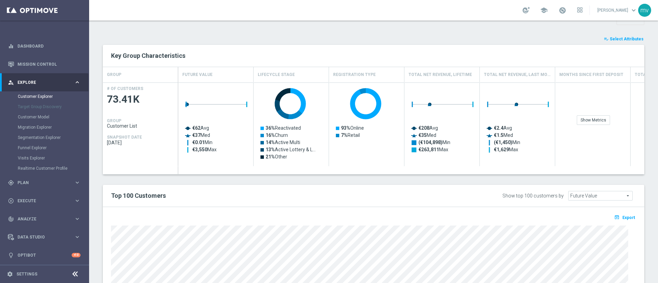
click at [616, 37] on span "Select Attributes" at bounding box center [627, 39] width 34 height 5
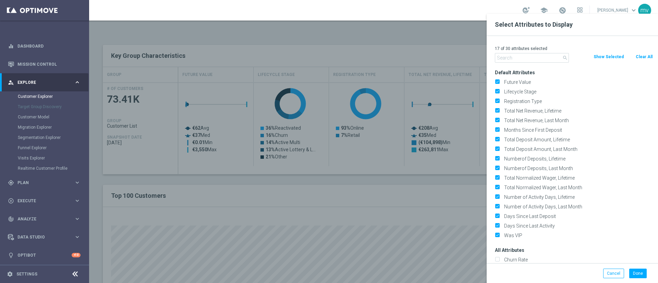
click at [647, 56] on button "Clear All" at bounding box center [644, 57] width 18 height 8
checkbox input "false"
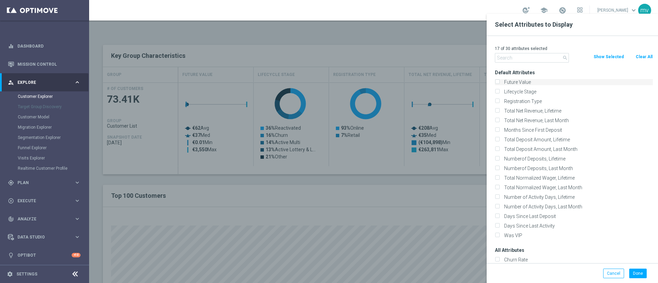
checkbox input "false"
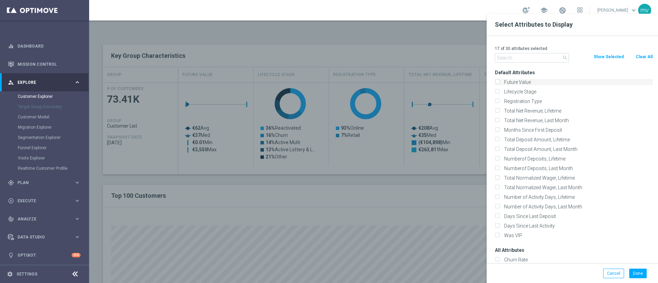
checkbox input "false"
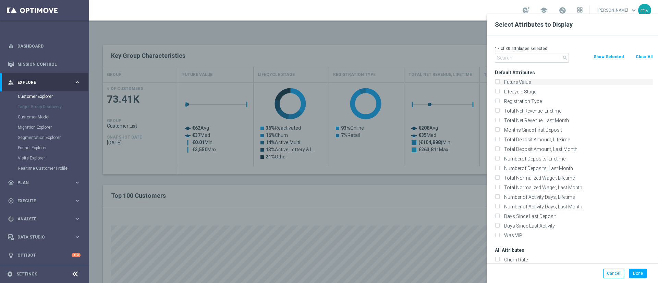
checkbox input "false"
click at [507, 60] on input "text" at bounding box center [532, 58] width 74 height 10
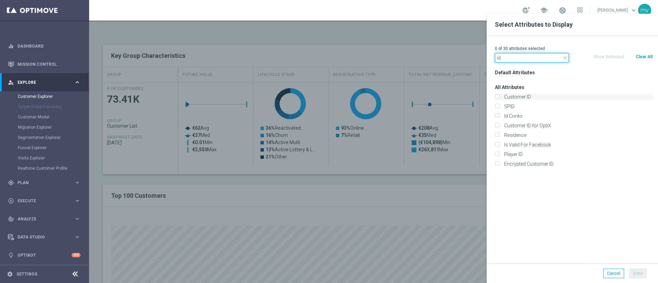
type input "id"
click at [499, 96] on input "Customer ID" at bounding box center [497, 98] width 4 height 4
checkbox input "true"
click at [497, 118] on input "Id Conto" at bounding box center [497, 117] width 4 height 4
checkbox input "true"
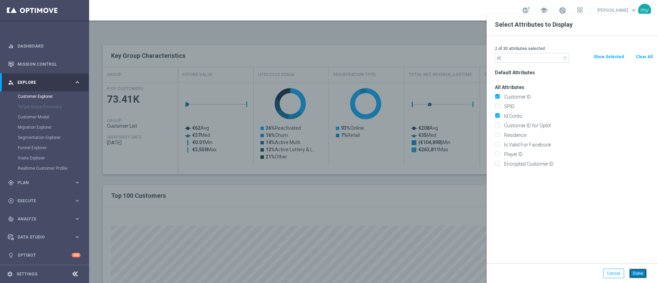
click at [639, 274] on button "Done" at bounding box center [637, 274] width 17 height 10
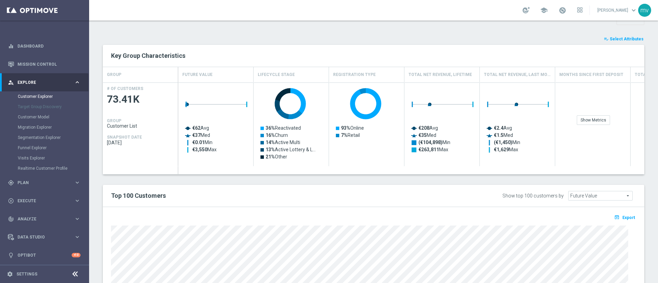
type input "Search"
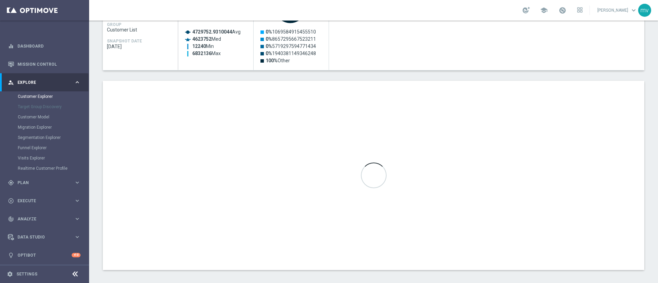
scroll to position [358, 0]
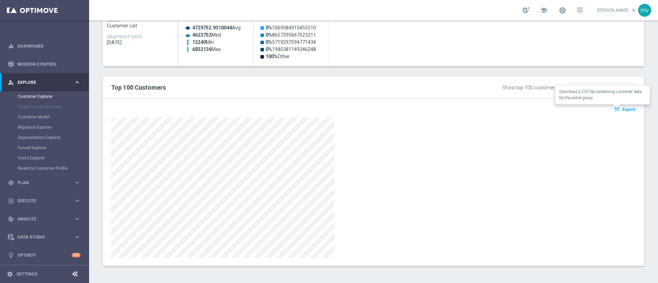
click at [625, 107] on span "Export" at bounding box center [629, 109] width 13 height 5
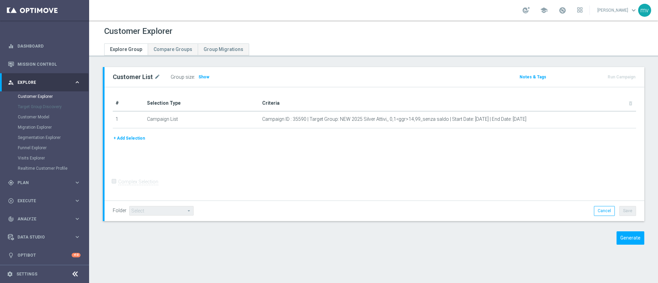
click at [201, 81] on h3 "Show" at bounding box center [204, 77] width 12 height 8
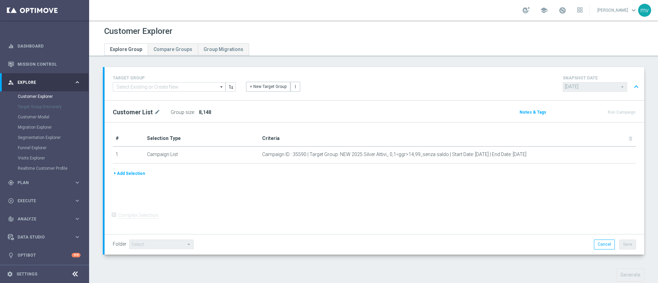
scroll to position [103, 0]
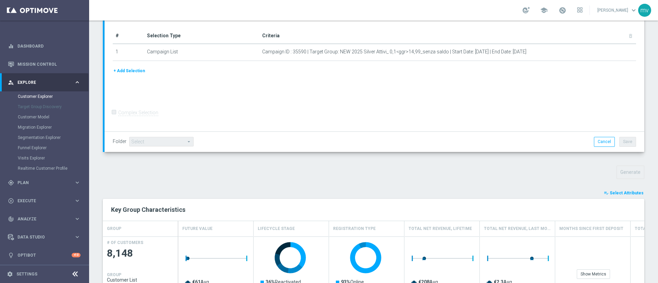
click at [609, 190] on button "playlist_add_check Select Attributes" at bounding box center [623, 194] width 41 height 8
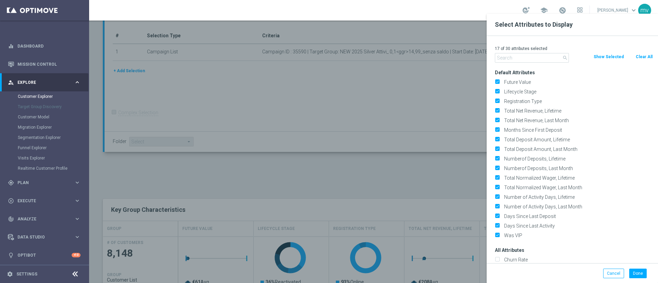
click at [643, 53] on button "Clear All" at bounding box center [644, 57] width 18 height 8
checkbox input "false"
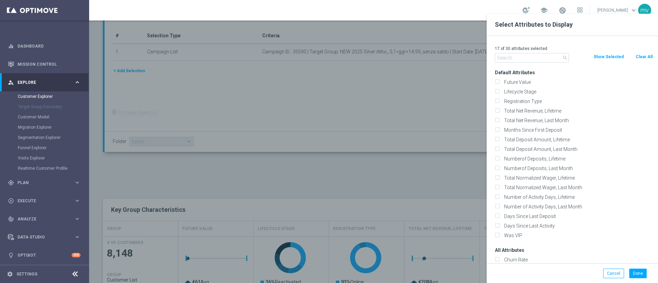
checkbox input "false"
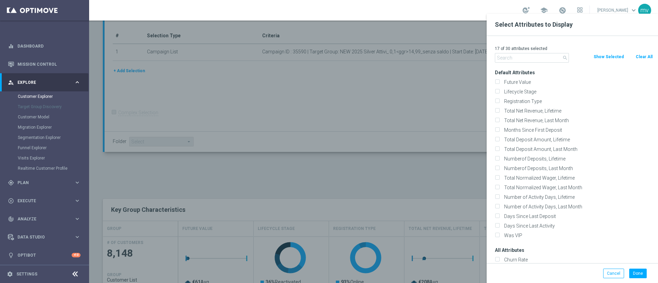
checkbox input "false"
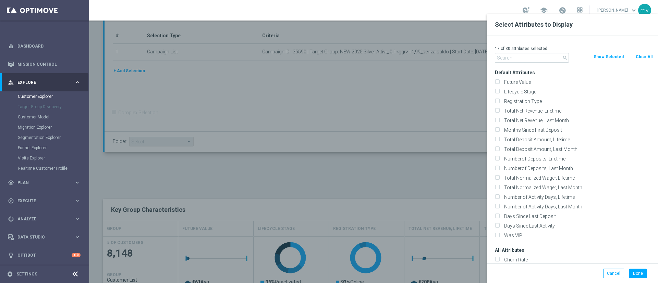
checkbox input "false"
click at [548, 56] on input "text" at bounding box center [532, 58] width 74 height 10
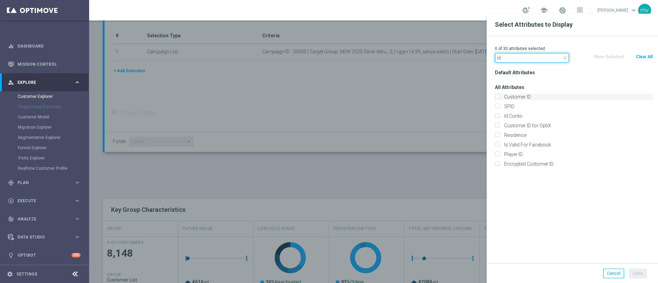
type input "id"
click at [522, 97] on label "Customer ID" at bounding box center [577, 97] width 151 height 6
click at [499, 97] on input "Customer ID" at bounding box center [497, 98] width 4 height 4
checkbox input "true"
click at [518, 114] on label "Id Conto" at bounding box center [577, 116] width 151 height 6
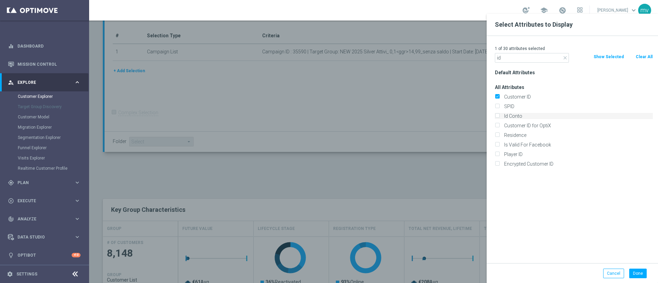
click at [499, 115] on input "Id Conto" at bounding box center [497, 117] width 4 height 4
checkbox input "true"
click at [565, 57] on icon "close" at bounding box center [565, 57] width 5 height 5
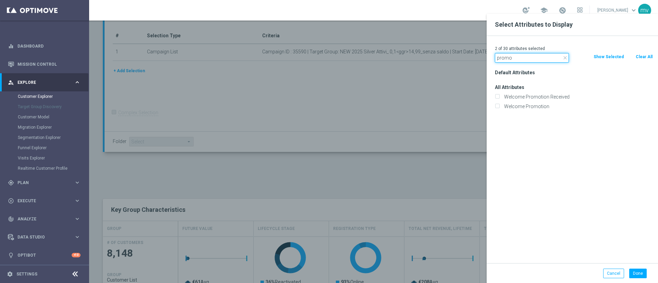
type input "promo"
click at [566, 57] on icon "close" at bounding box center [565, 57] width 5 height 5
type input "id"
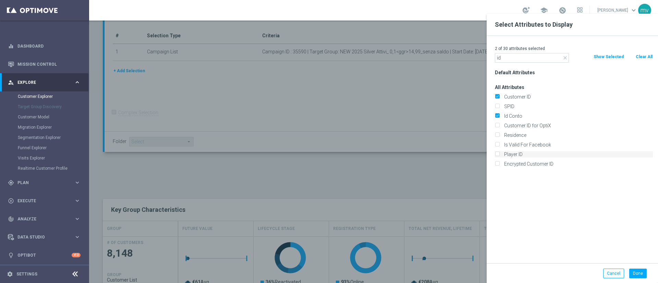
click at [515, 155] on label "Player ID" at bounding box center [577, 155] width 151 height 6
click at [499, 155] on input "Player ID" at bounding box center [497, 155] width 4 height 4
checkbox input "true"
click at [533, 166] on label "Encrypted Customer ID" at bounding box center [577, 164] width 151 height 6
click at [499, 166] on input "Encrypted Customer ID" at bounding box center [497, 165] width 4 height 4
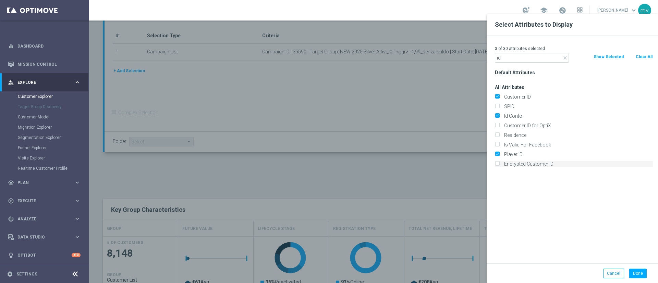
checkbox input "true"
click at [639, 273] on button "Done" at bounding box center [637, 274] width 17 height 10
type input "Search"
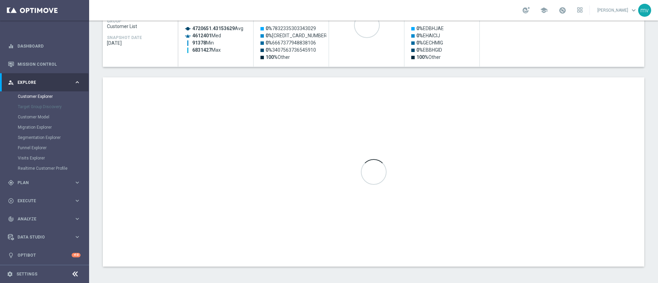
scroll to position [358, 0]
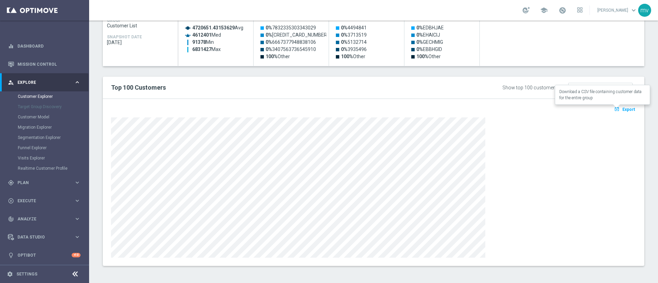
click at [623, 109] on span "Export" at bounding box center [629, 109] width 13 height 5
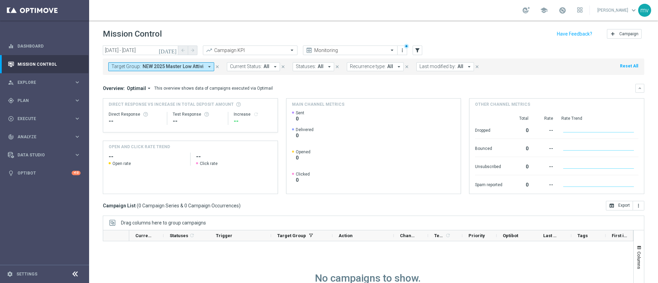
click at [215, 64] on icon "close" at bounding box center [217, 66] width 5 height 5
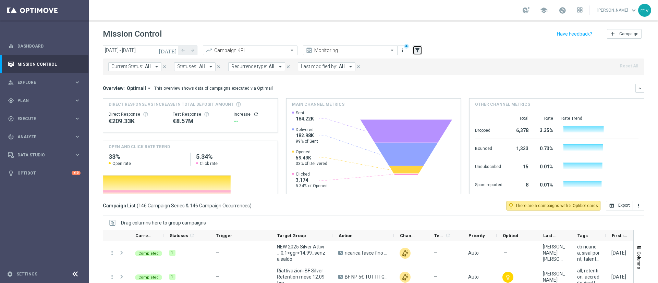
click at [417, 50] on icon "filter_alt" at bounding box center [417, 50] width 6 height 6
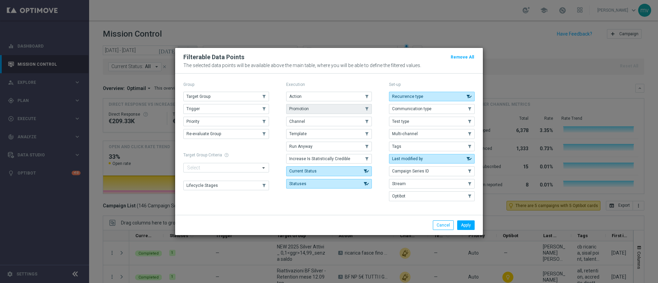
click at [322, 110] on button "Promotion" at bounding box center [329, 109] width 86 height 10
click at [471, 229] on button "Apply" at bounding box center [465, 226] width 17 height 10
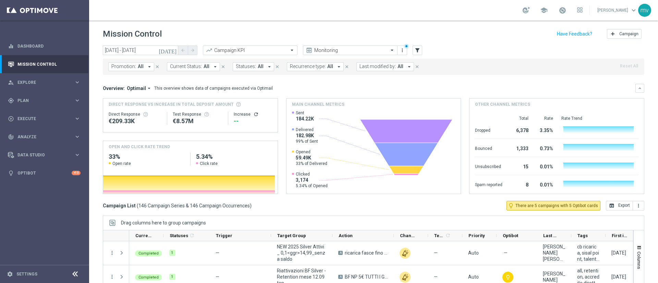
click at [147, 68] on icon "arrow_drop_down" at bounding box center [149, 67] width 6 height 6
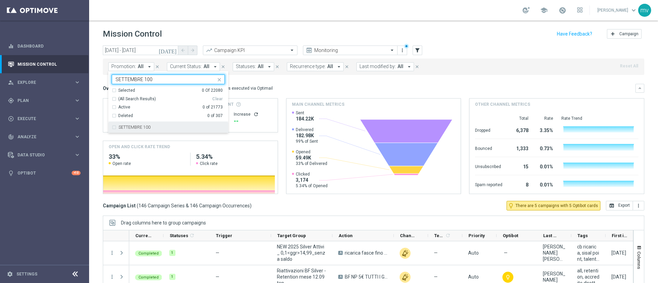
click at [115, 129] on div "SETTEMBRE 100" at bounding box center [168, 127] width 113 height 11
type input "SETTEMBRE 100"
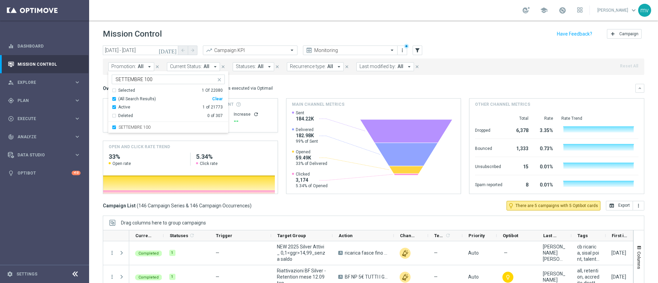
click at [337, 86] on div "Overview: Optimail arrow_drop_down This overview shows data of campaigns execut…" at bounding box center [369, 88] width 533 height 6
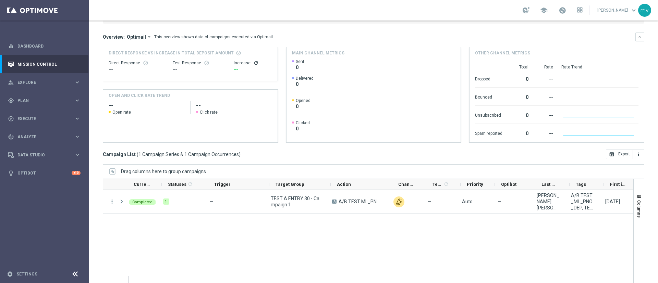
scroll to position [0, 83]
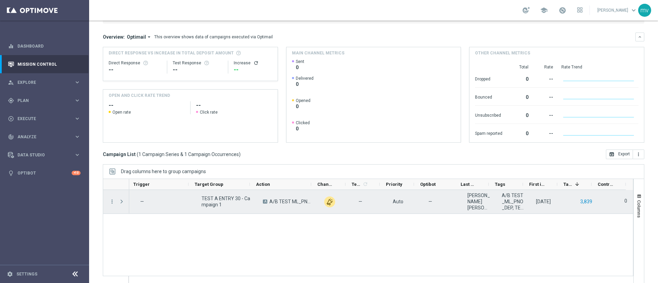
click at [580, 201] on button "3,839" at bounding box center [586, 202] width 13 height 9
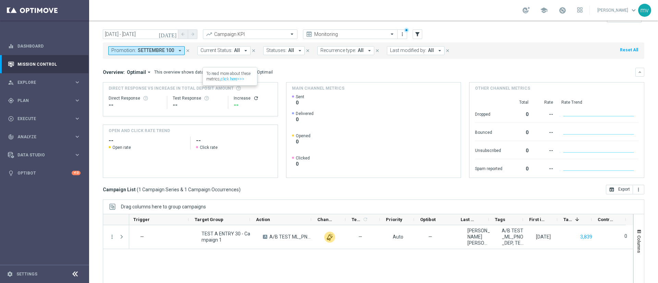
scroll to position [0, 0]
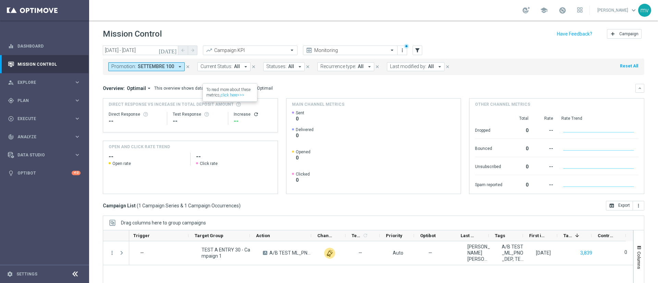
click at [187, 66] on icon "close" at bounding box center [187, 66] width 5 height 5
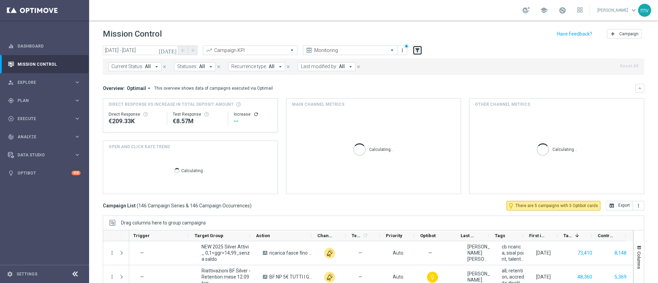
click at [419, 51] on icon "filter_alt" at bounding box center [417, 50] width 6 height 6
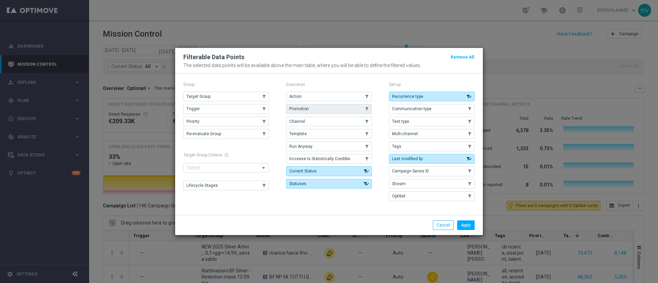
click at [310, 110] on button "Promotion" at bounding box center [329, 109] width 86 height 10
click at [472, 224] on button "Apply" at bounding box center [465, 226] width 17 height 10
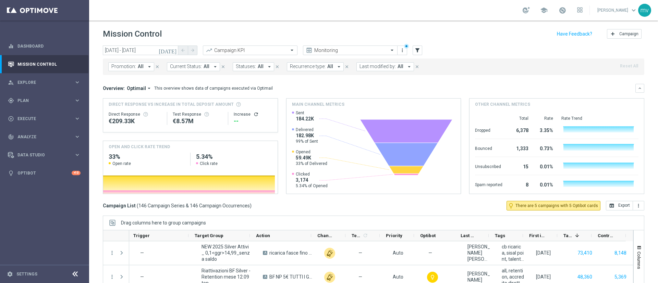
click at [149, 63] on button "Promotion: All arrow_drop_down" at bounding box center [131, 66] width 46 height 9
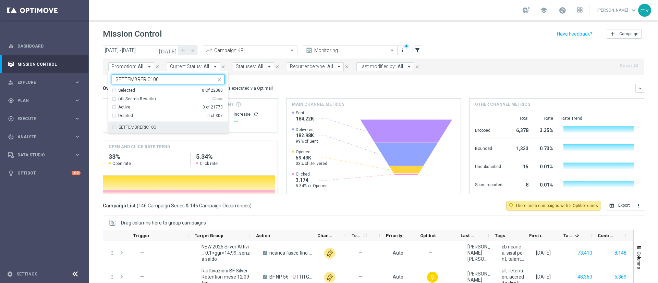
click at [113, 127] on div "SETTEMBRERIC100" at bounding box center [168, 127] width 113 height 11
type input "SETTEMBRERIC100"
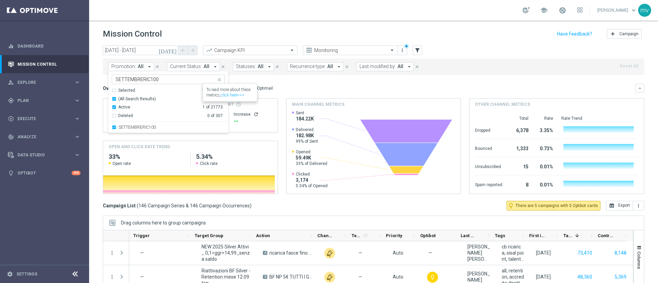
click at [302, 82] on mini-dashboard "Overview: Optimail arrow_drop_down This overview shows data of campaigns execut…" at bounding box center [374, 138] width 542 height 126
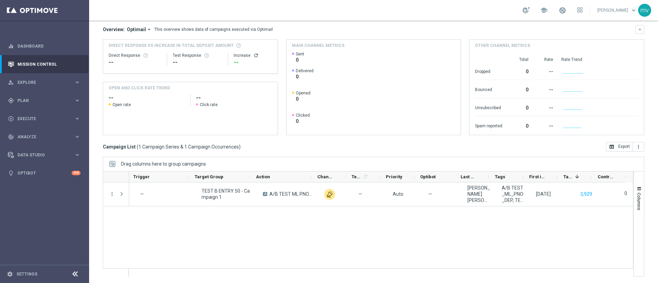
scroll to position [59, 0]
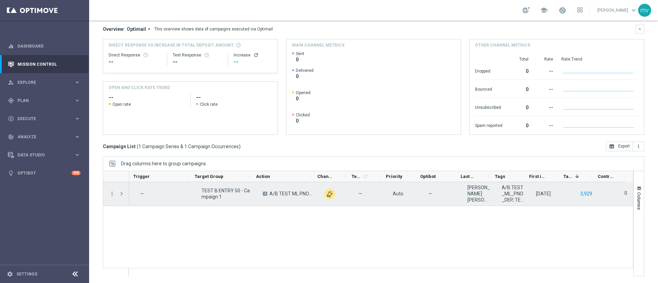
click at [580, 193] on button "3,929" at bounding box center [586, 194] width 13 height 9
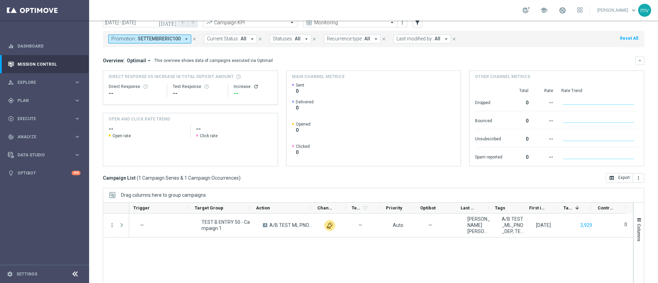
scroll to position [0, 0]
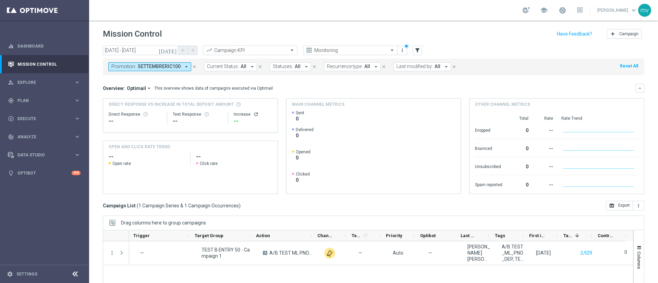
click at [193, 67] on icon "close" at bounding box center [194, 66] width 5 height 5
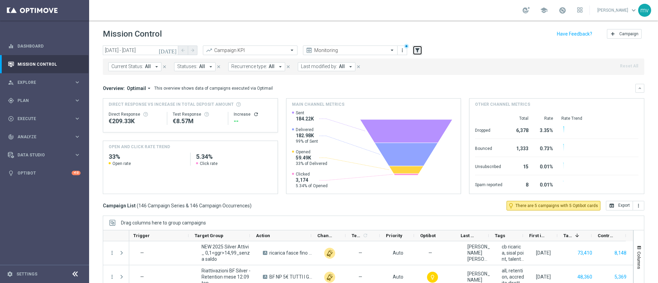
click at [420, 53] on button "filter_alt" at bounding box center [418, 51] width 10 height 10
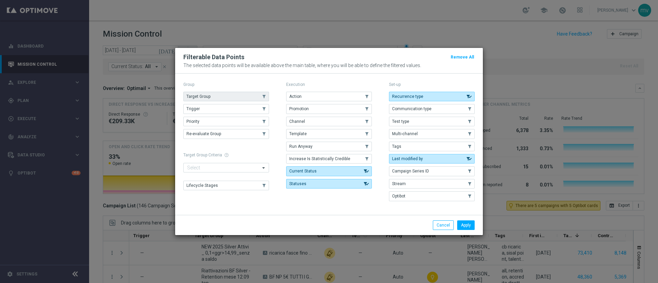
click at [221, 98] on button "Target Group" at bounding box center [226, 97] width 86 height 10
click at [465, 229] on button "Apply" at bounding box center [465, 226] width 17 height 10
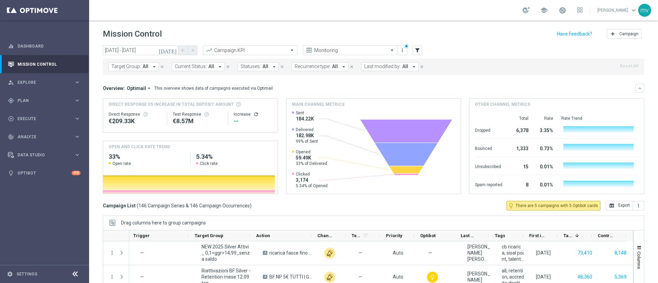
click at [152, 68] on icon "arrow_drop_down" at bounding box center [154, 67] width 6 height 6
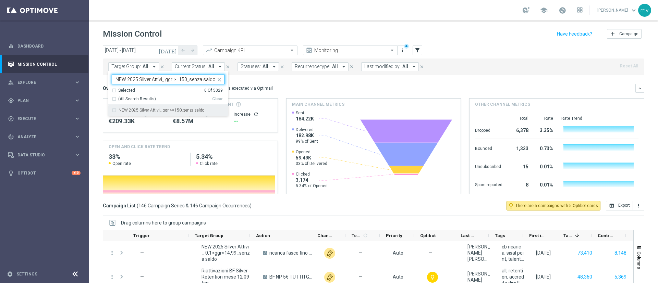
click at [115, 109] on div "NEW 2025 Silver Attivi_ ggr >=150_senza saldo" at bounding box center [168, 110] width 113 height 11
type input "NEW 2025 Silver Attivi_ ggr >=150_senza saldo"
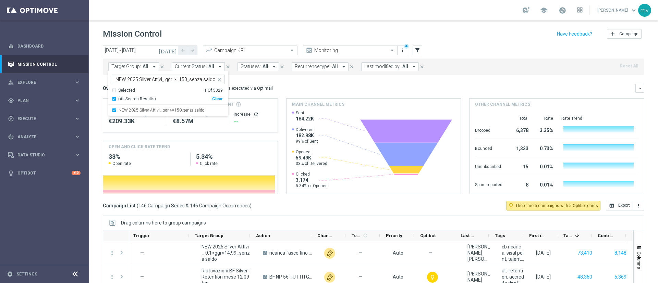
click at [284, 87] on div "Overview: Optimail arrow_drop_down This overview shows data of campaigns execut…" at bounding box center [369, 88] width 533 height 6
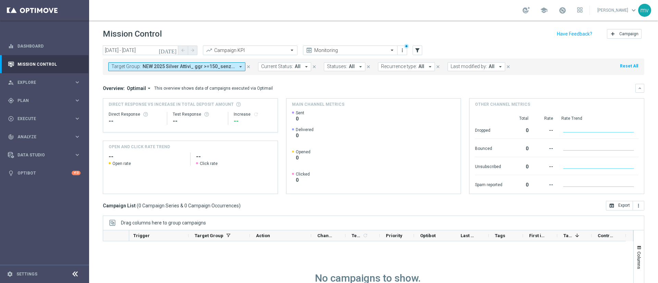
click at [248, 66] on icon "close" at bounding box center [248, 66] width 5 height 5
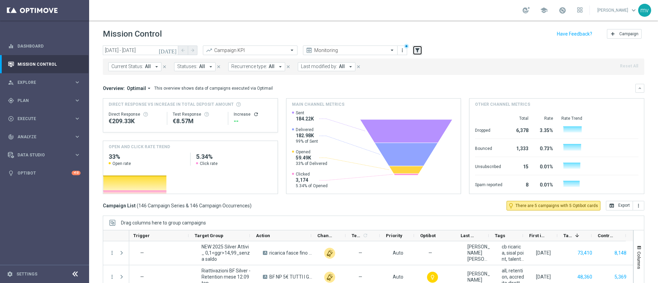
click at [419, 50] on icon "filter_alt" at bounding box center [417, 50] width 6 height 6
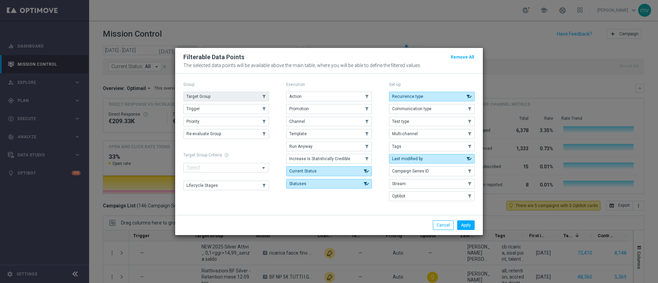
click at [204, 98] on span "Target Group" at bounding box center [198, 96] width 24 height 5
click at [475, 225] on li "Apply" at bounding box center [466, 226] width 21 height 10
click at [472, 226] on button "Apply" at bounding box center [465, 226] width 17 height 10
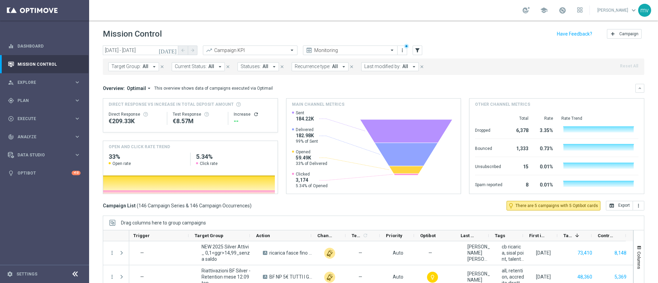
click at [144, 67] on span "All" at bounding box center [146, 67] width 6 height 6
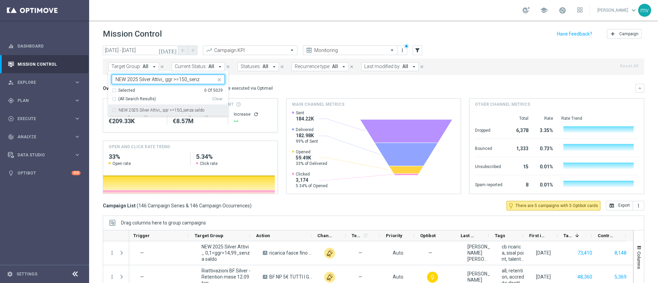
click at [192, 111] on label "NEW 2025 Silver Attivi_ ggr >=150_senza saldo" at bounding box center [162, 110] width 86 height 4
type input "NEW 2025 Silver Attivi_ ggr >=150_senz"
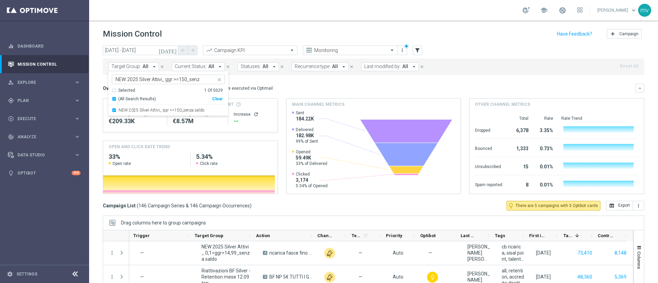
click at [296, 87] on div "Overview: Optimail arrow_drop_down This overview shows data of campaigns execut…" at bounding box center [369, 88] width 533 height 6
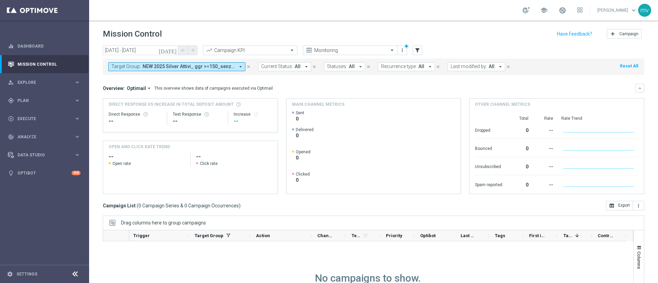
drag, startPoint x: 248, startPoint y: 65, endPoint x: 331, endPoint y: 74, distance: 84.0
click at [249, 65] on icon "close" at bounding box center [248, 66] width 5 height 5
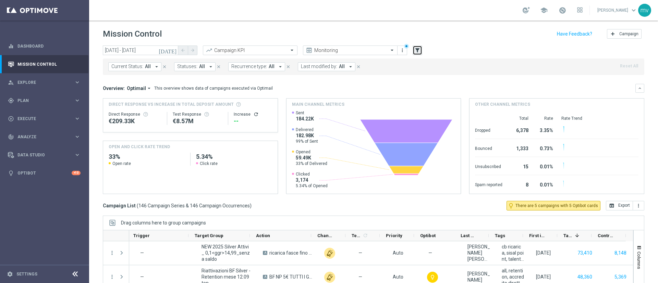
click at [417, 50] on icon "filter_alt" at bounding box center [417, 50] width 6 height 6
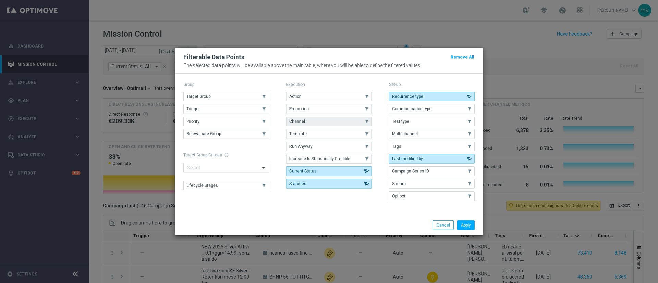
drag, startPoint x: 302, startPoint y: 113, endPoint x: 303, endPoint y: 117, distance: 4.1
click at [303, 112] on button "Promotion" at bounding box center [329, 109] width 86 height 10
click at [471, 222] on button "Apply" at bounding box center [465, 226] width 17 height 10
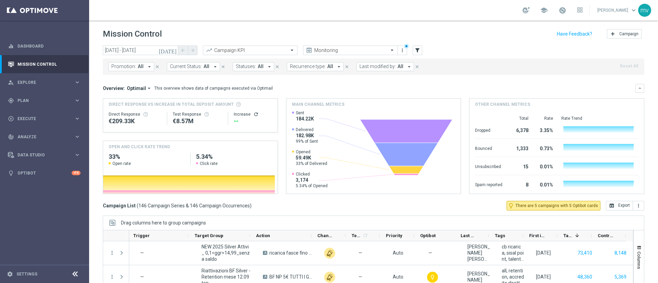
click at [148, 67] on icon "arrow_drop_down" at bounding box center [149, 67] width 6 height 6
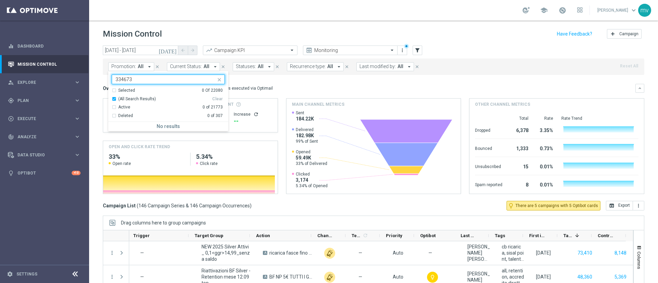
type input "334673"
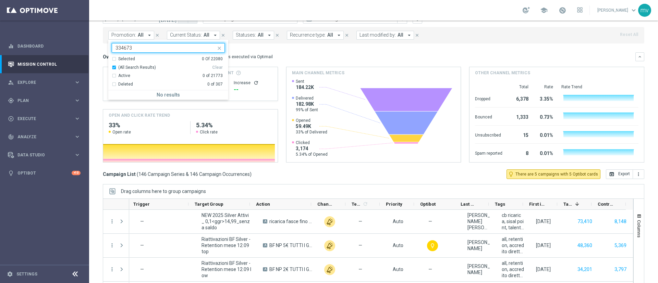
scroll to position [59, 0]
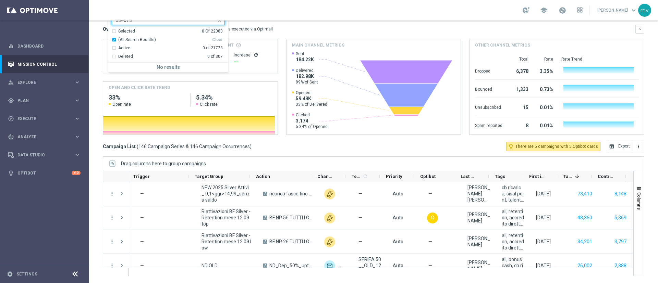
click at [312, 34] on div "Overview: Optimail arrow_drop_down This overview shows data of campaigns execut…" at bounding box center [374, 80] width 542 height 110
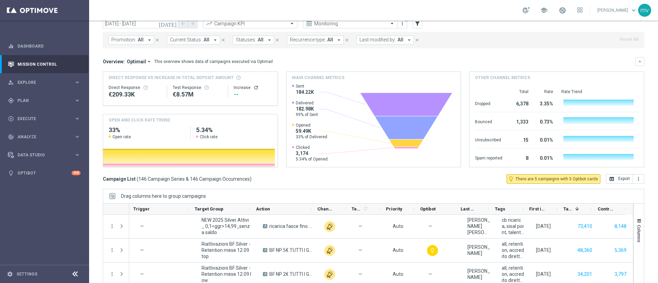
scroll to position [0, 0]
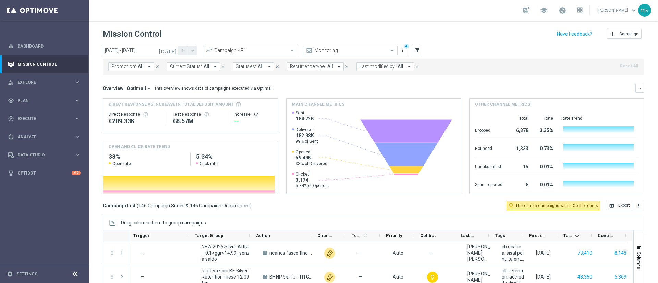
click at [148, 64] on icon "arrow_drop_down" at bounding box center [149, 67] width 6 height 6
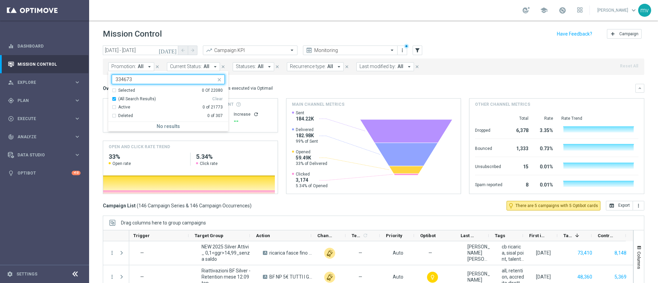
type input "334673"
click at [217, 78] on icon "close" at bounding box center [219, 79] width 5 height 5
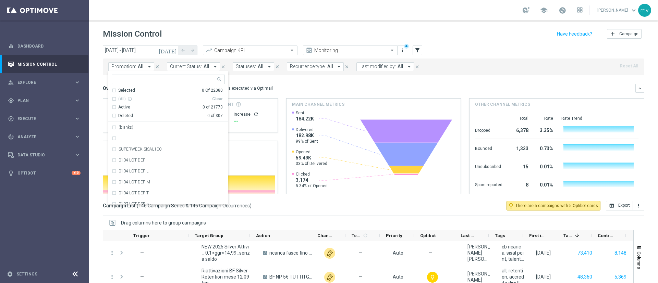
click at [157, 64] on icon "close" at bounding box center [157, 66] width 5 height 5
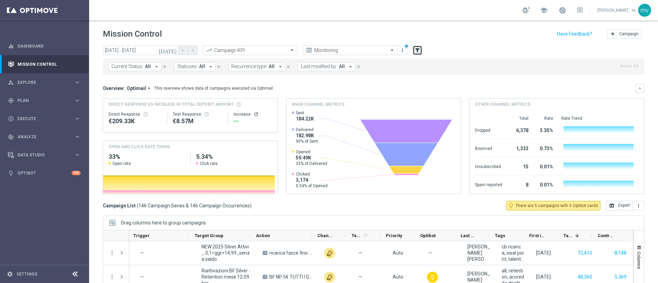
click at [420, 50] on icon "filter_alt" at bounding box center [417, 50] width 6 height 6
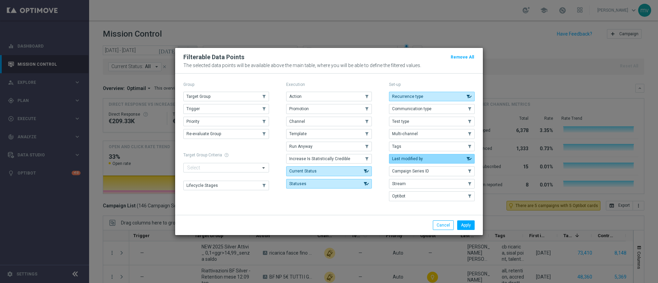
click at [414, 160] on span "Last modified by" at bounding box center [407, 159] width 31 height 5
click at [426, 161] on button "Last modified by" at bounding box center [432, 159] width 86 height 10
click at [466, 227] on button "Apply" at bounding box center [465, 226] width 17 height 10
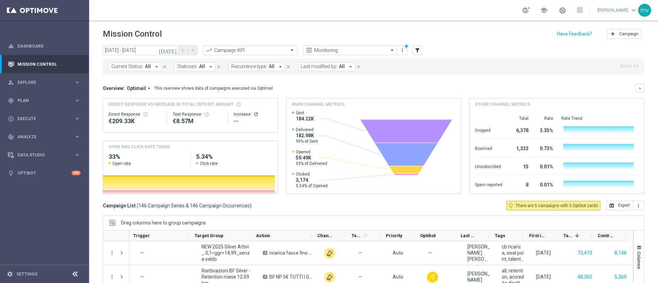
click at [348, 68] on icon "arrow_drop_down" at bounding box center [351, 67] width 6 height 6
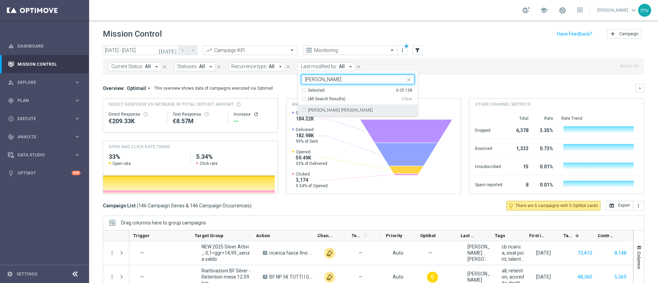
click at [312, 109] on label "Maria Grazia Garofalo" at bounding box center [340, 110] width 65 height 4
type input "Garofalo"
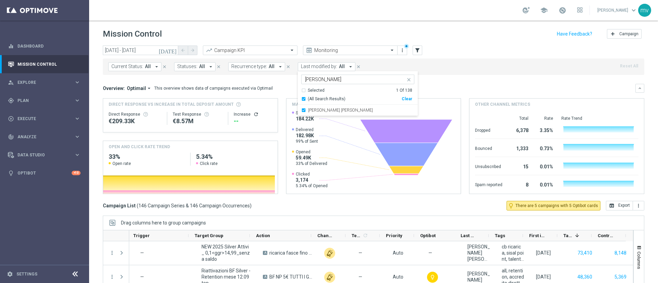
click at [492, 71] on div "Current Status: All arrow_drop_down close Statuses: All arrow_drop_down close R…" at bounding box center [374, 67] width 542 height 16
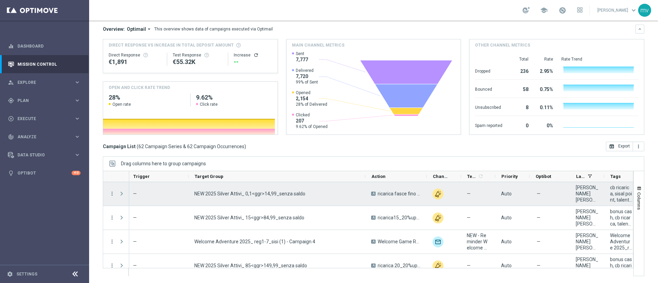
drag, startPoint x: 250, startPoint y: 175, endPoint x: 366, endPoint y: 201, distance: 119.4
click at [366, 200] on div at bounding box center [368, 224] width 531 height 106
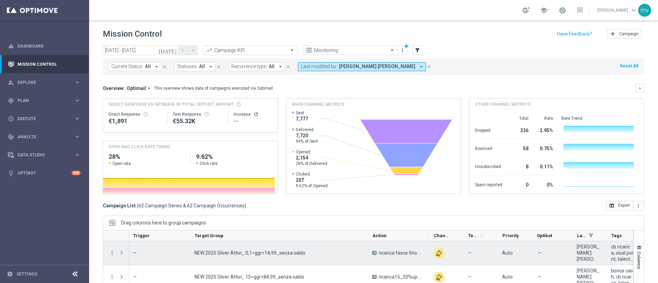
scroll to position [51, 0]
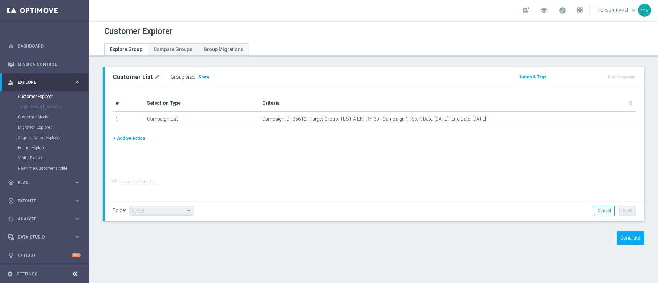
click at [205, 79] on span "Show" at bounding box center [203, 77] width 11 height 5
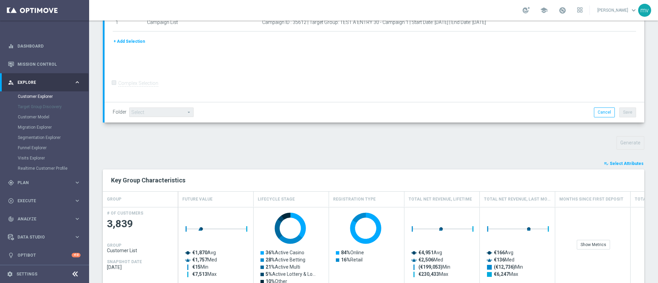
scroll to position [118, 0]
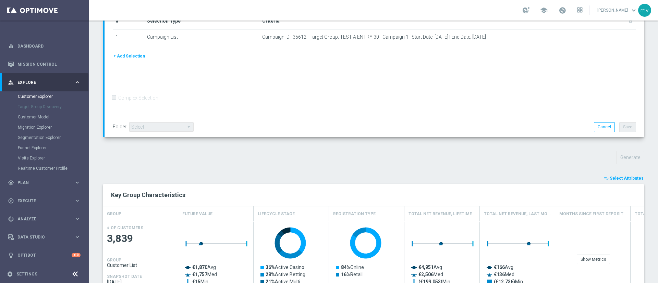
click at [617, 179] on span "Select Attributes" at bounding box center [627, 178] width 34 height 5
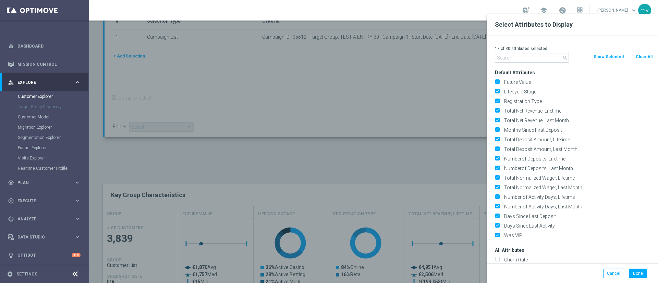
drag, startPoint x: 641, startPoint y: 56, endPoint x: 534, endPoint y: 67, distance: 106.8
click at [641, 56] on button "Clear All" at bounding box center [644, 57] width 18 height 8
checkbox input "false"
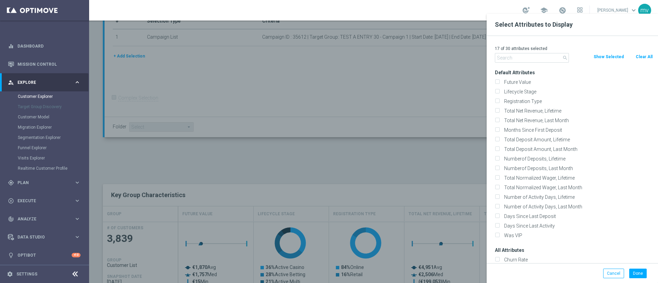
checkbox input "false"
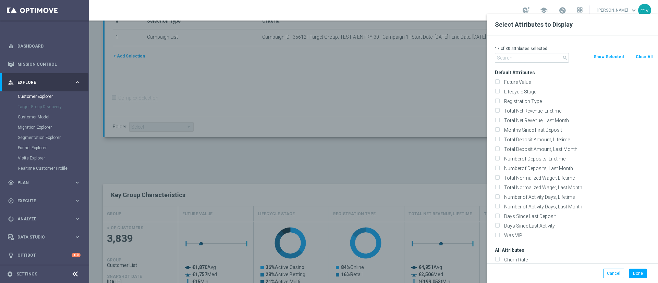
checkbox input "false"
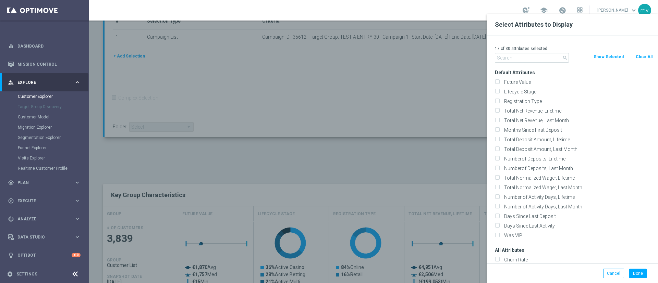
checkbox input "false"
click at [523, 56] on input "text" at bounding box center [532, 58] width 74 height 10
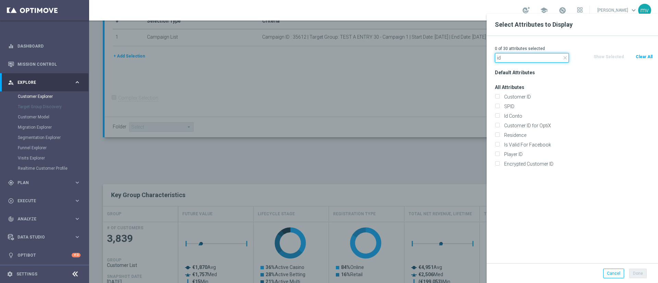
type input "id"
click at [411, 159] on div at bounding box center [418, 155] width 658 height 283
click at [521, 95] on label "Customer ID" at bounding box center [577, 97] width 151 height 6
click at [499, 96] on input "Customer ID" at bounding box center [497, 98] width 4 height 4
checkbox input "true"
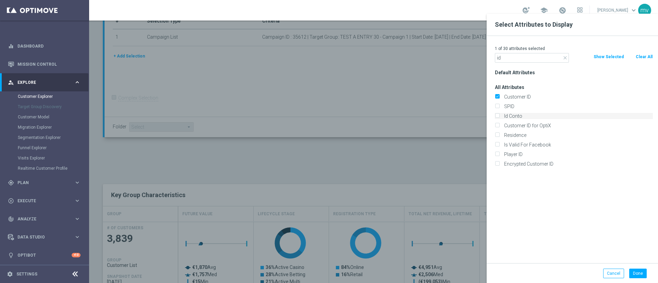
click at [516, 116] on label "Id Conto" at bounding box center [577, 116] width 151 height 6
click at [499, 116] on input "Id Conto" at bounding box center [497, 117] width 4 height 4
checkbox input "true"
click at [642, 274] on button "Done" at bounding box center [637, 274] width 17 height 10
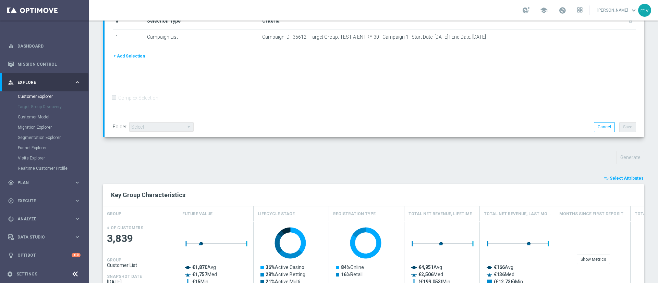
type input "Search"
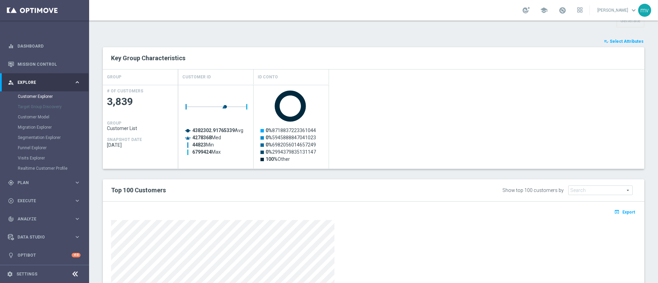
scroll to position [306, 0]
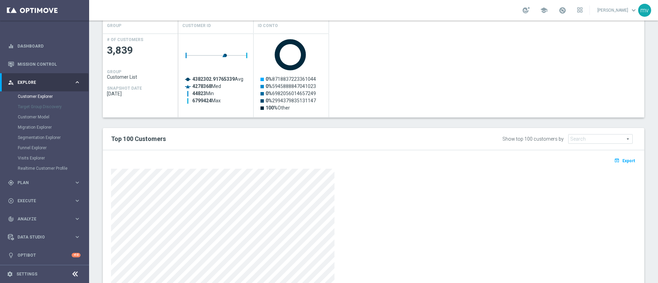
click at [627, 160] on span "Export" at bounding box center [629, 161] width 13 height 5
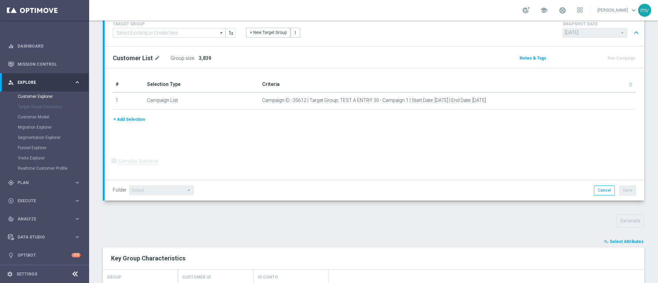
scroll to position [0, 0]
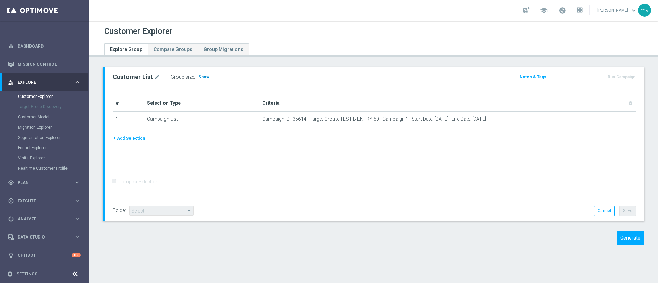
click at [204, 76] on span "Show" at bounding box center [203, 77] width 11 height 5
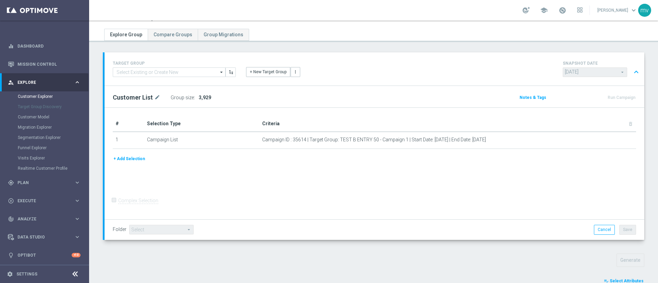
scroll to position [169, 0]
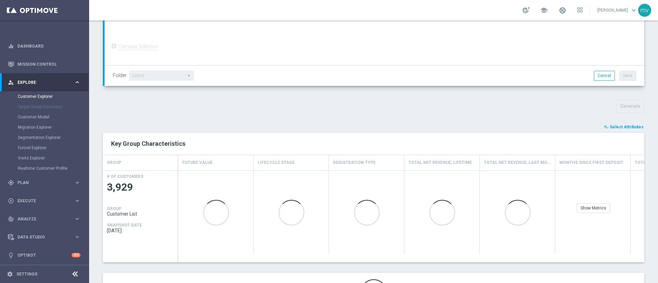
click at [627, 124] on button "playlist_add_check Select Attributes" at bounding box center [623, 127] width 41 height 8
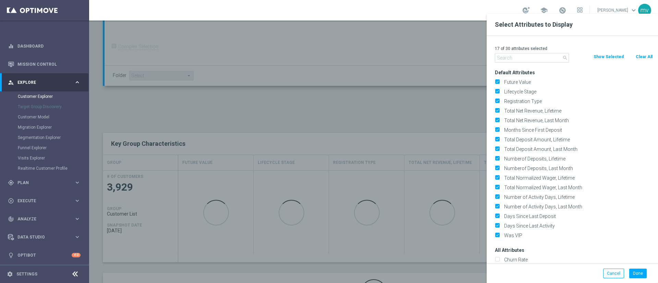
click at [650, 51] on div "17 of 30 attributes selected" at bounding box center [574, 48] width 168 height 9
click at [649, 55] on button "Clear All" at bounding box center [644, 57] width 18 height 8
checkbox input "false"
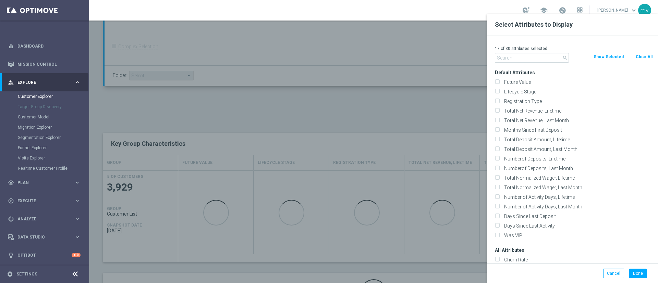
checkbox input "false"
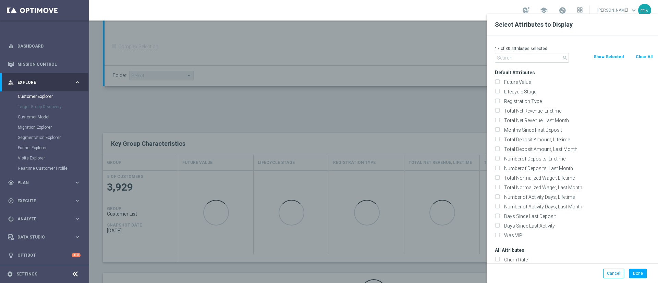
checkbox input "false"
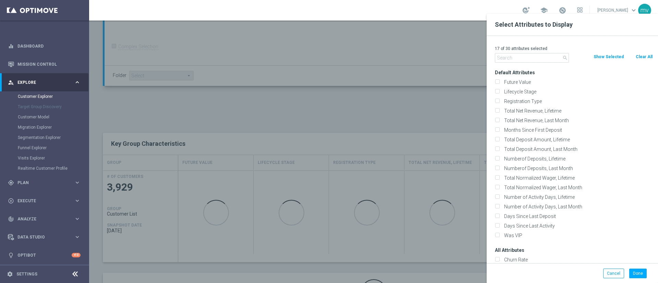
checkbox input "false"
click at [542, 58] on input "text" at bounding box center [532, 58] width 74 height 10
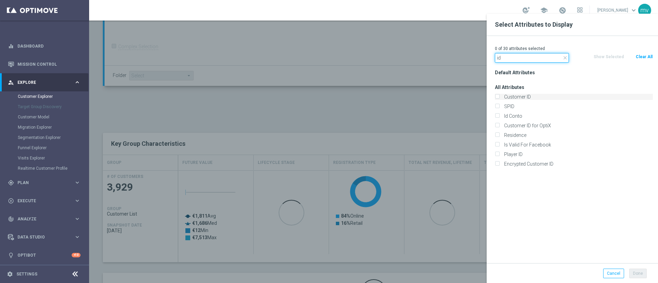
type input "id"
click at [532, 95] on label "Customer ID" at bounding box center [577, 97] width 151 height 6
click at [499, 96] on input "Customer ID" at bounding box center [497, 98] width 4 height 4
checkbox input "true"
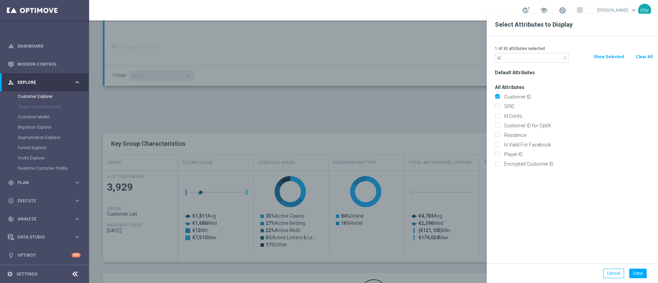
click at [514, 112] on div "Id Conto" at bounding box center [574, 116] width 168 height 10
click at [514, 116] on label "Id Conto" at bounding box center [577, 116] width 151 height 6
click at [499, 116] on input "Id Conto" at bounding box center [497, 117] width 4 height 4
checkbox input "true"
drag, startPoint x: 643, startPoint y: 273, endPoint x: 630, endPoint y: 274, distance: 13.0
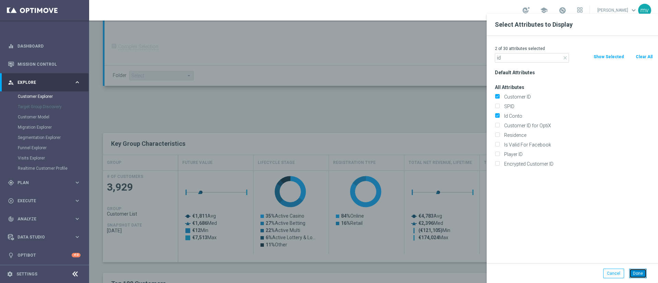
click at [643, 273] on button "Done" at bounding box center [637, 274] width 17 height 10
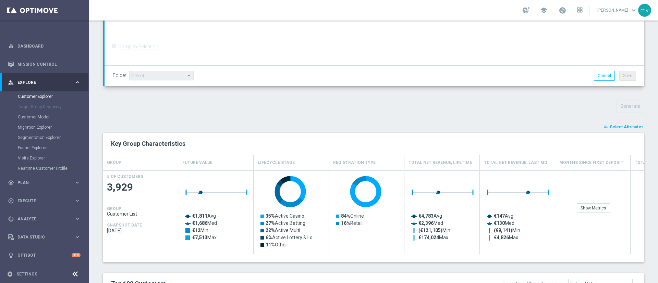
type input "Search"
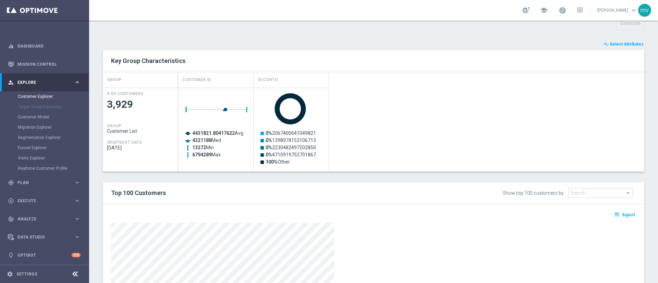
scroll to position [306, 0]
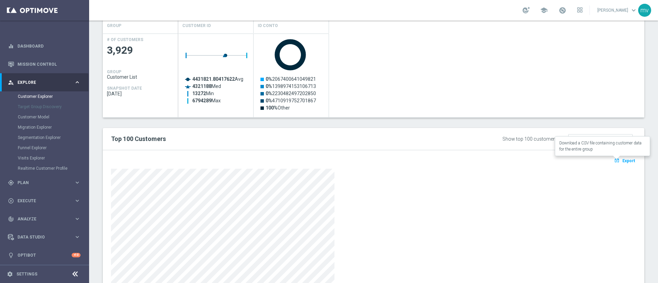
click at [623, 160] on span "Export" at bounding box center [629, 161] width 13 height 5
